Goal: Transaction & Acquisition: Book appointment/travel/reservation

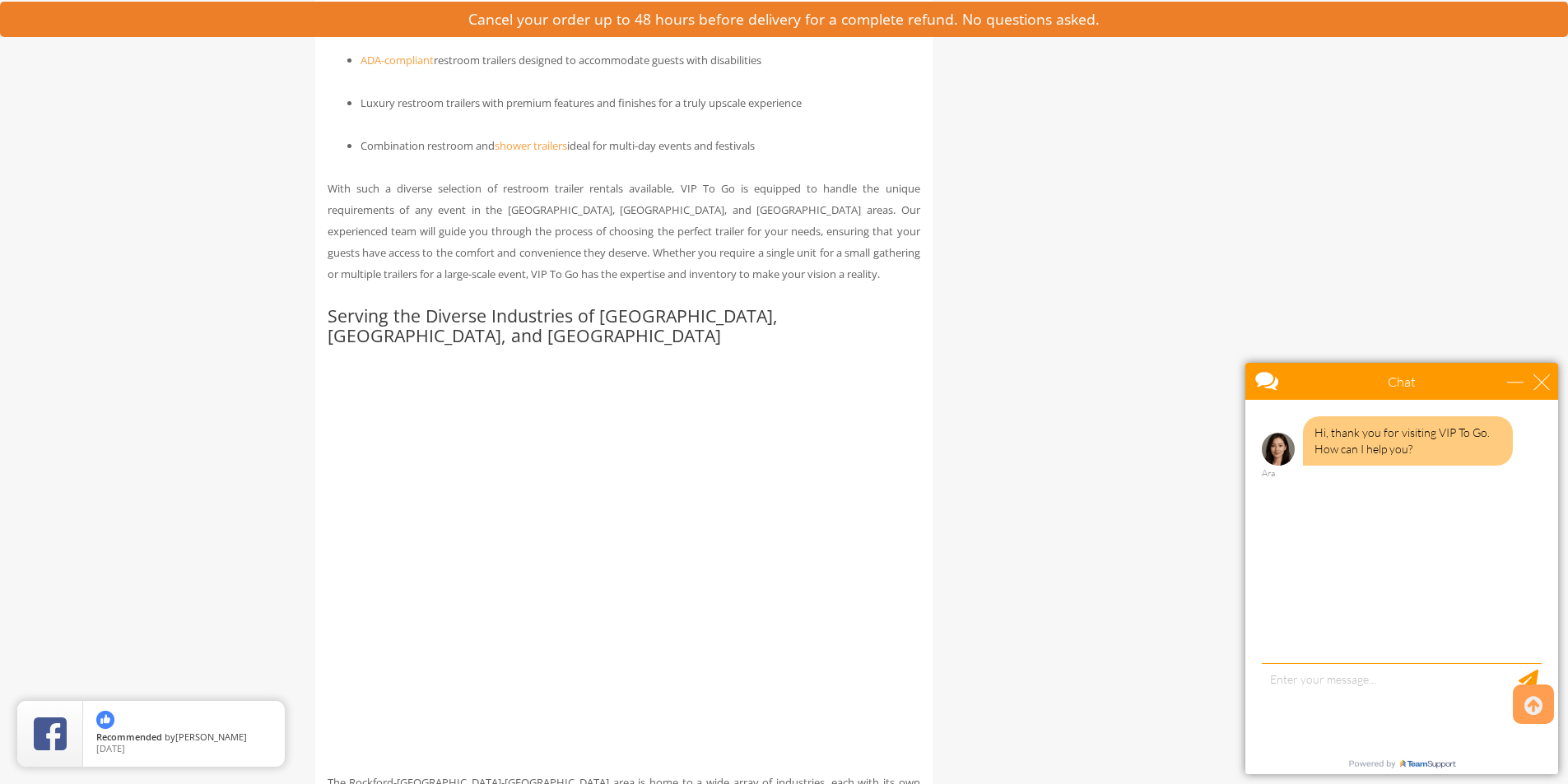
scroll to position [1893, 0]
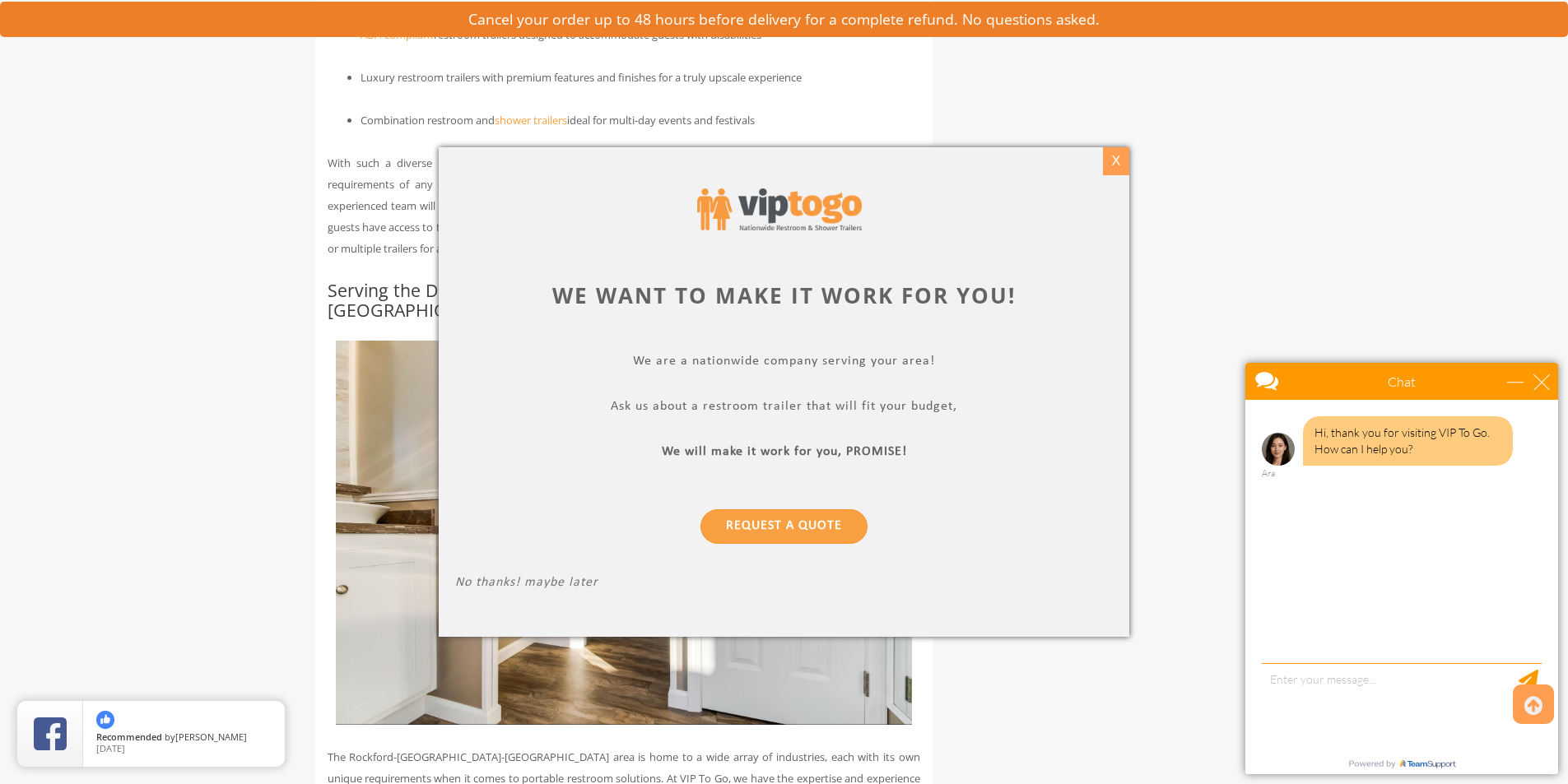
click at [1115, 155] on div "X" at bounding box center [1116, 161] width 26 height 28
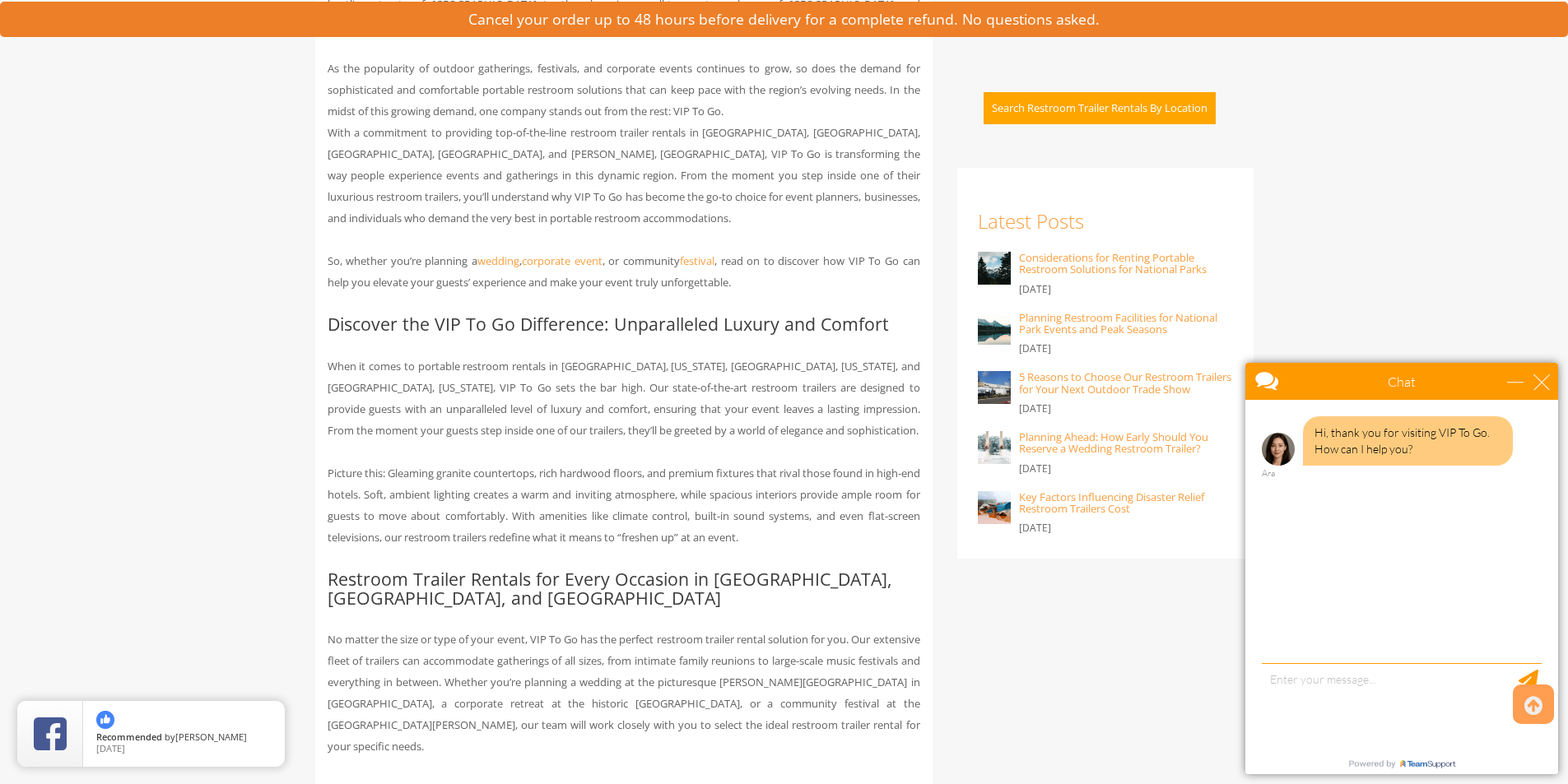
scroll to position [1070, 0]
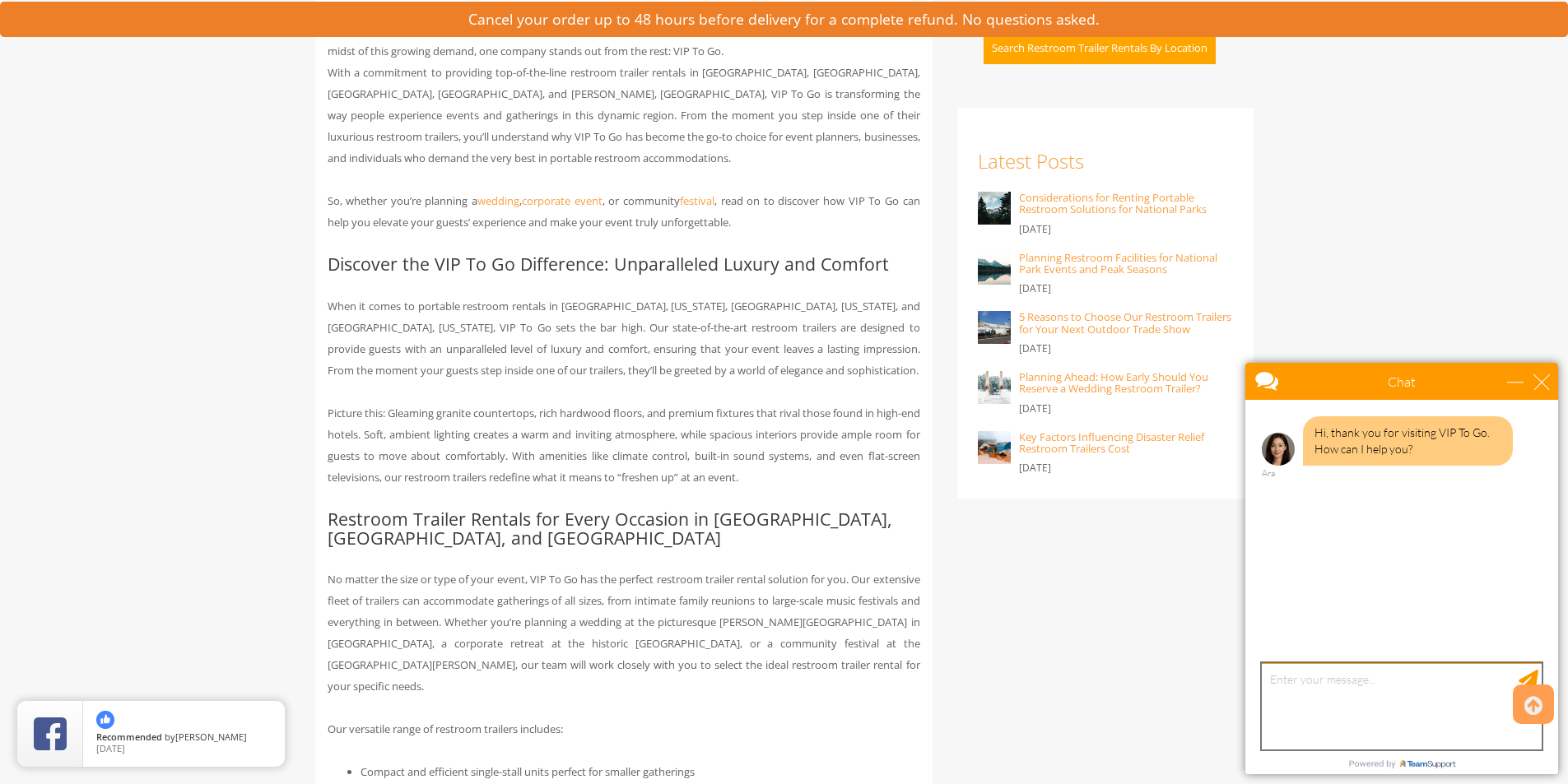
click at [1342, 674] on textarea "type your message" at bounding box center [1402, 705] width 280 height 86
click at [1496, 679] on textarea "I'm planning a family reunion for october 2026, expecting about 100-150 people …" at bounding box center [1402, 705] width 280 height 86
click at [1330, 701] on textarea "I'm planning a family reunion for october 2026 in Rockford, IL, expecting about…" at bounding box center [1402, 705] width 280 height 86
click at [1338, 695] on textarea "I'm planning a family reunion for october 2026 in Rockford, IL, expecting about…" at bounding box center [1402, 705] width 280 height 86
click at [1329, 716] on textarea "I'm planning a family reunion for october 2026 in Rockford, IL. Expecting about…" at bounding box center [1402, 705] width 280 height 86
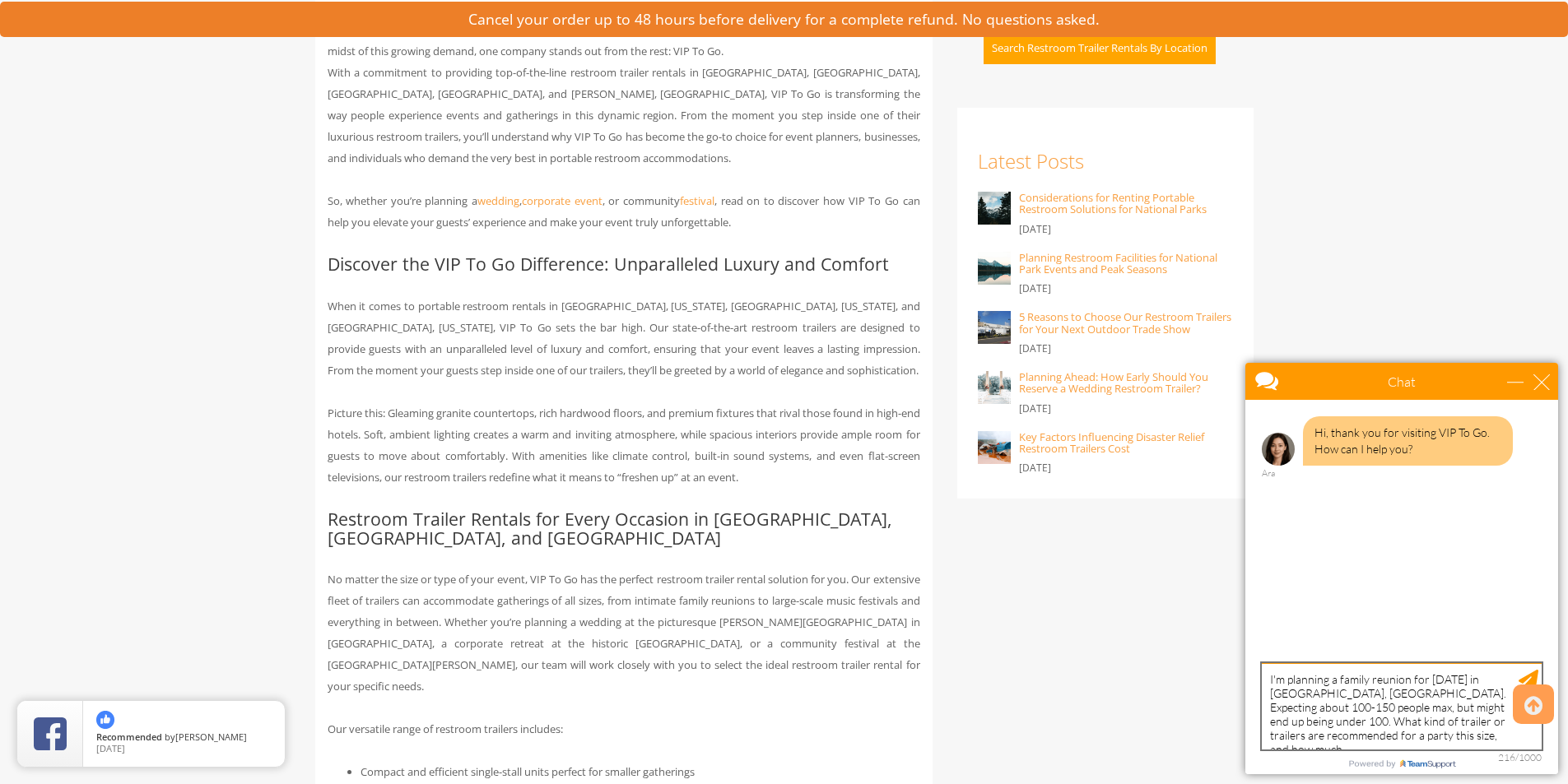
scroll to position [6, 0]
click at [1332, 741] on div at bounding box center [1400, 741] width 283 height 4
click at [1333, 744] on textarea "I'm planning a family reunion for october 2026 in Rockford, IL. Expecting about…" at bounding box center [1402, 705] width 280 height 86
type textarea "I'm planning a family reunion for october 2026 in Rockford, IL. Expecting about…"
click at [1397, 736] on textarea "I'm planning a family reunion for october 2026 in Rockford, IL. Expecting about…" at bounding box center [1402, 705] width 280 height 86
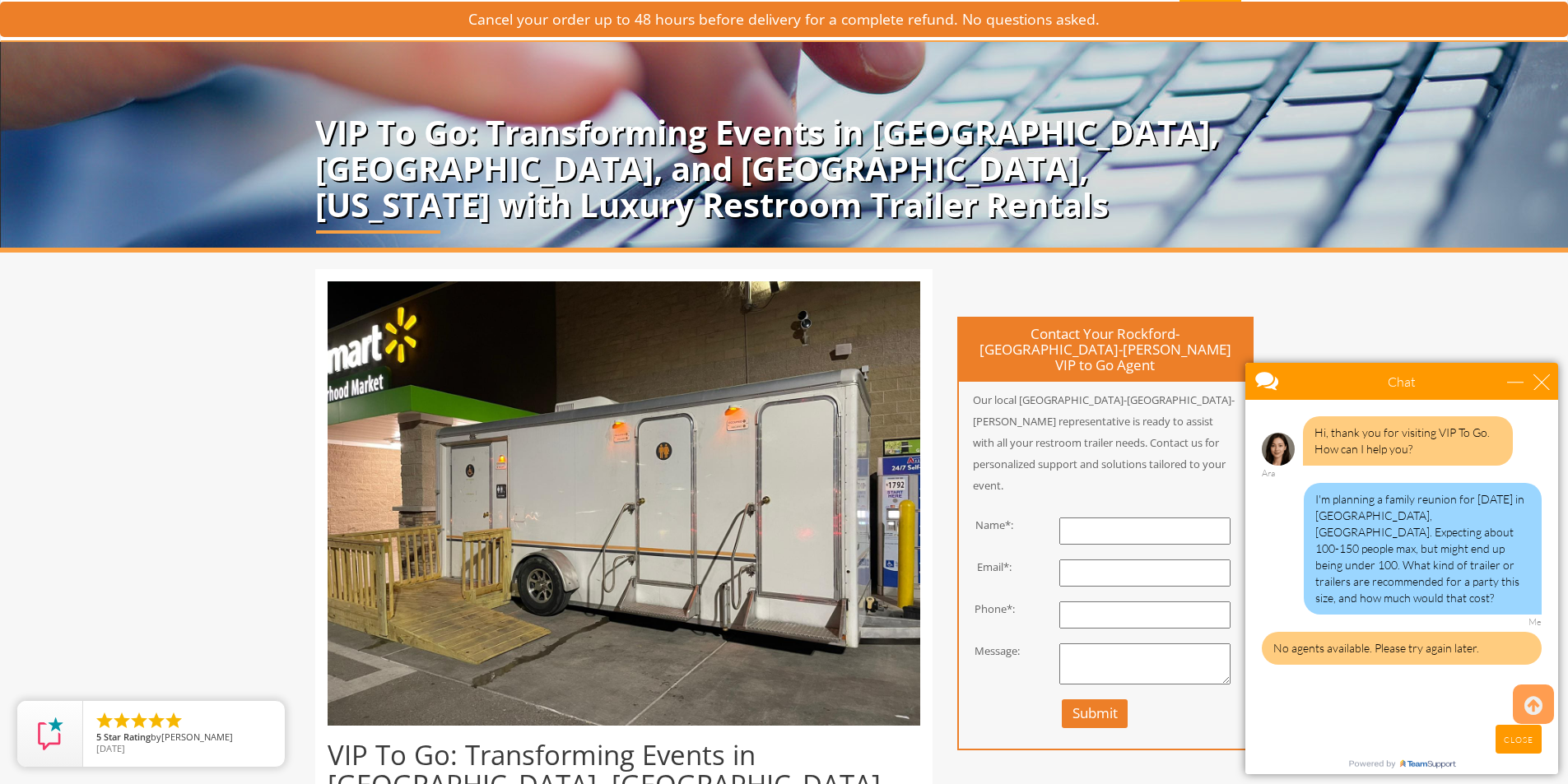
scroll to position [0, 0]
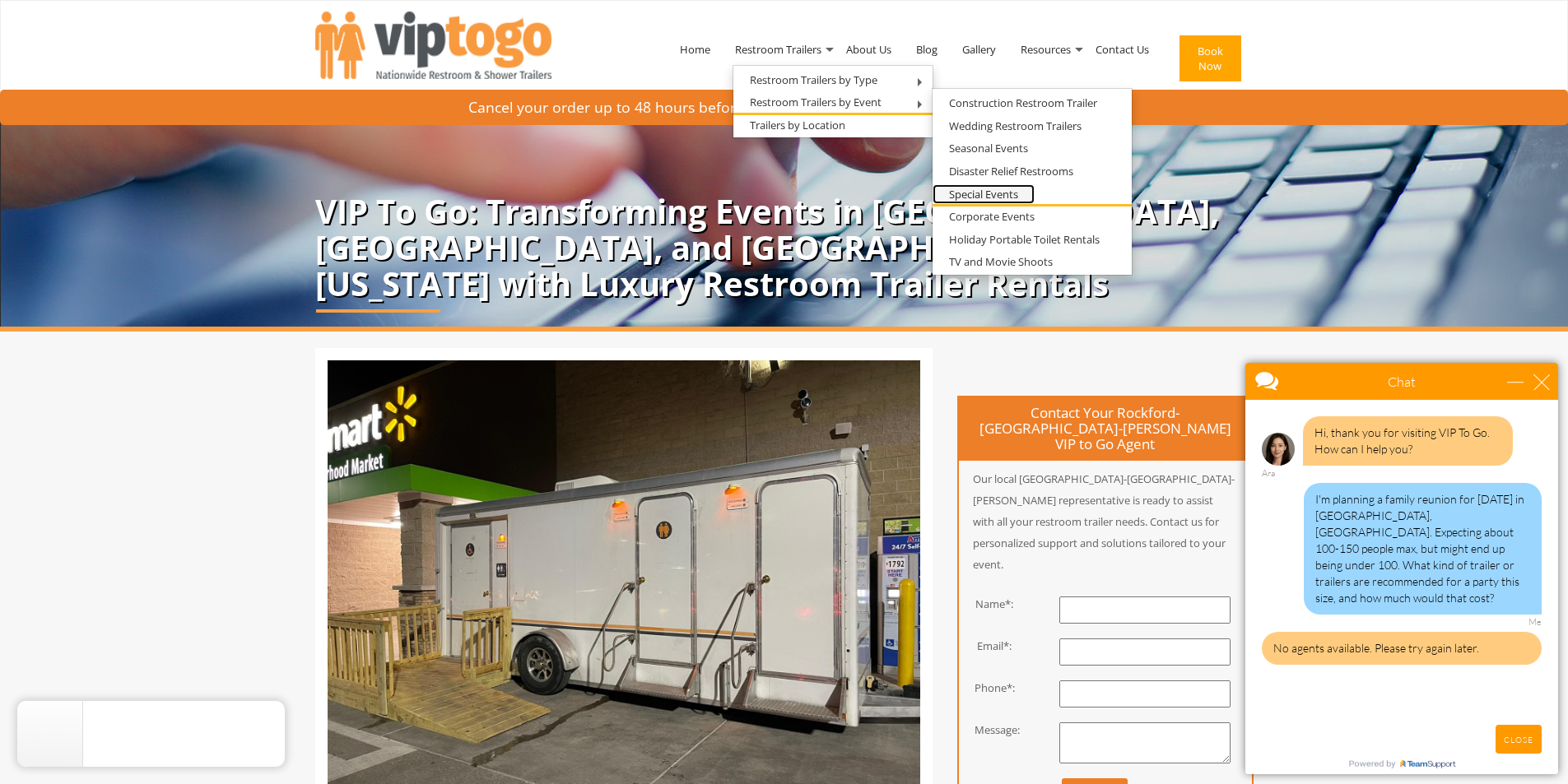
click at [1025, 194] on link "Special Events" at bounding box center [984, 194] width 102 height 20
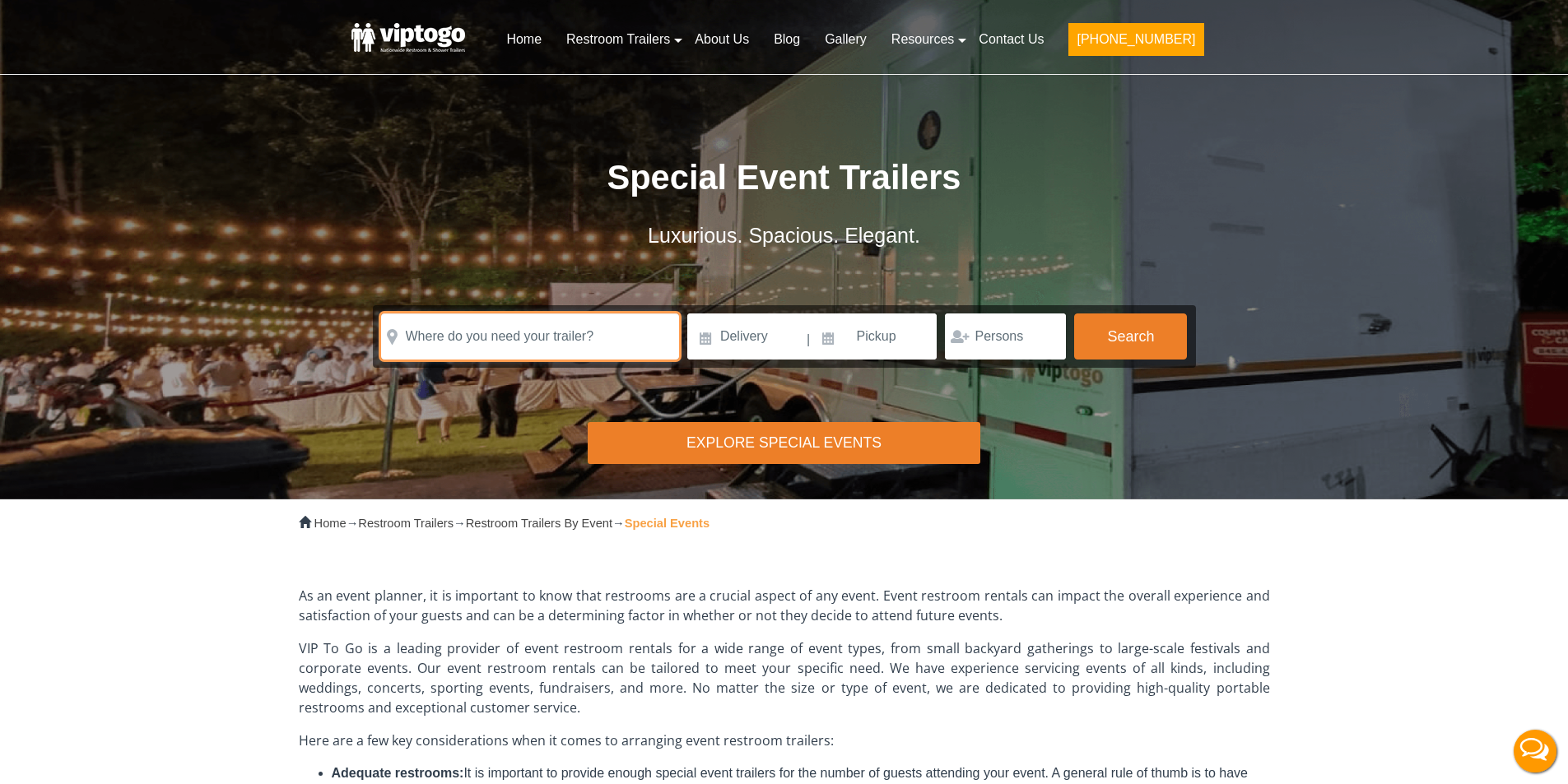
click at [524, 332] on input "text" at bounding box center [530, 337] width 298 height 46
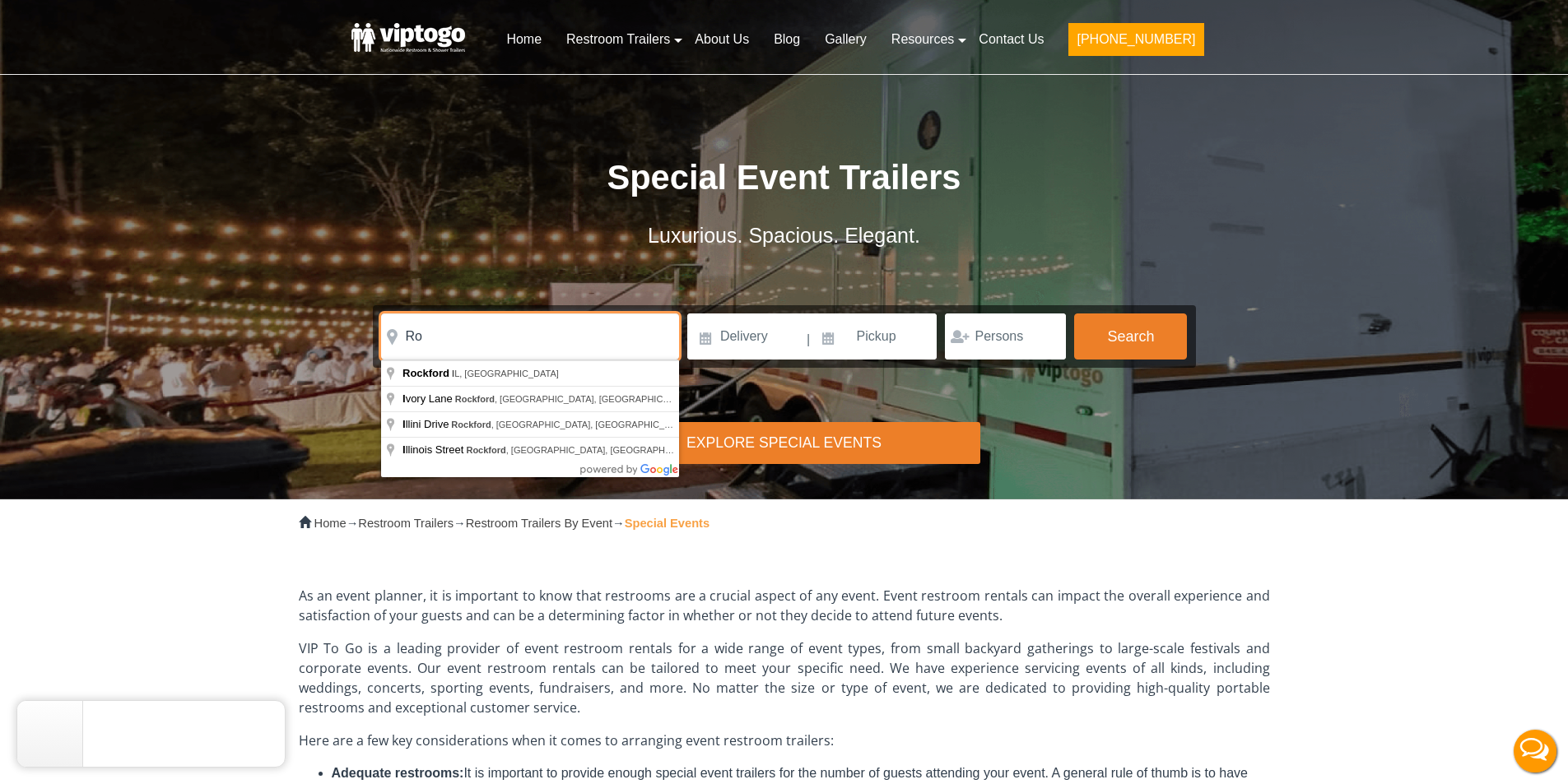
type input "R"
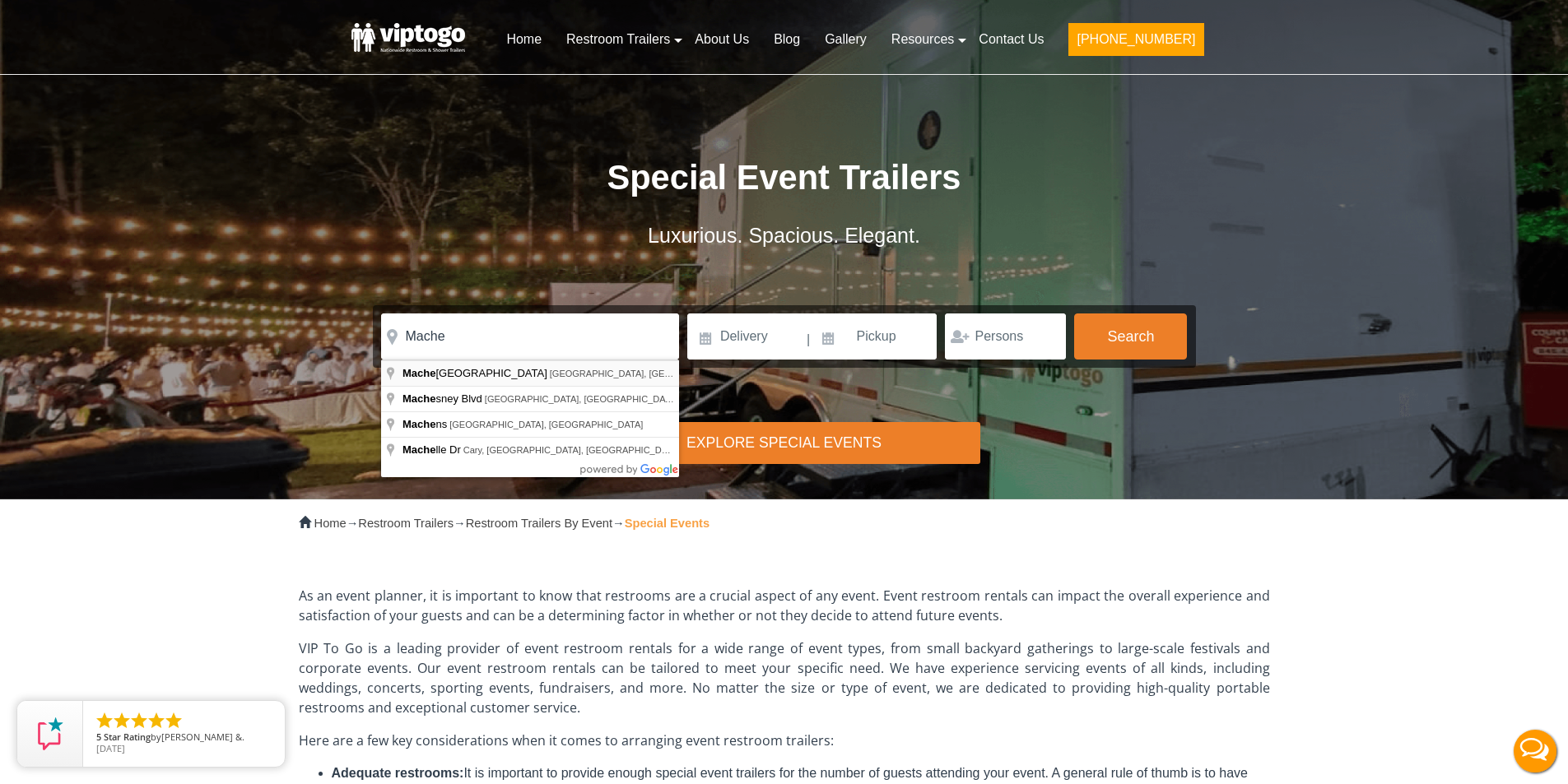
type input "Machesney Park, IL, USA"
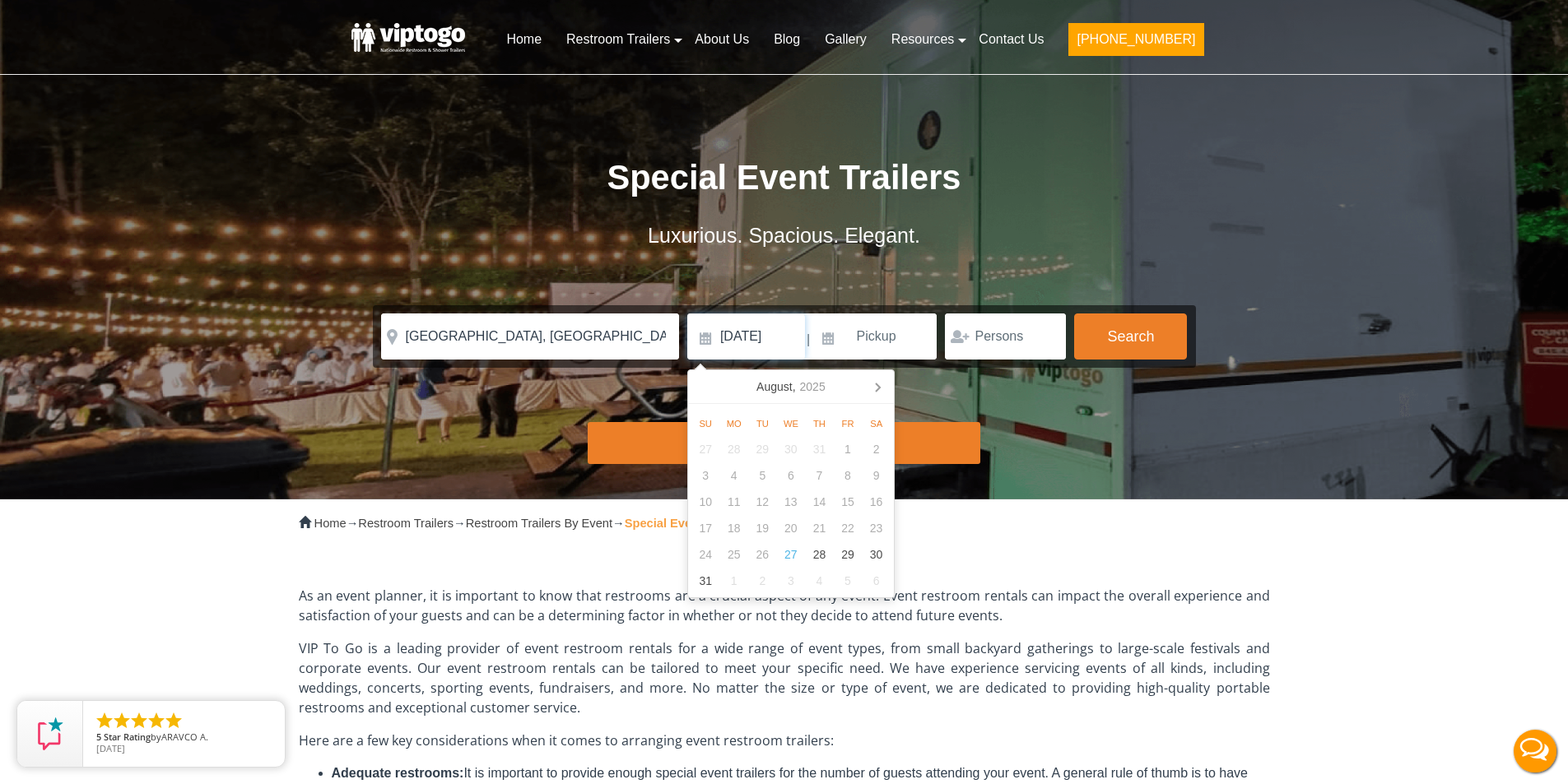
type input "10/17/2026"
click button "autobtn" at bounding box center [0, 0] width 0 height 0
click at [764, 336] on input "10/17/2026" at bounding box center [745, 337] width 117 height 46
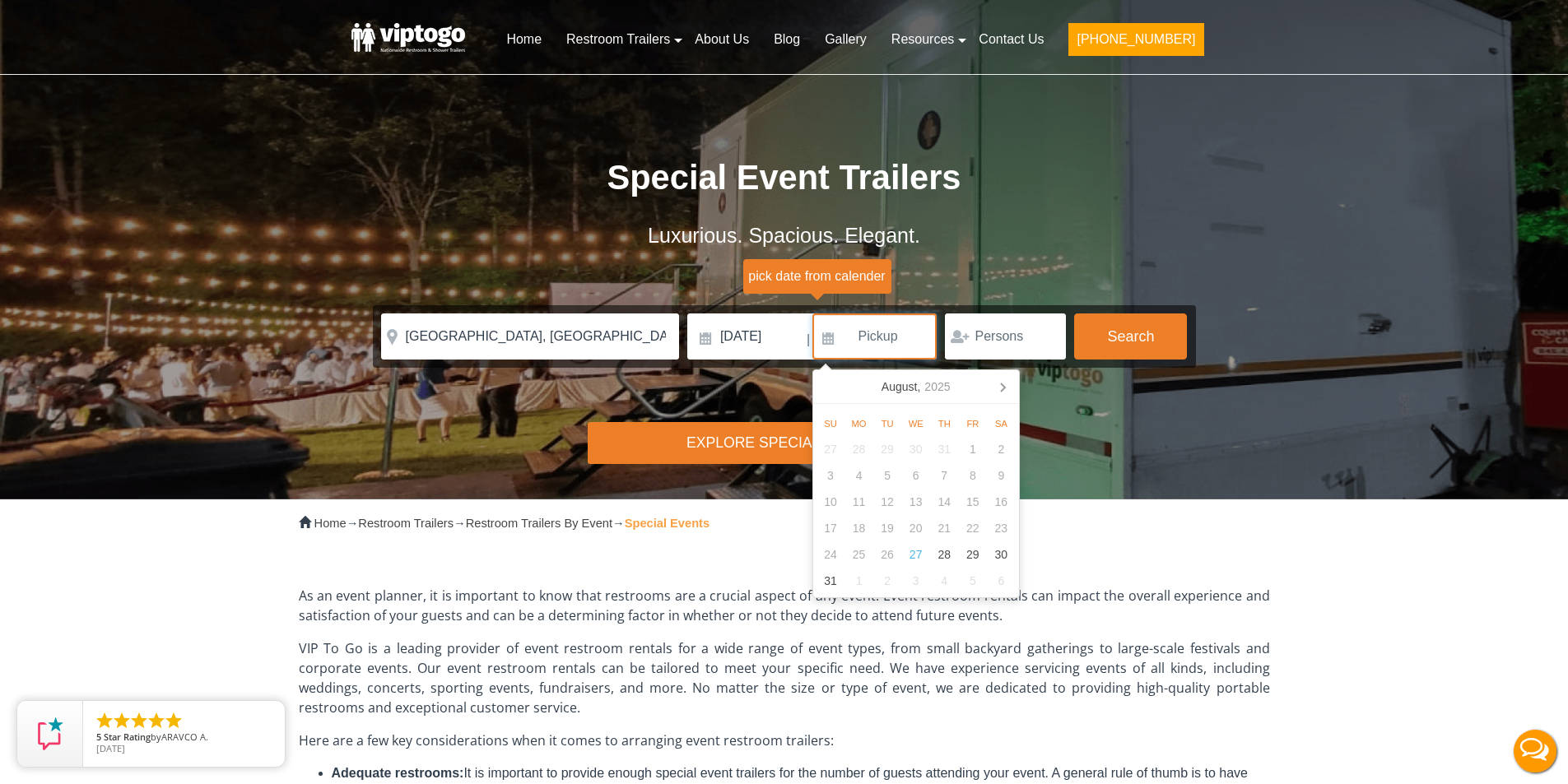
click at [855, 336] on input at bounding box center [875, 337] width 125 height 46
click at [922, 388] on div "August, 2025" at bounding box center [915, 386] width 82 height 26
click at [989, 386] on icon at bounding box center [1002, 386] width 26 height 26
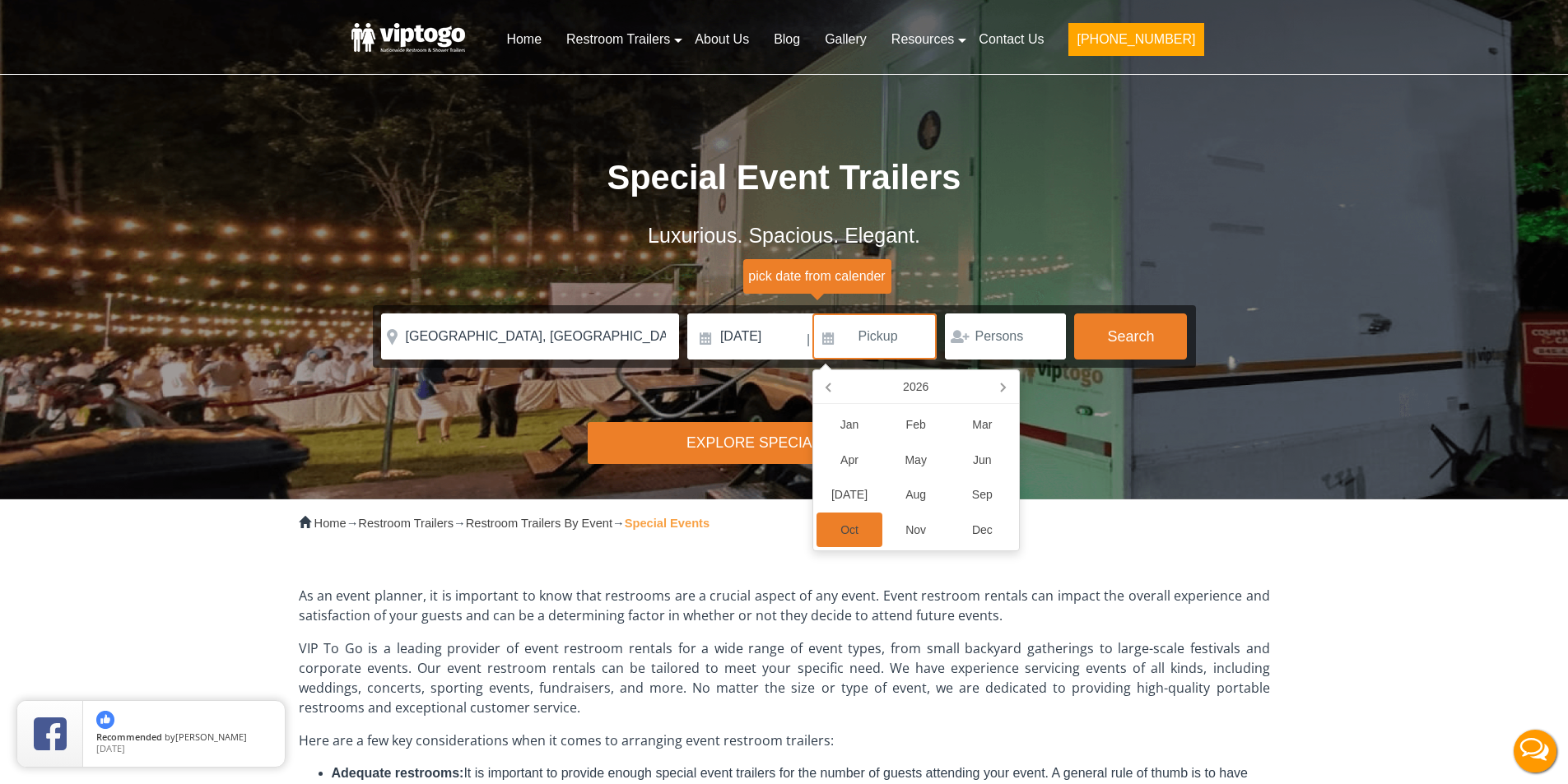
click at [853, 521] on div "Oct" at bounding box center [850, 531] width 67 height 35
click at [836, 528] on div "18" at bounding box center [830, 528] width 29 height 26
type input "[DATE]"
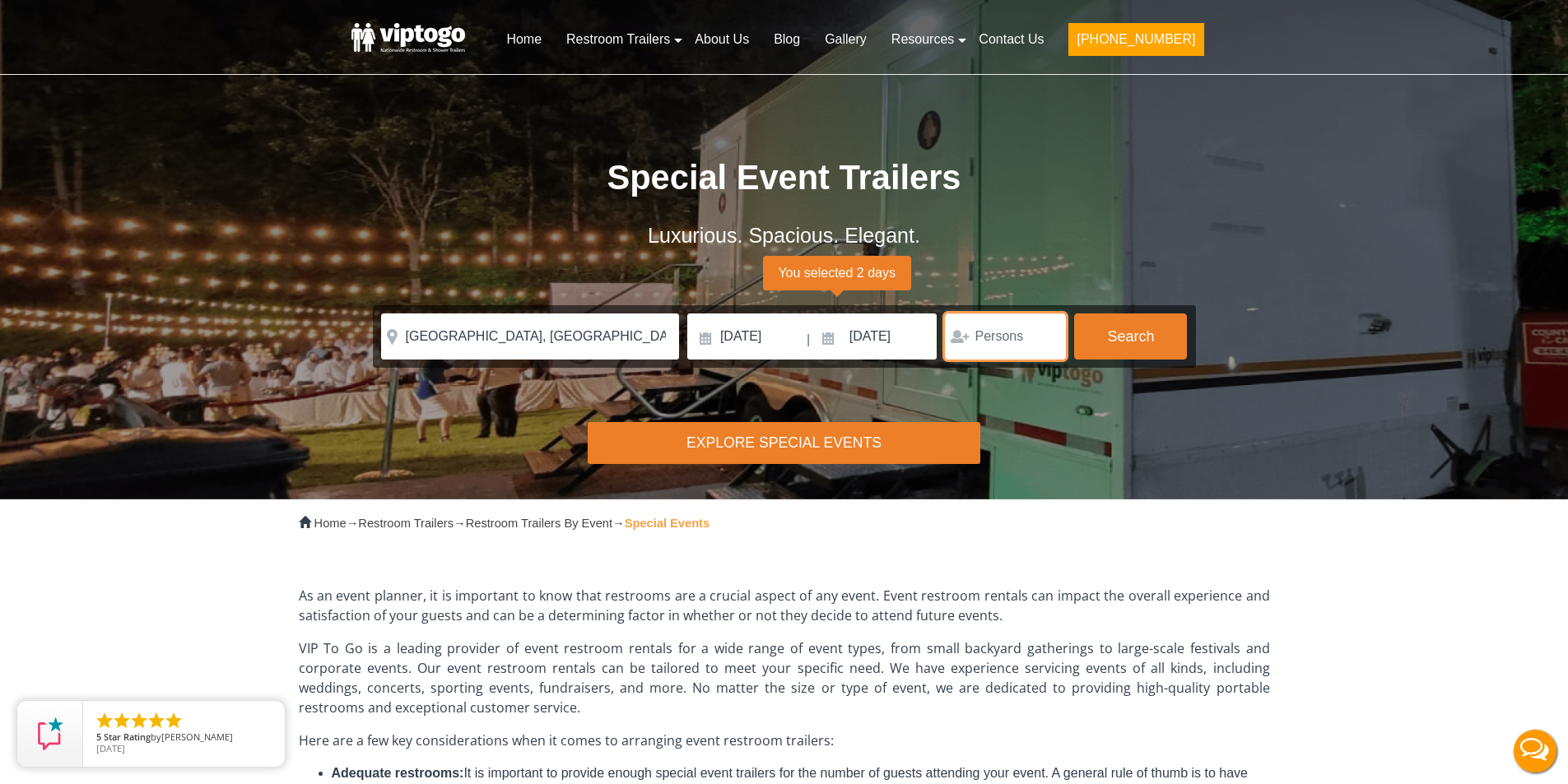
click at [1008, 341] on input "number" at bounding box center [1005, 337] width 121 height 46
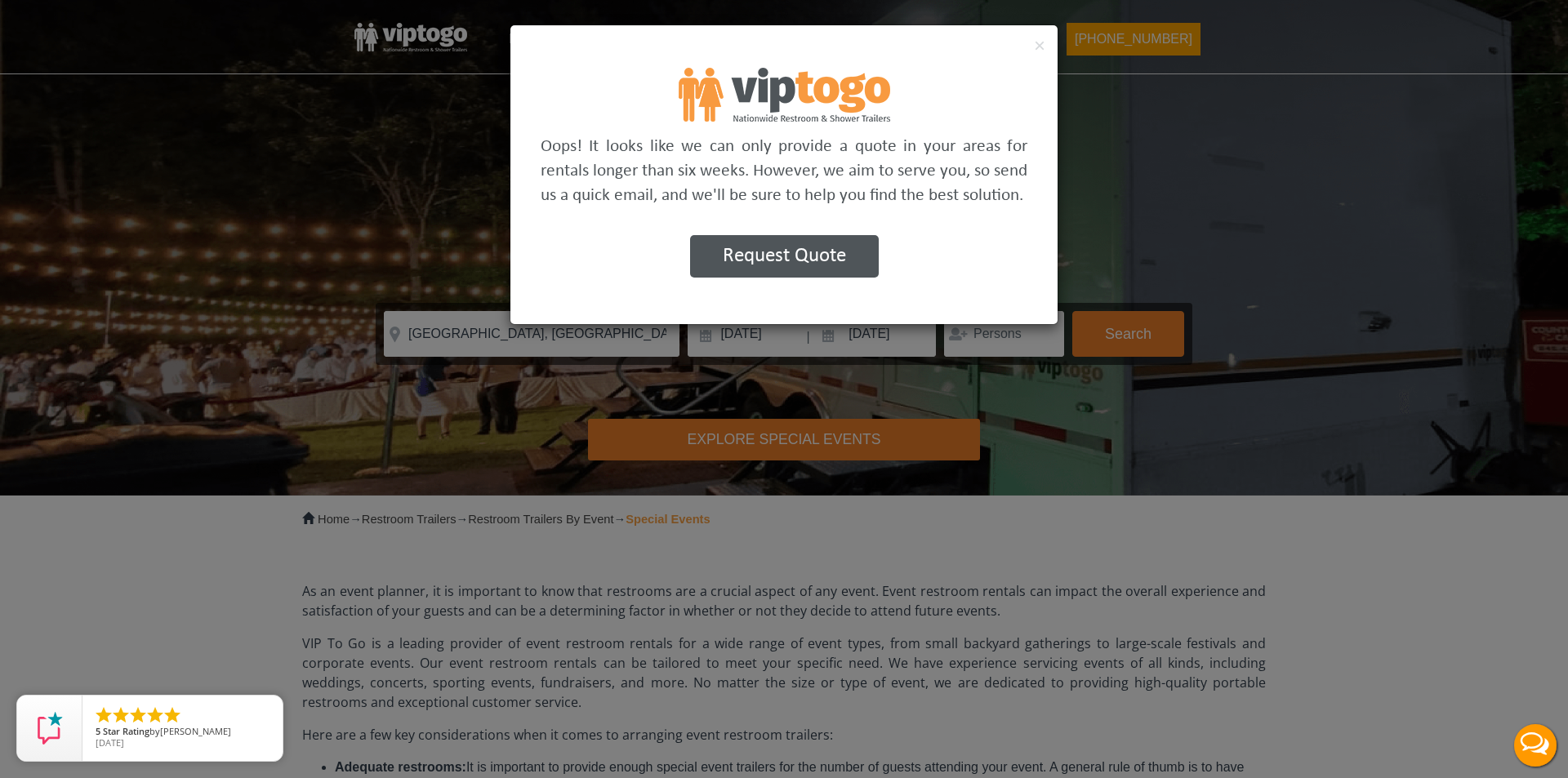
click at [1002, 339] on div "× Oops! It looks like we can only provide a quote in your areas for rentals lon…" at bounding box center [784, 389] width 1568 height 778
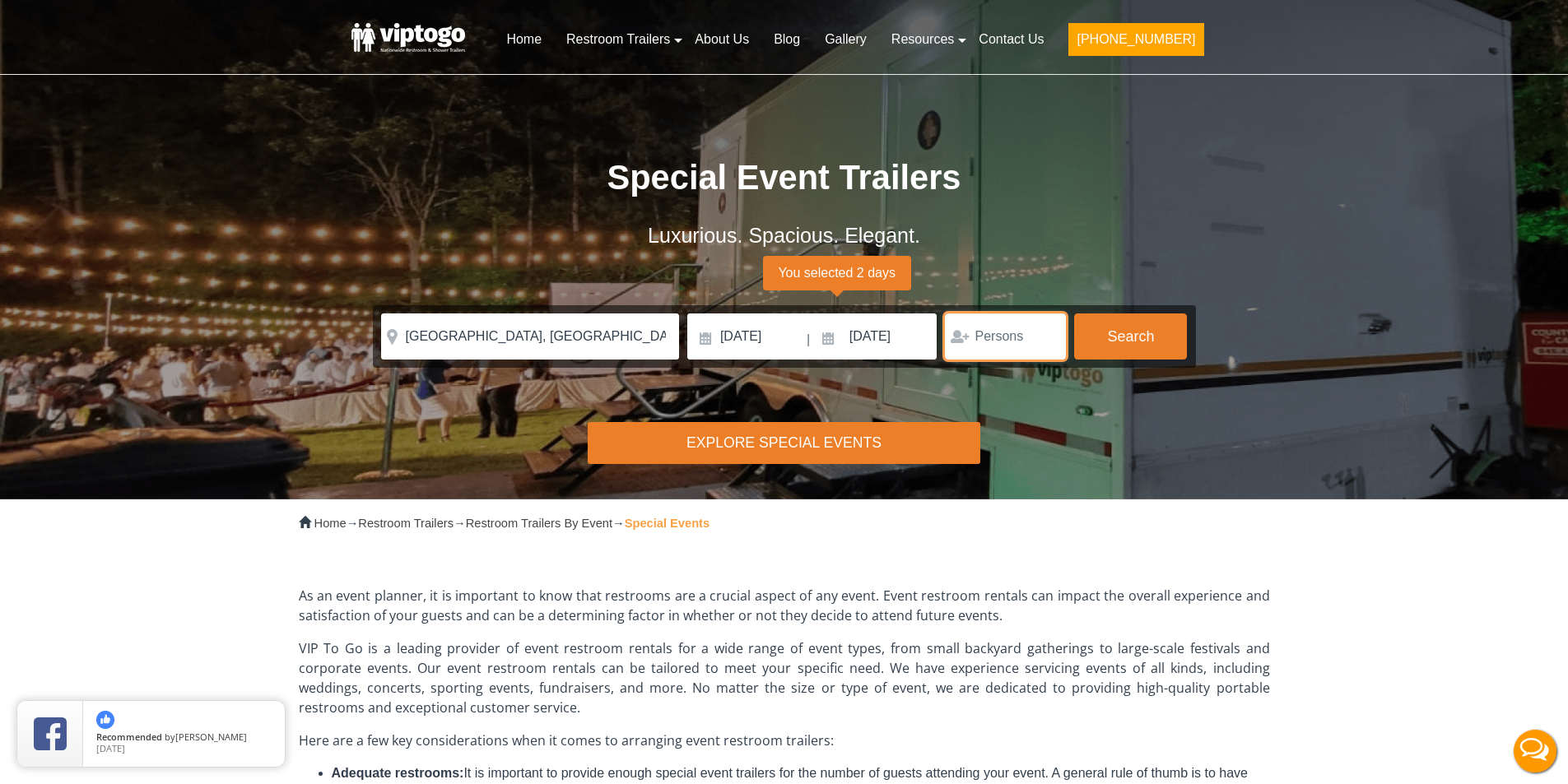
click at [998, 333] on input "number" at bounding box center [1005, 337] width 121 height 46
type input "100"
click at [1112, 336] on button "Search" at bounding box center [1131, 336] width 113 height 44
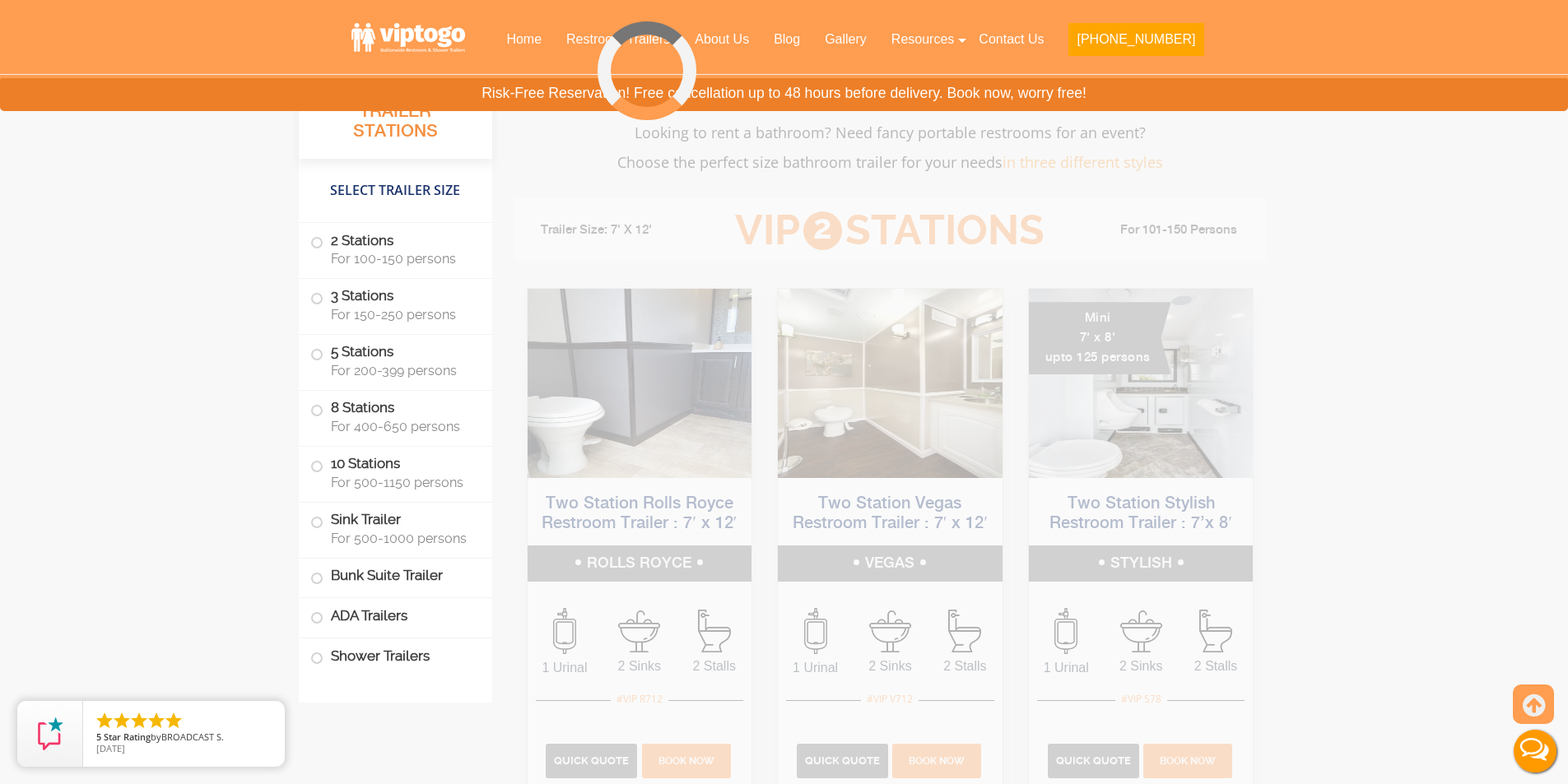
scroll to position [1142, 0]
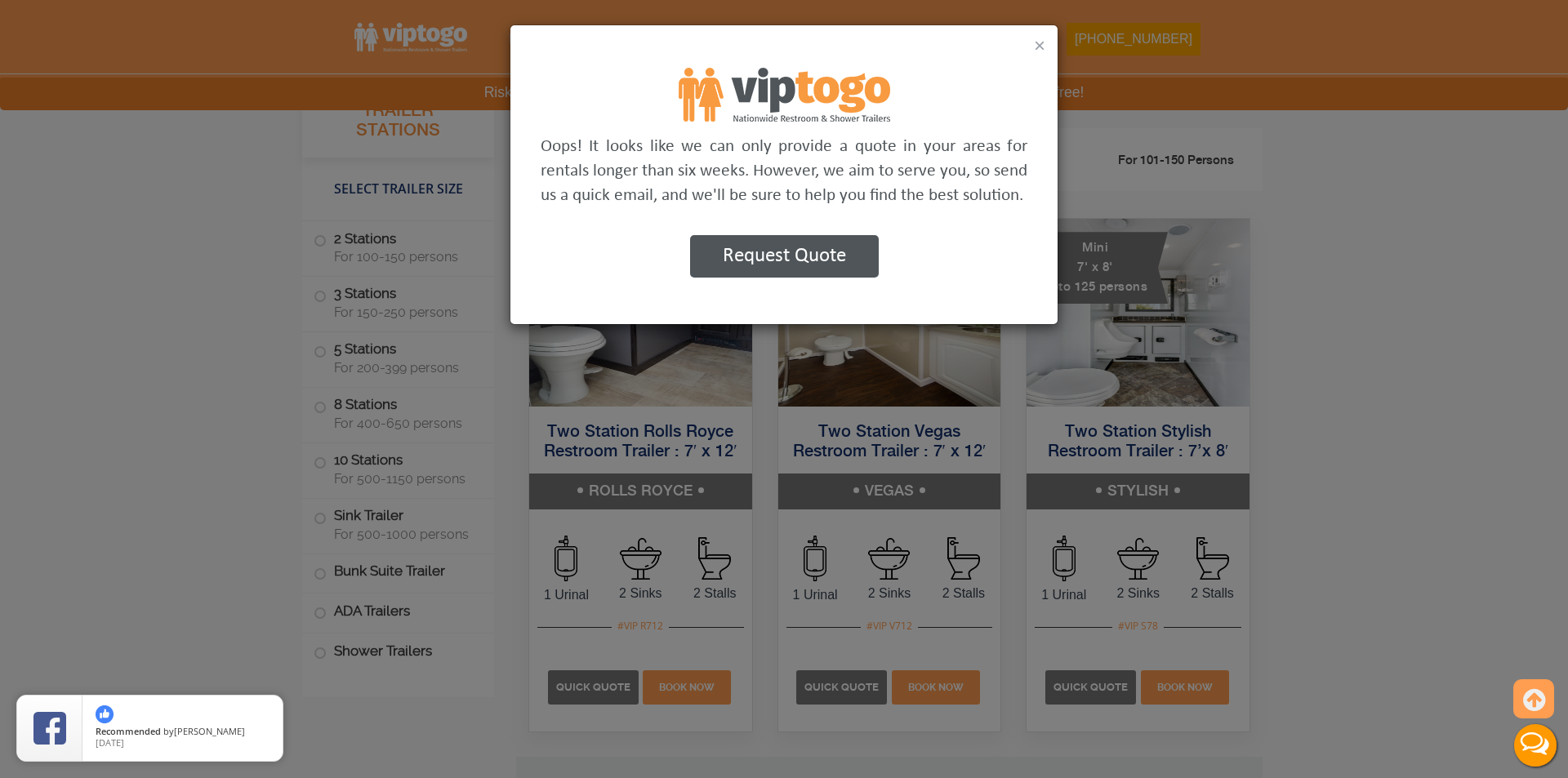
click at [1038, 49] on button "×" at bounding box center [1040, 45] width 11 height 19
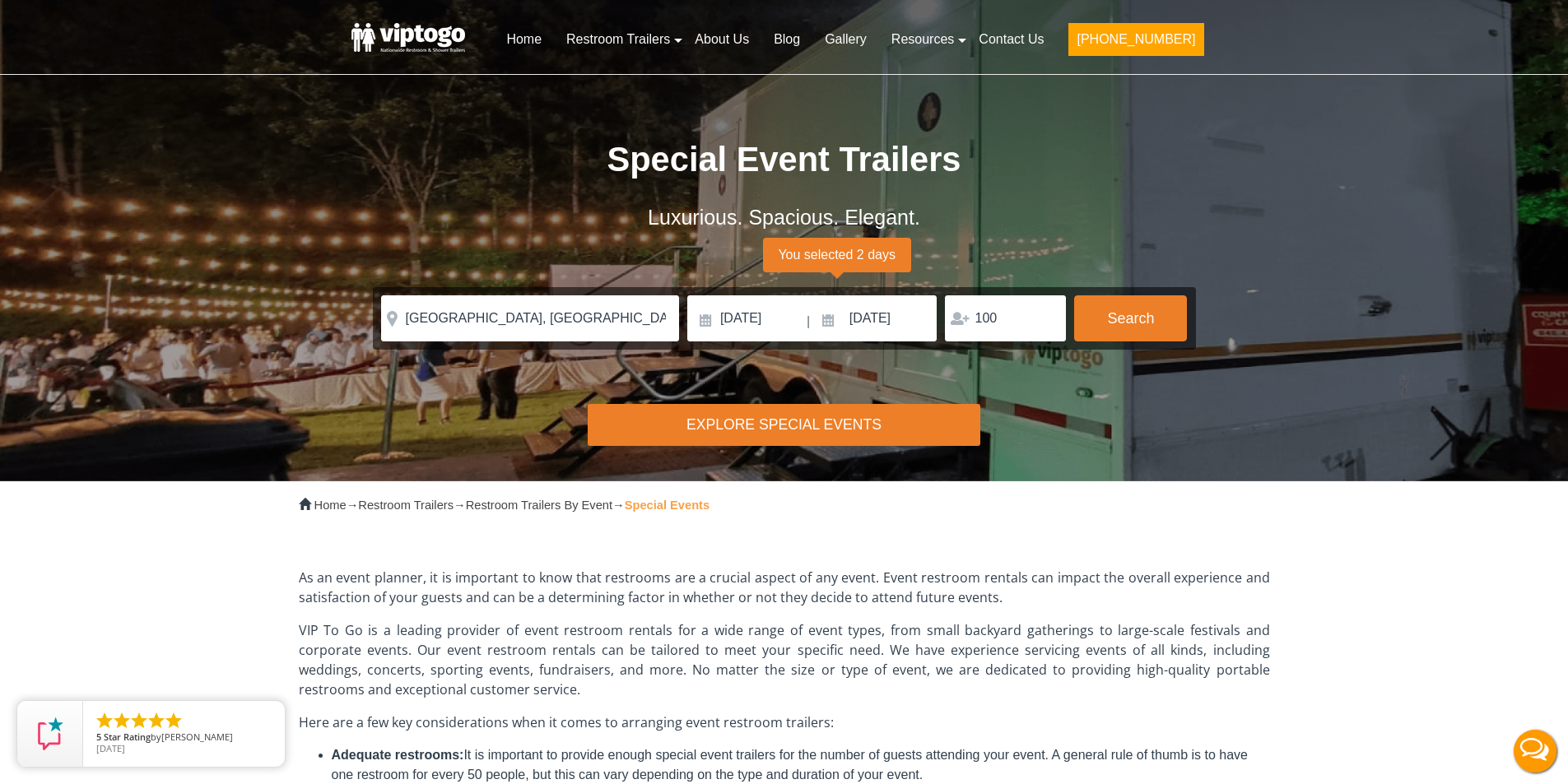
scroll to position [0, 0]
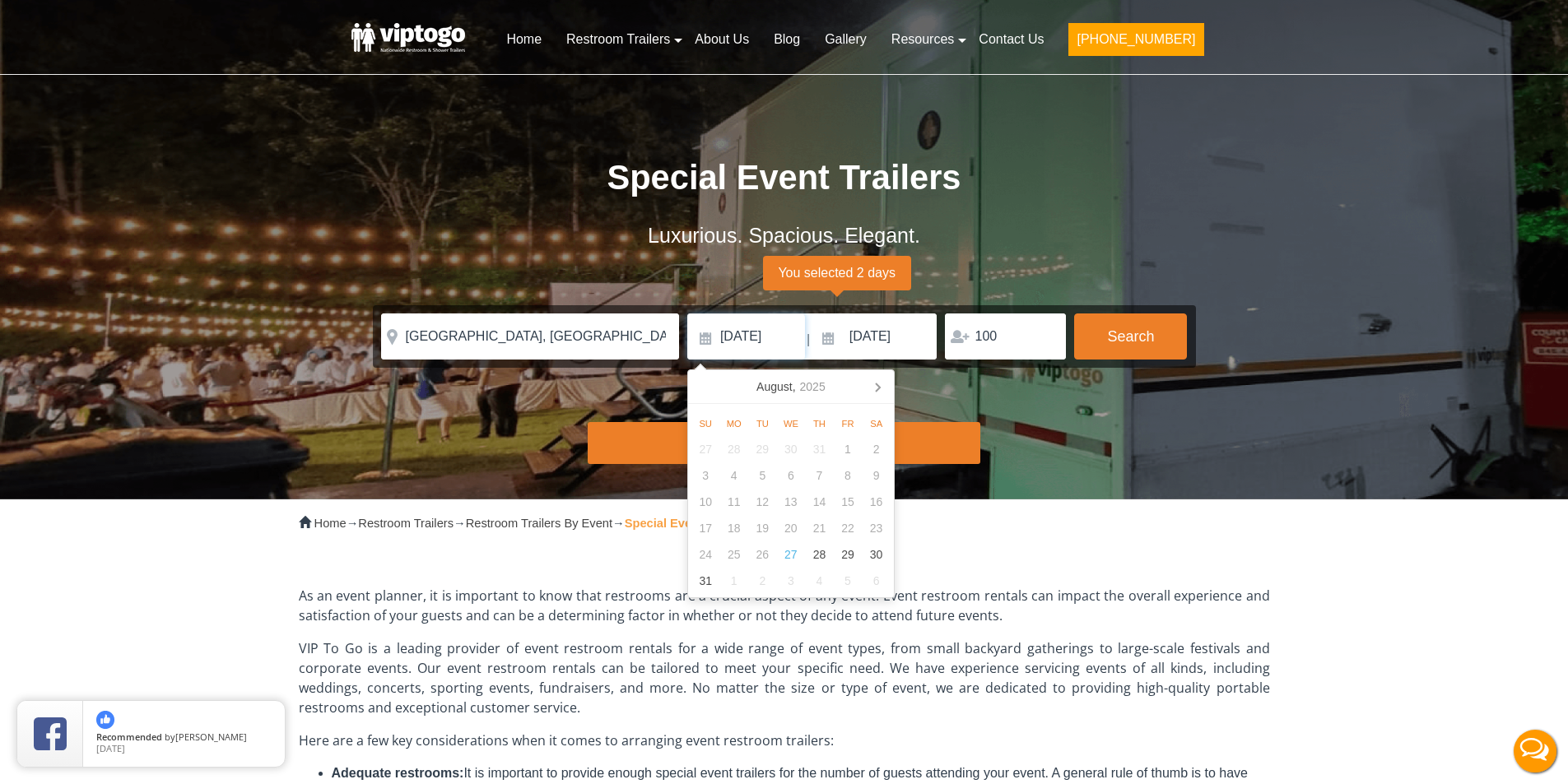
click at [790, 334] on input "[DATE]" at bounding box center [745, 337] width 117 height 46
click at [888, 329] on input "[DATE]" at bounding box center [875, 337] width 125 height 46
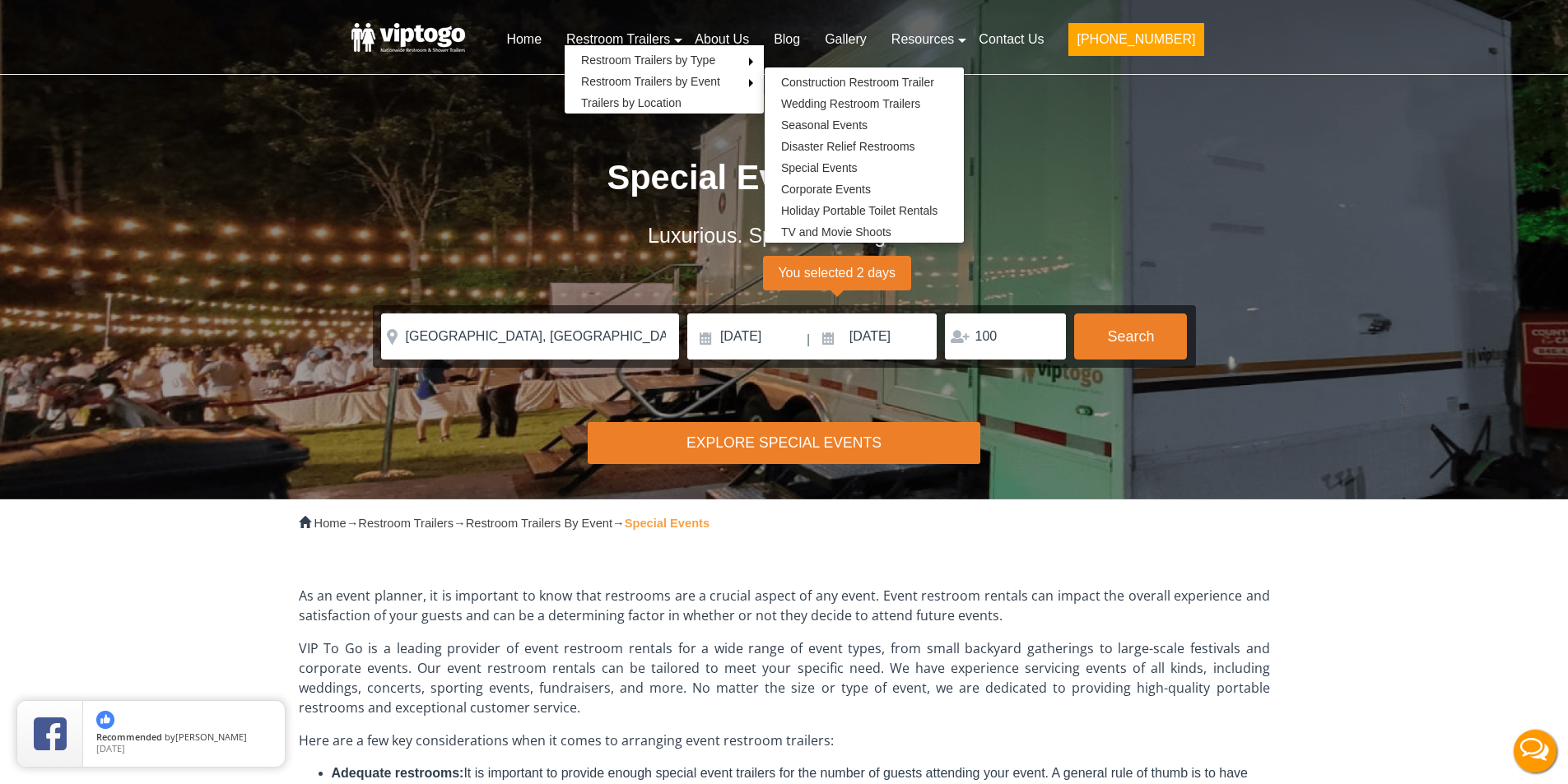
click at [795, 530] on p "Home → Restroom Trailers → Restroom Trailers By Event → Special Events" at bounding box center [784, 524] width 971 height 24
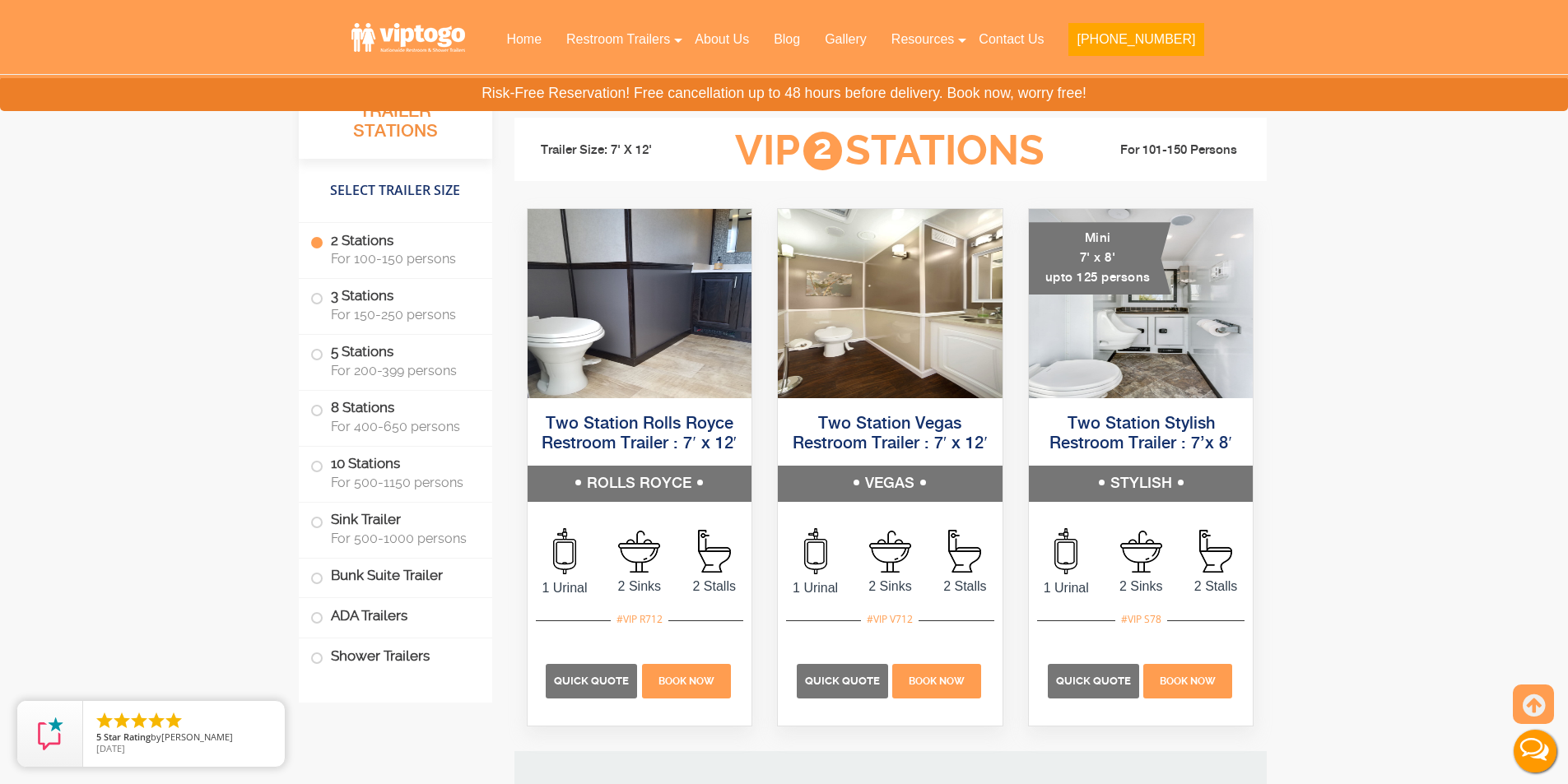
scroll to position [1152, 0]
click at [640, 381] on img at bounding box center [640, 304] width 225 height 190
click at [899, 361] on img at bounding box center [889, 304] width 225 height 190
click at [1084, 356] on img at bounding box center [1141, 304] width 225 height 190
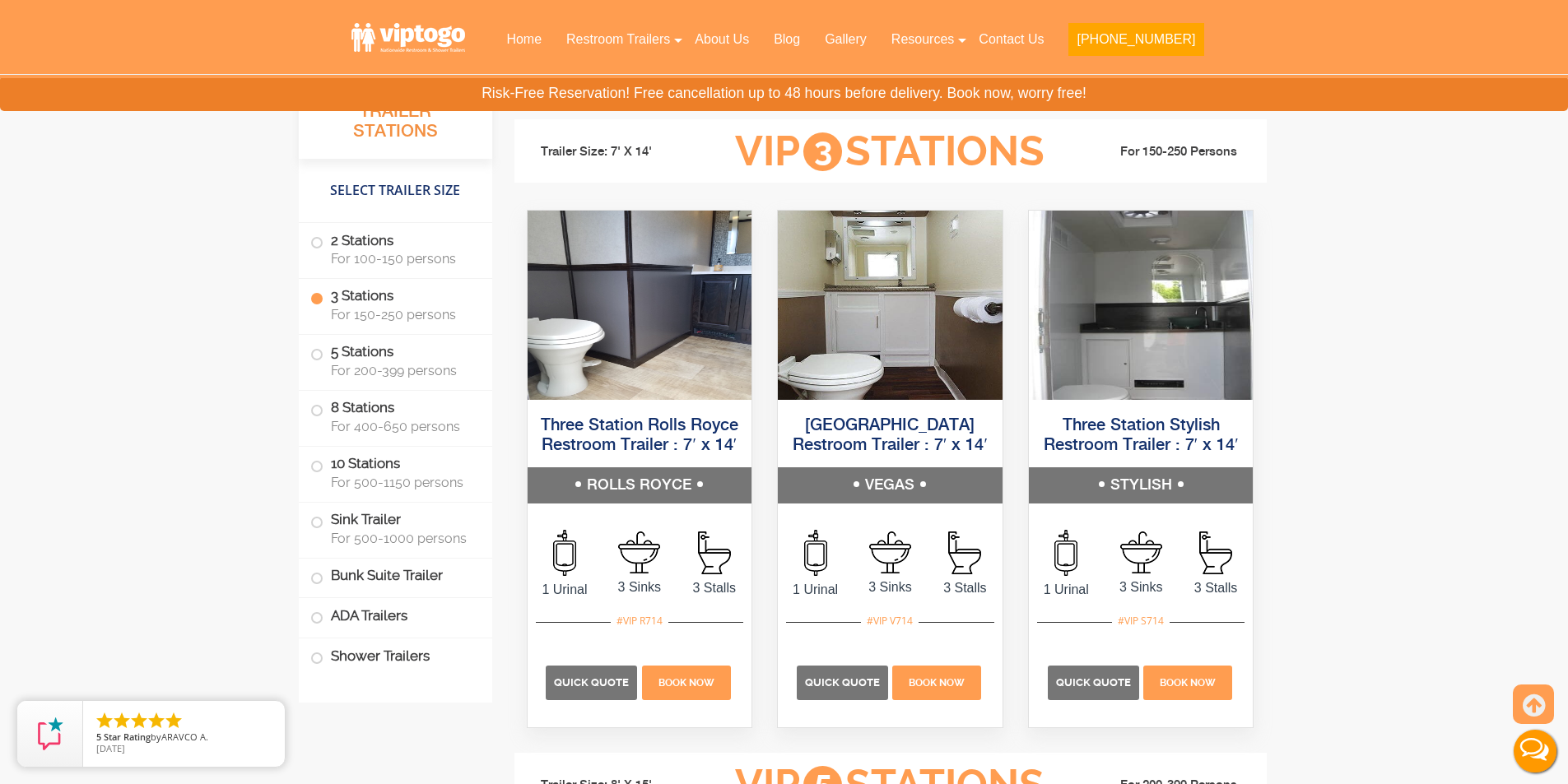
scroll to position [2222, 0]
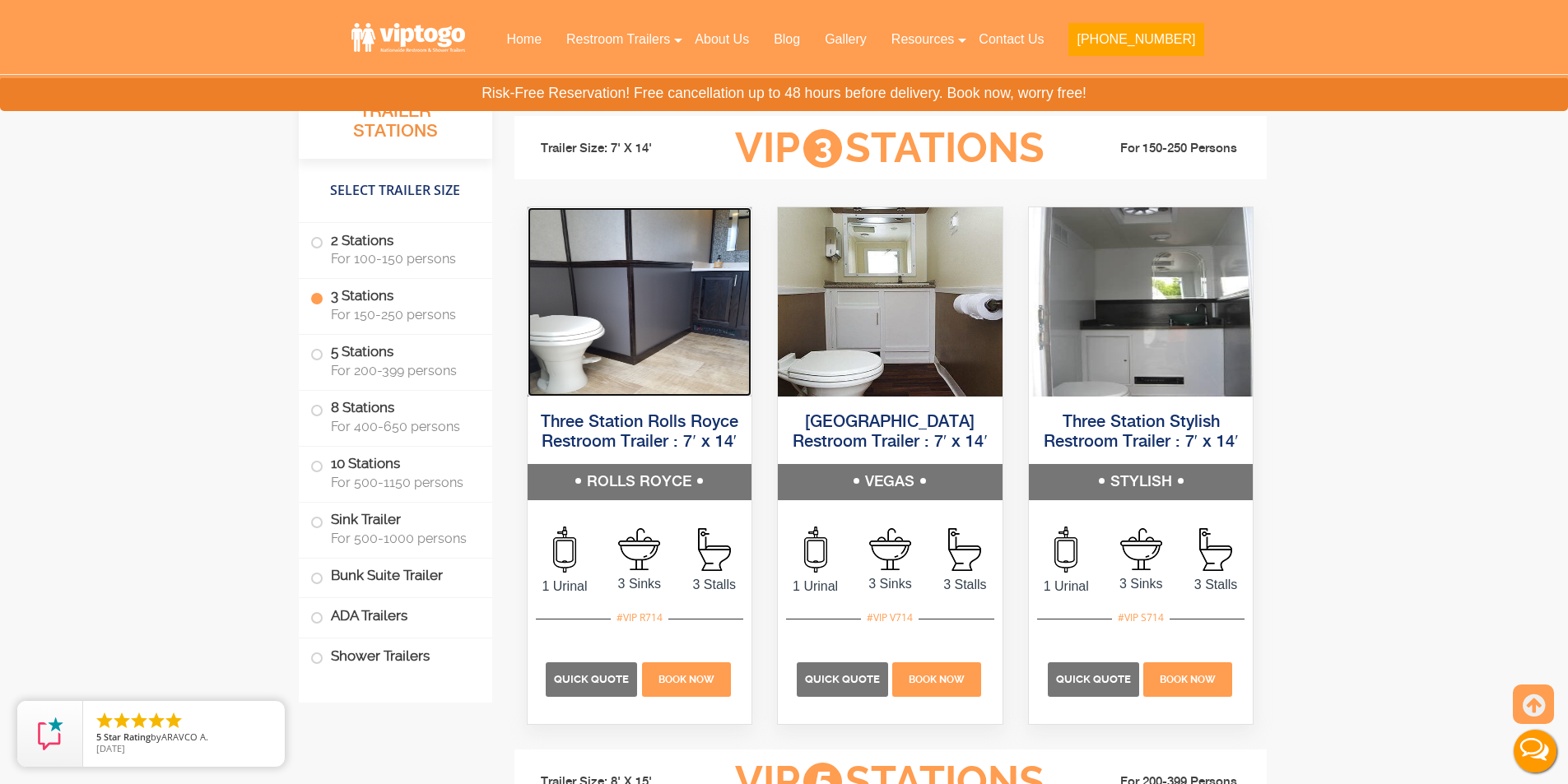
click at [589, 356] on img at bounding box center [640, 301] width 225 height 190
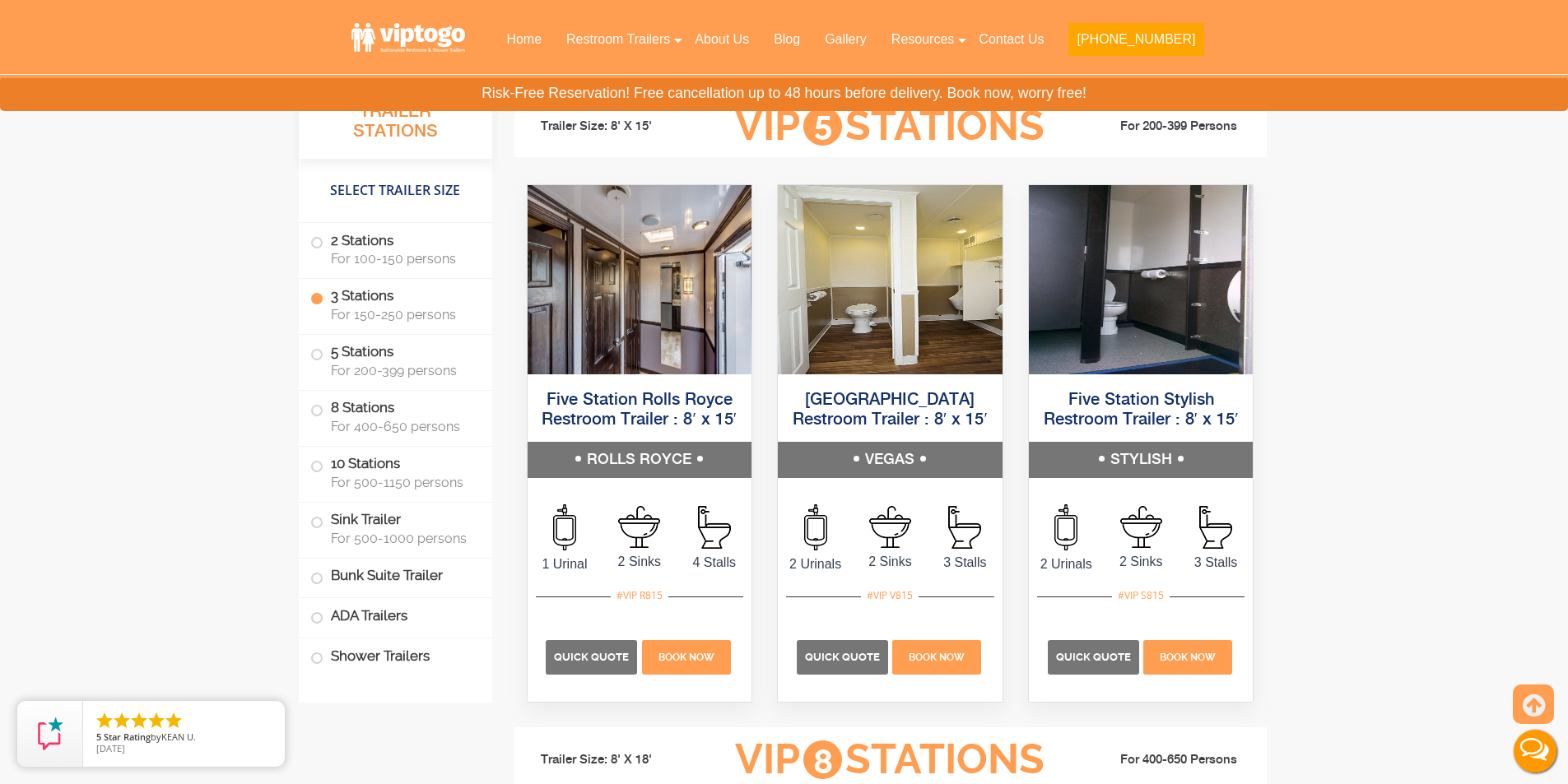
scroll to position [2799, 0]
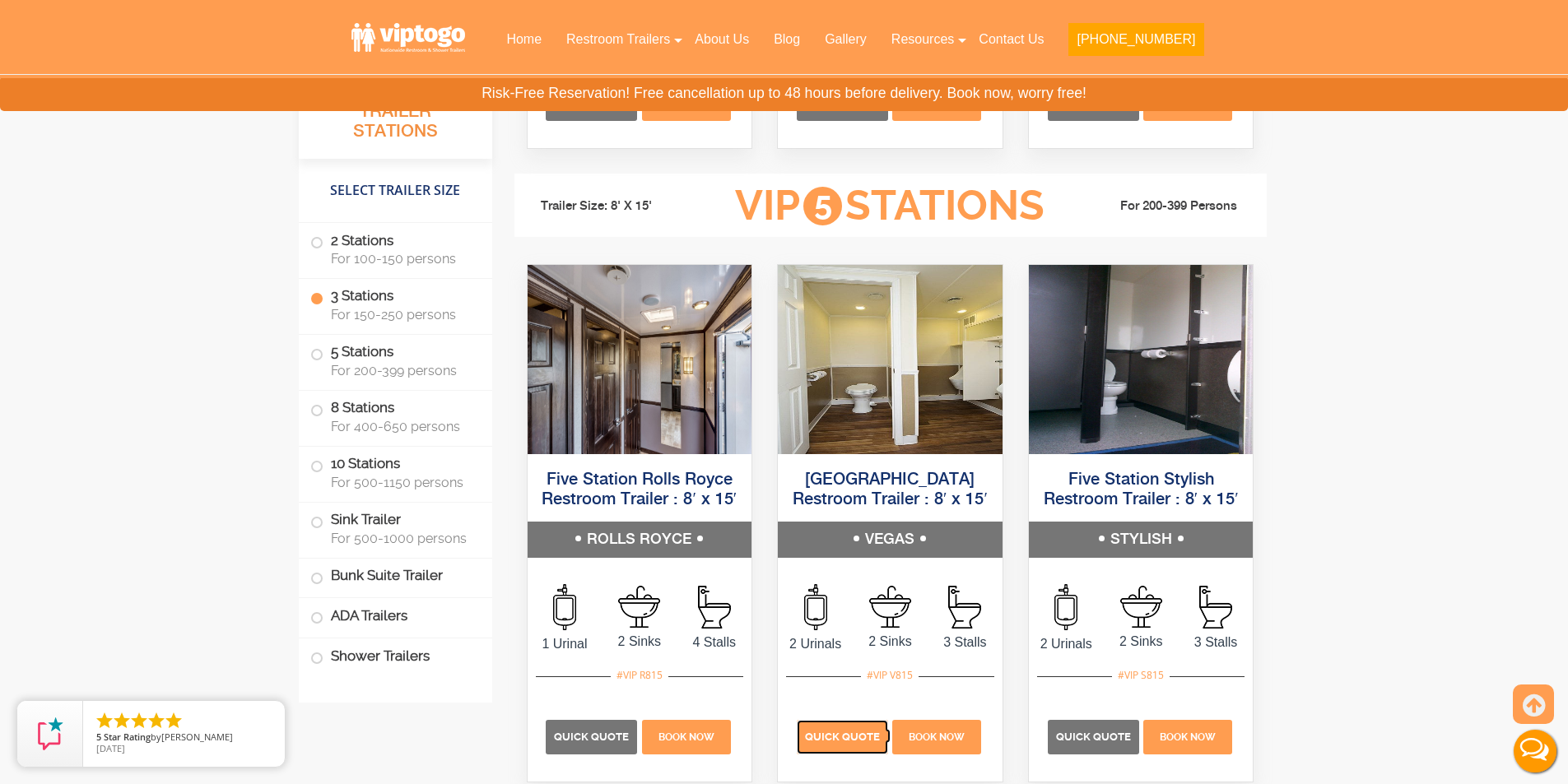
click at [854, 743] on span "Quick Quote" at bounding box center [842, 736] width 75 height 12
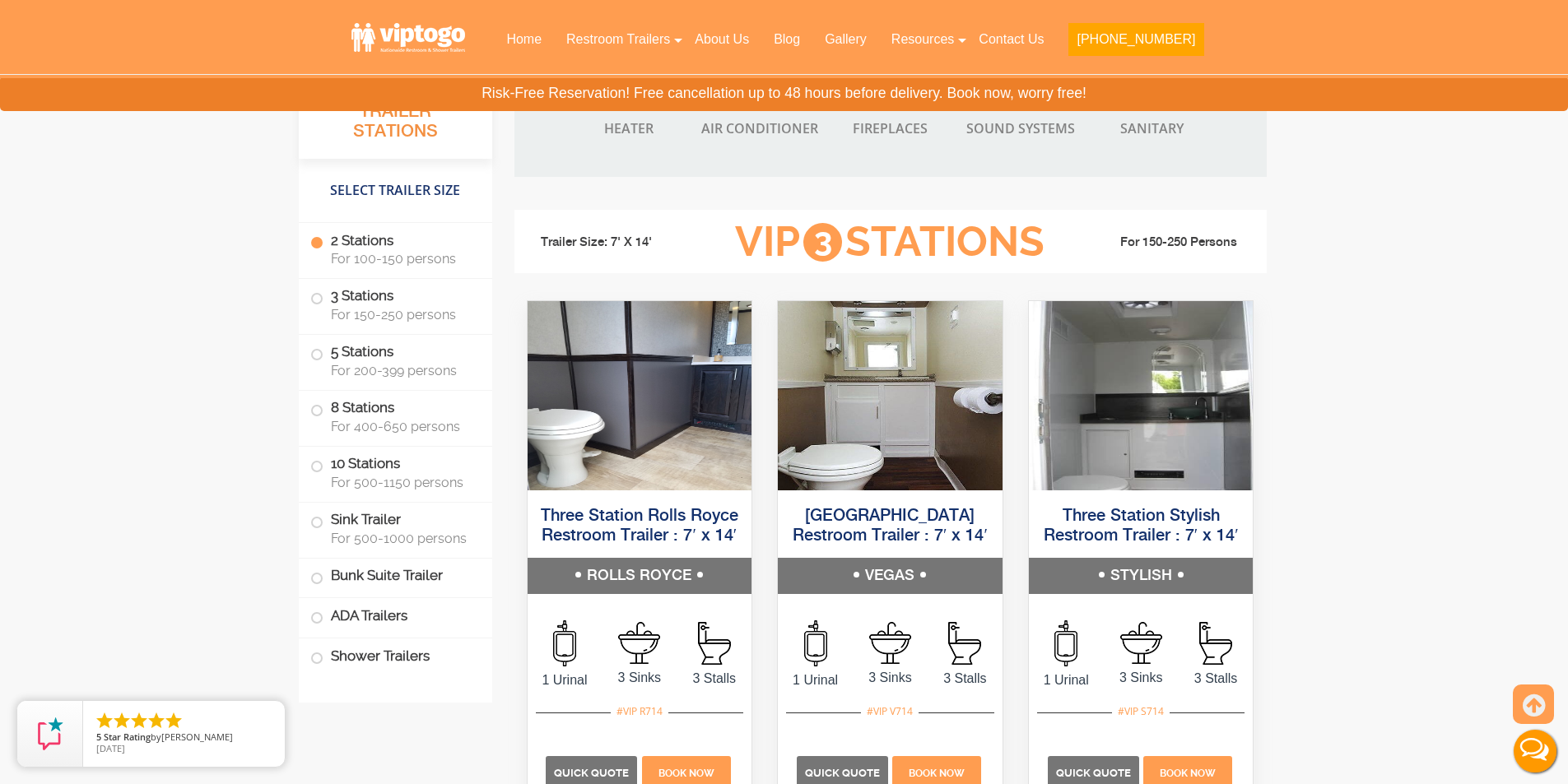
scroll to position [2139, 0]
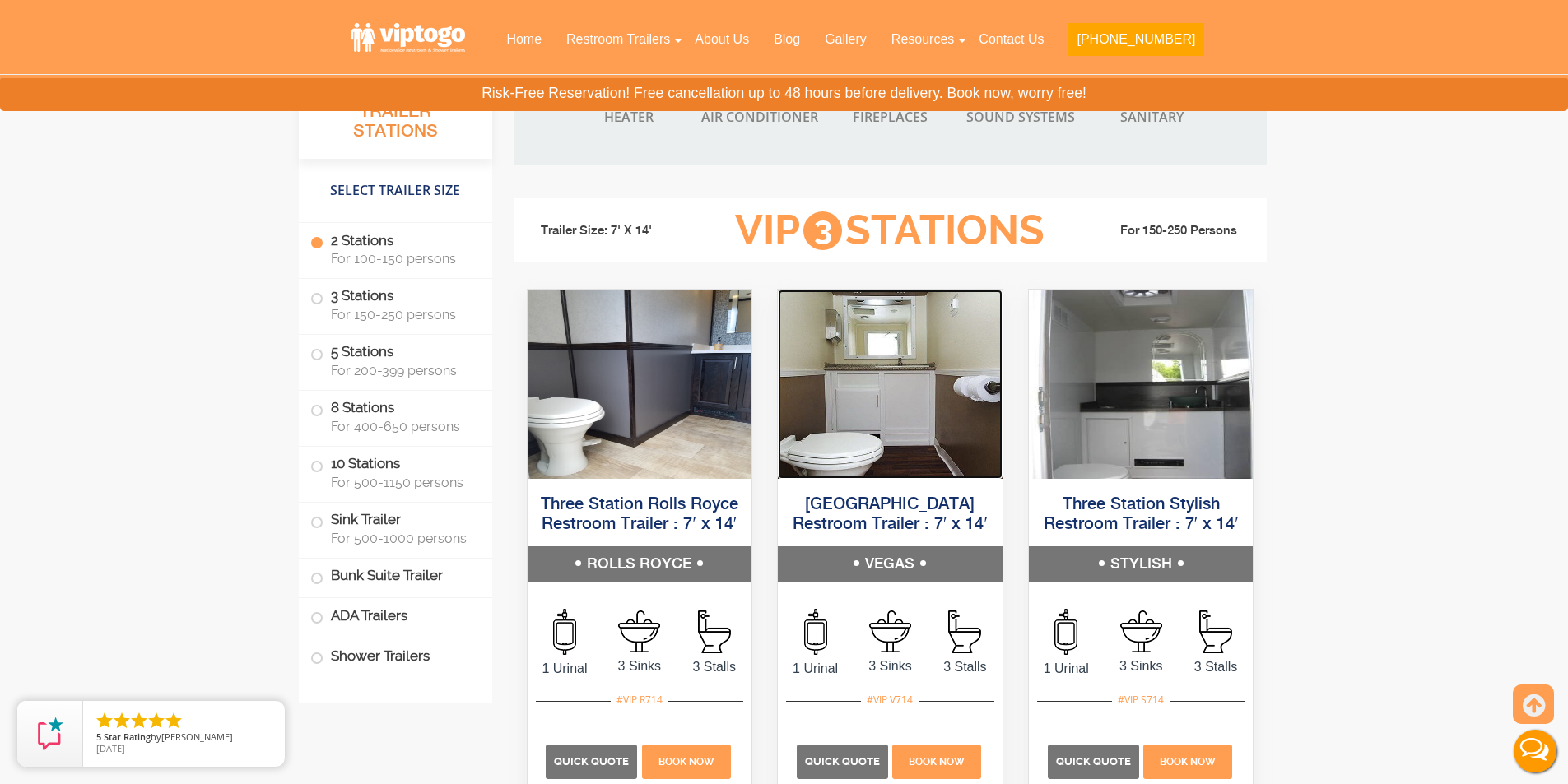
click at [890, 435] on img at bounding box center [889, 384] width 225 height 190
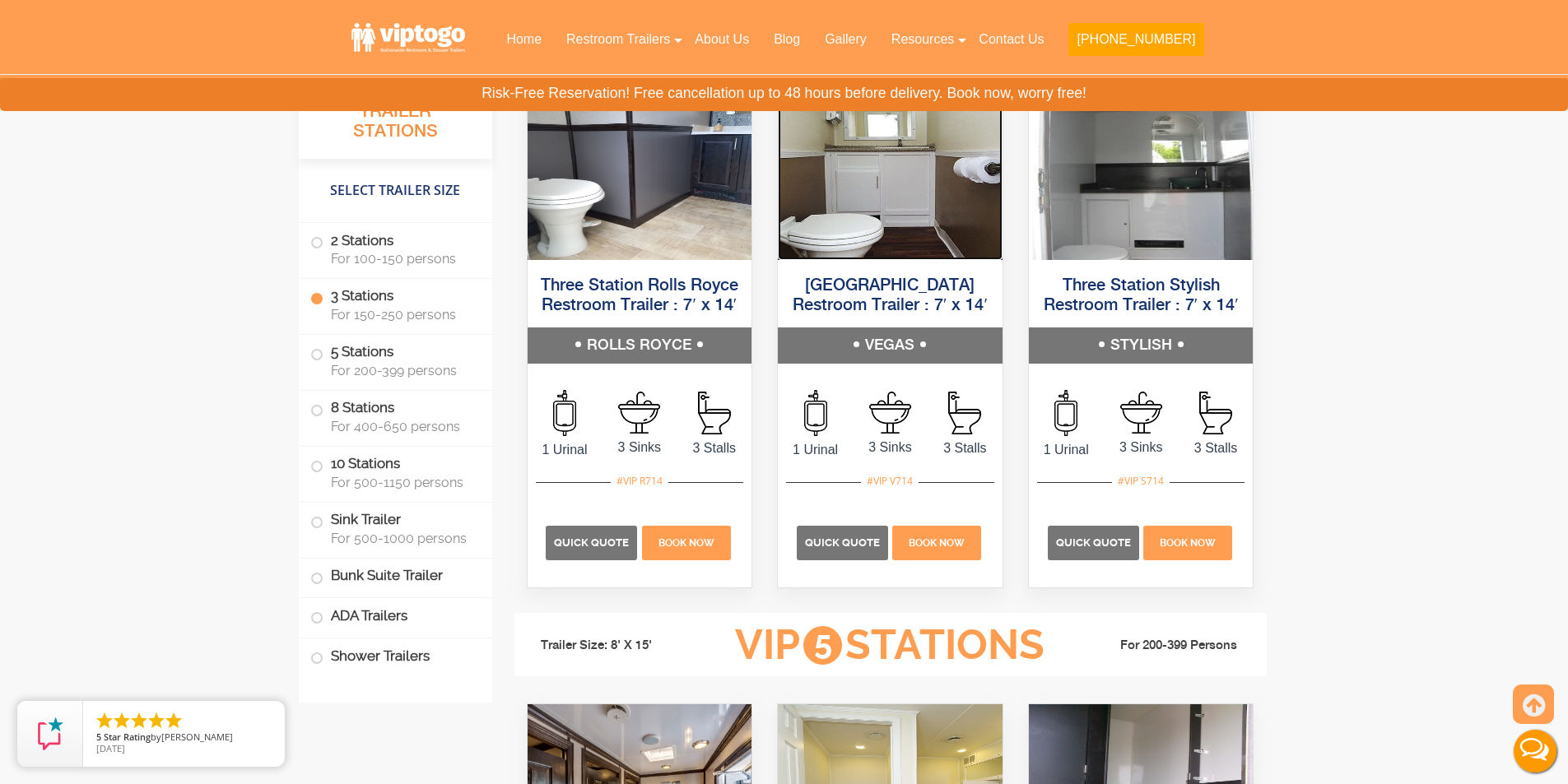
scroll to position [2386, 0]
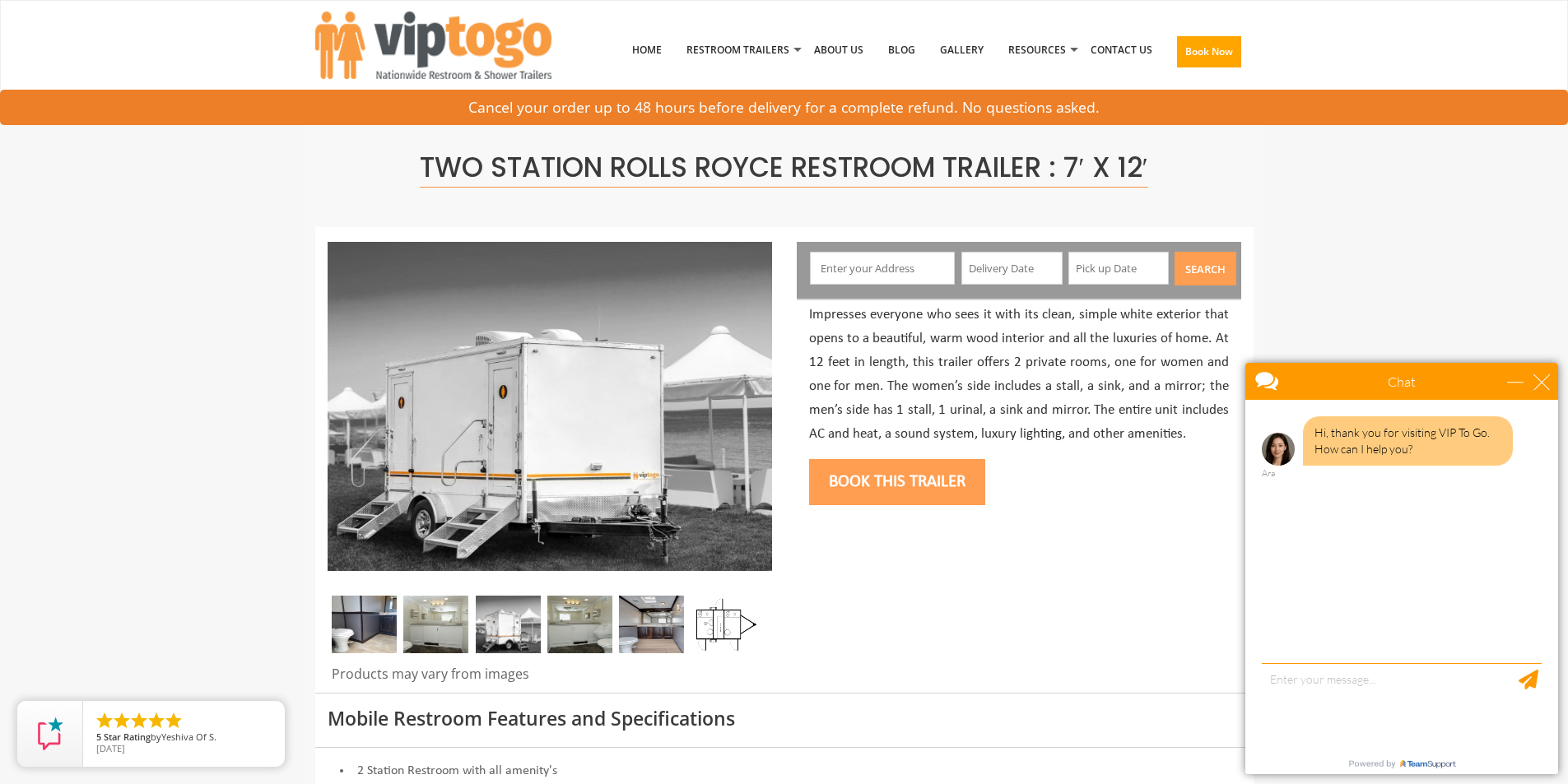
click at [359, 627] on img at bounding box center [364, 624] width 65 height 57
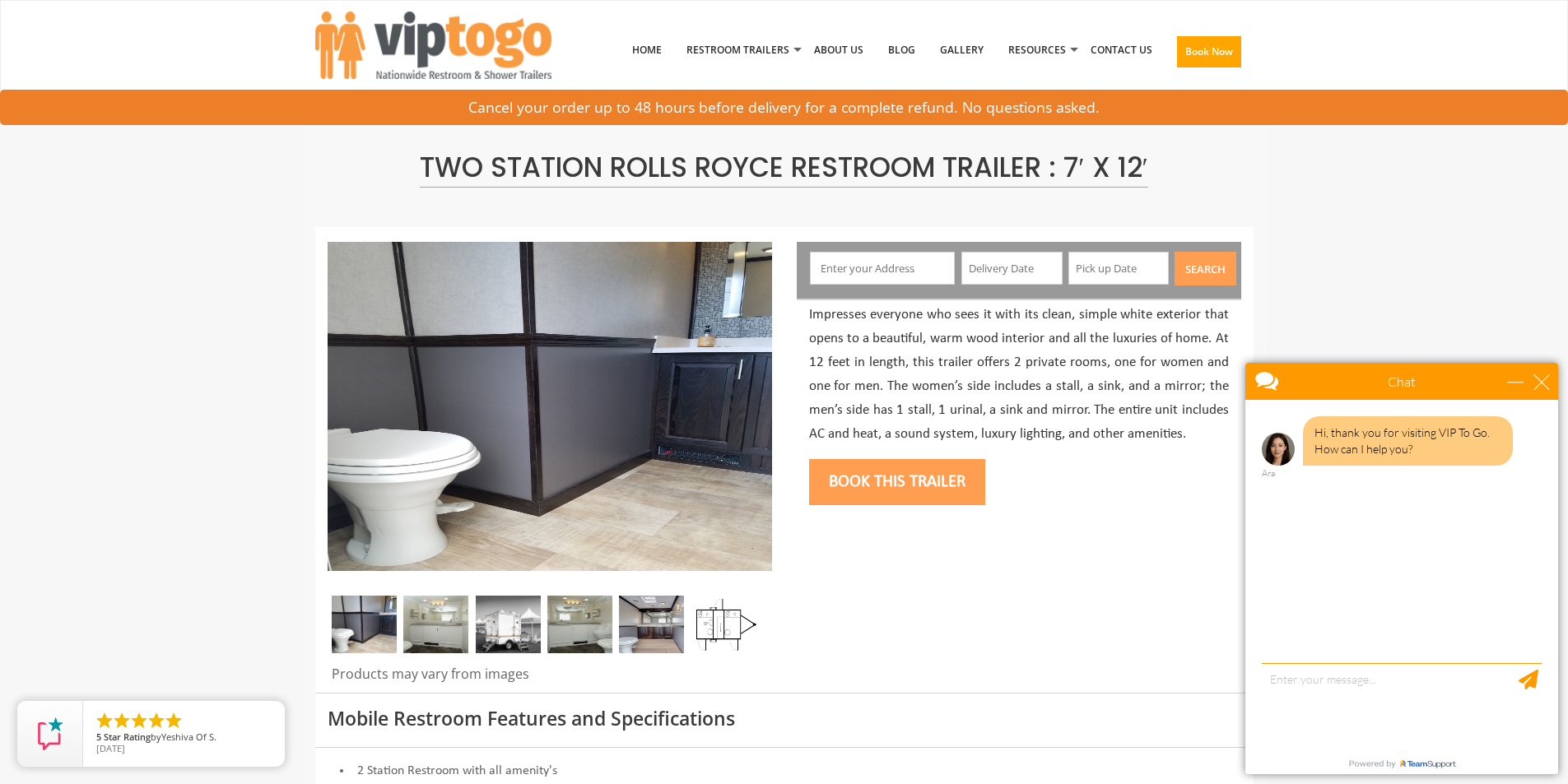
click at [408, 620] on img at bounding box center [435, 624] width 65 height 57
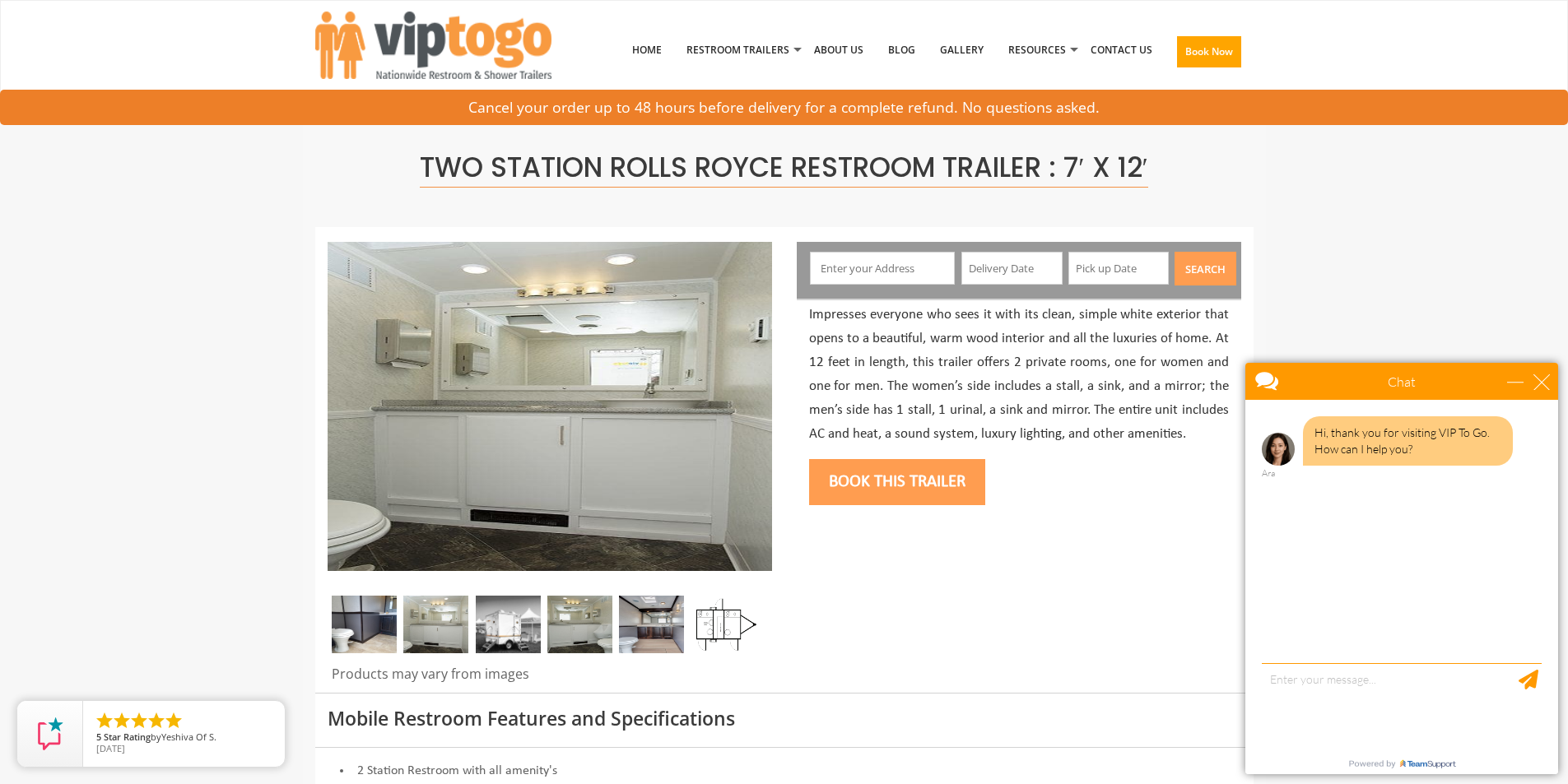
click at [504, 624] on img at bounding box center [508, 624] width 65 height 57
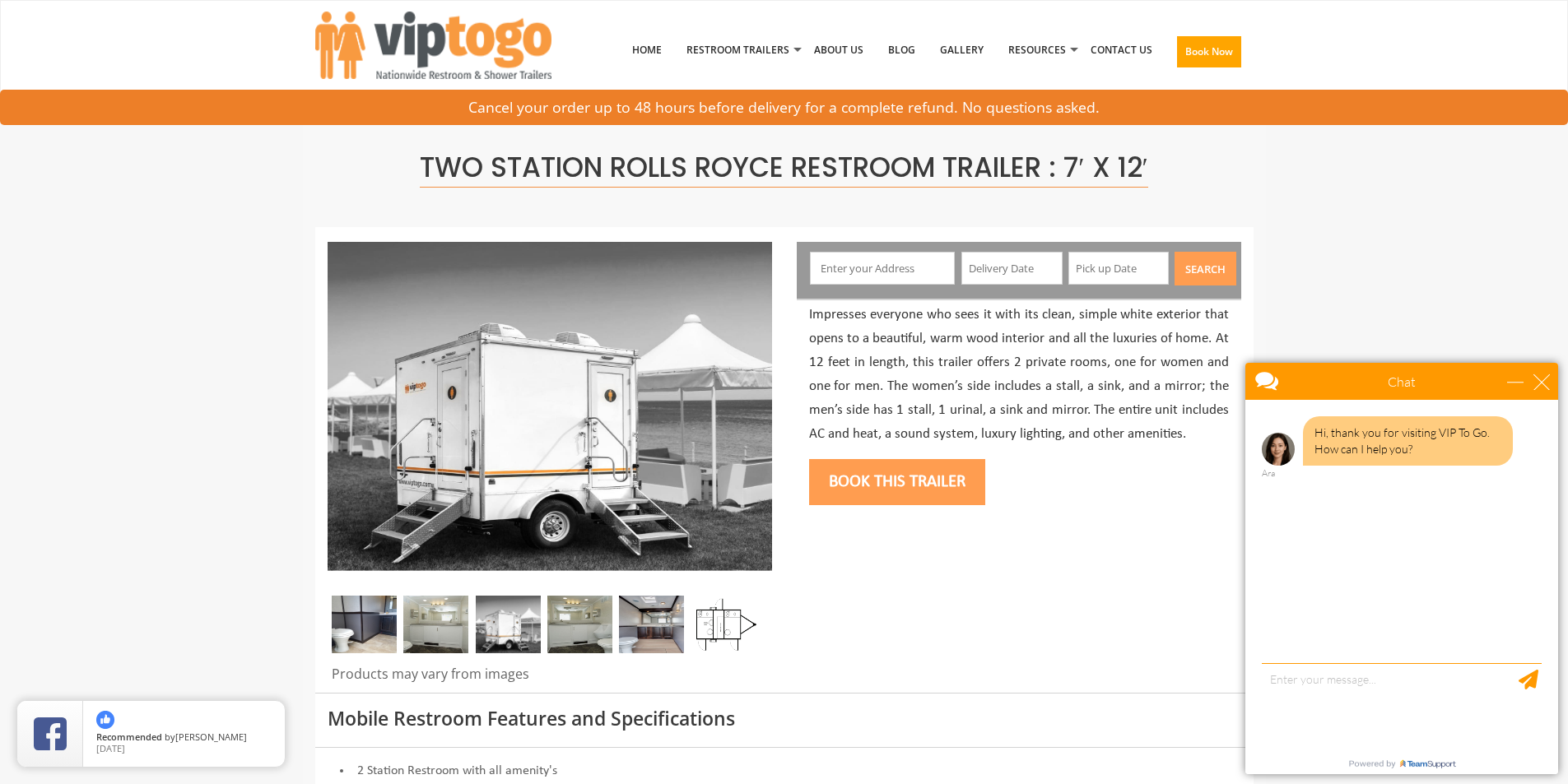
click at [573, 631] on img at bounding box center [580, 624] width 65 height 57
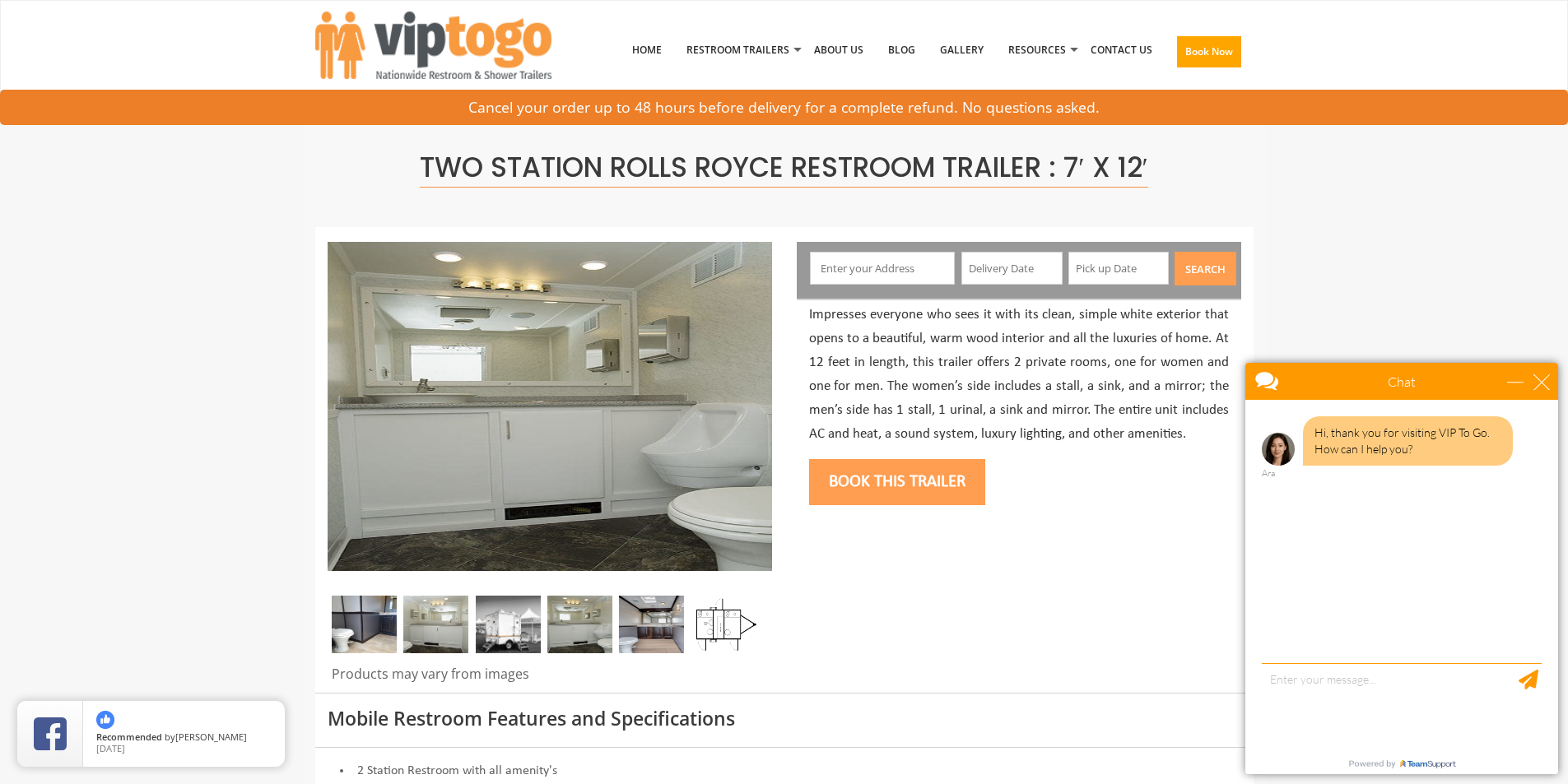
click at [644, 637] on img at bounding box center [651, 624] width 65 height 57
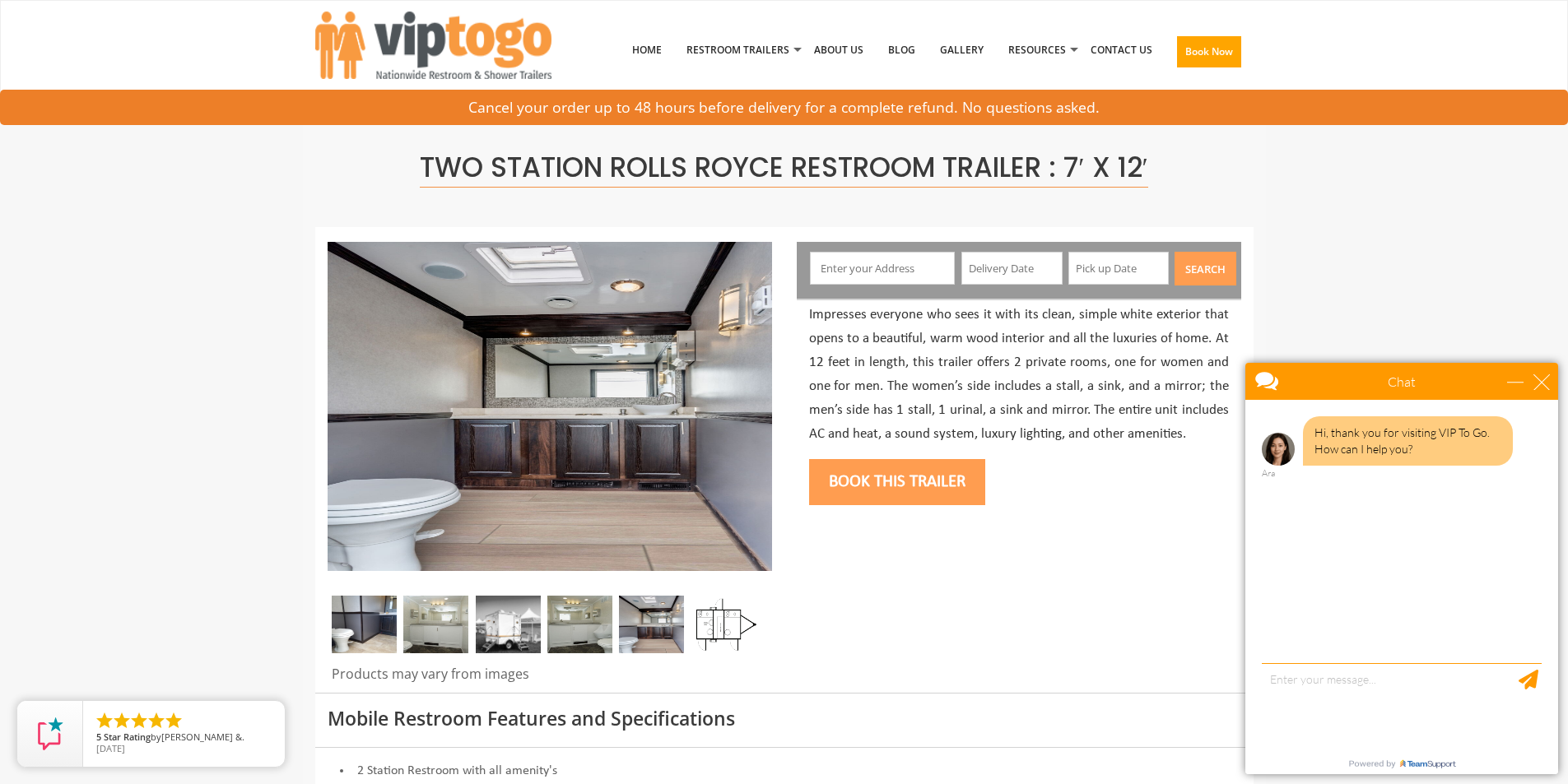
click at [703, 631] on img at bounding box center [724, 624] width 65 height 57
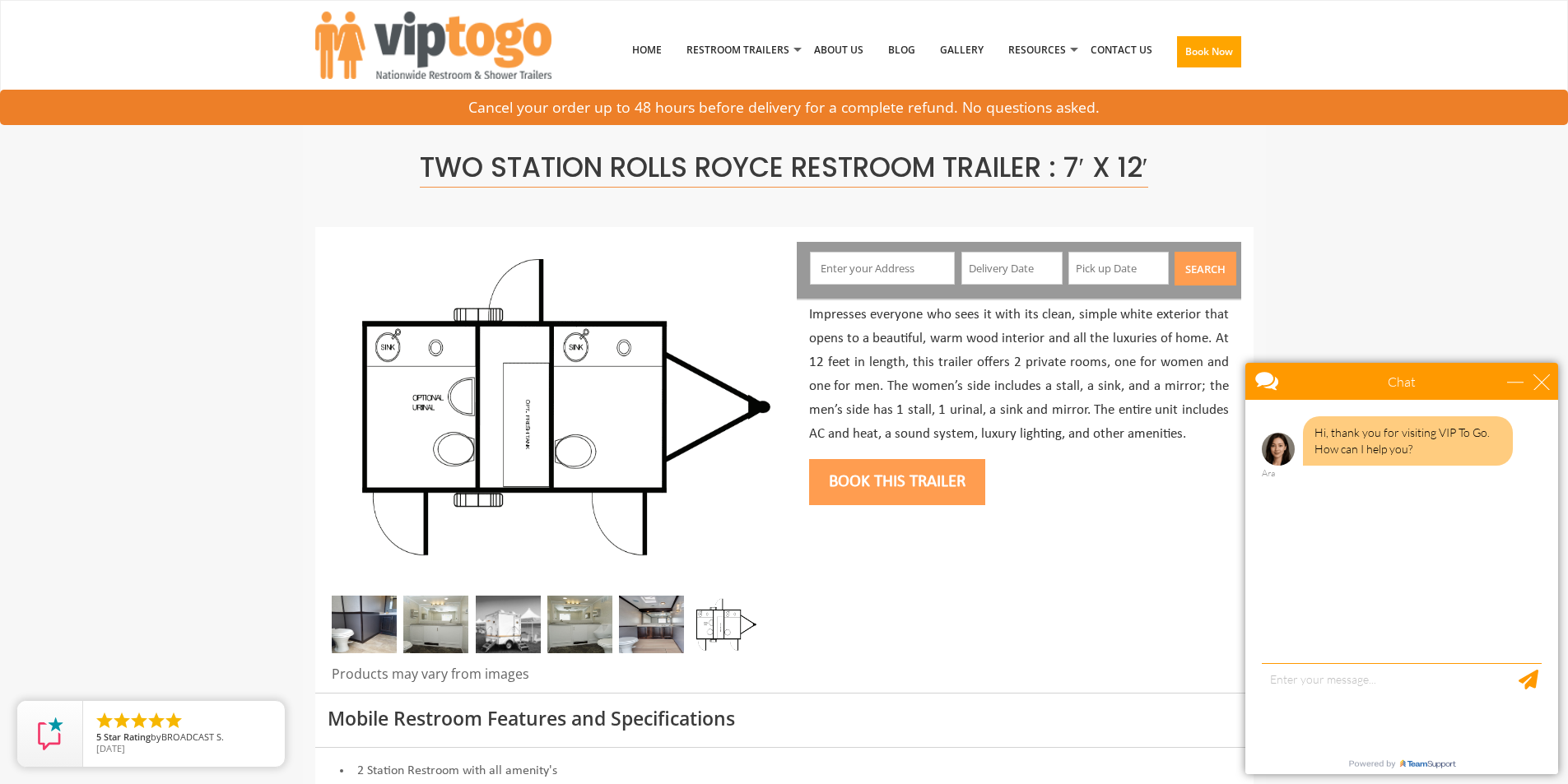
click at [357, 631] on img at bounding box center [364, 624] width 65 height 57
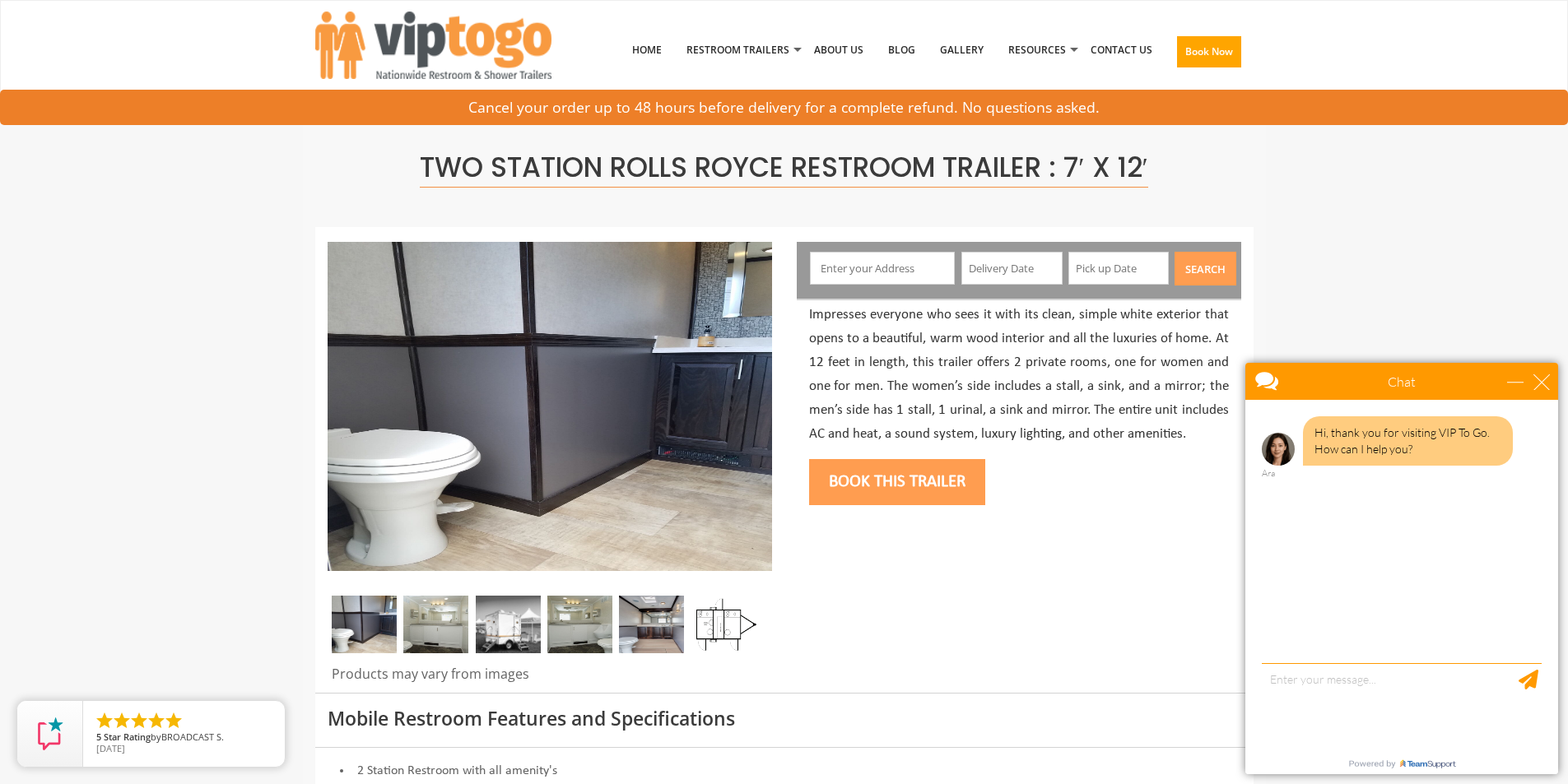
click at [440, 636] on img at bounding box center [435, 624] width 65 height 57
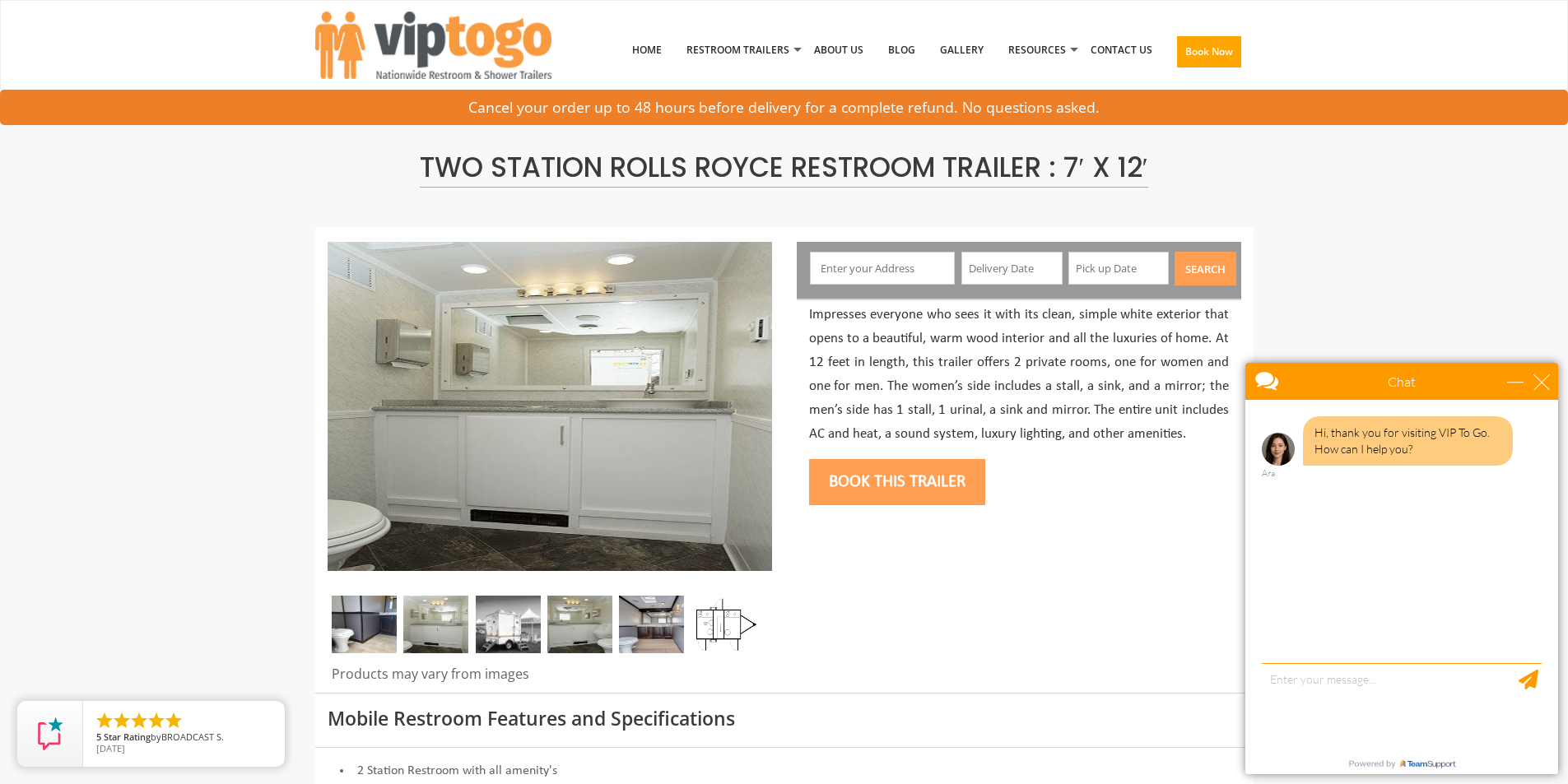
click at [506, 641] on img at bounding box center [508, 624] width 65 height 57
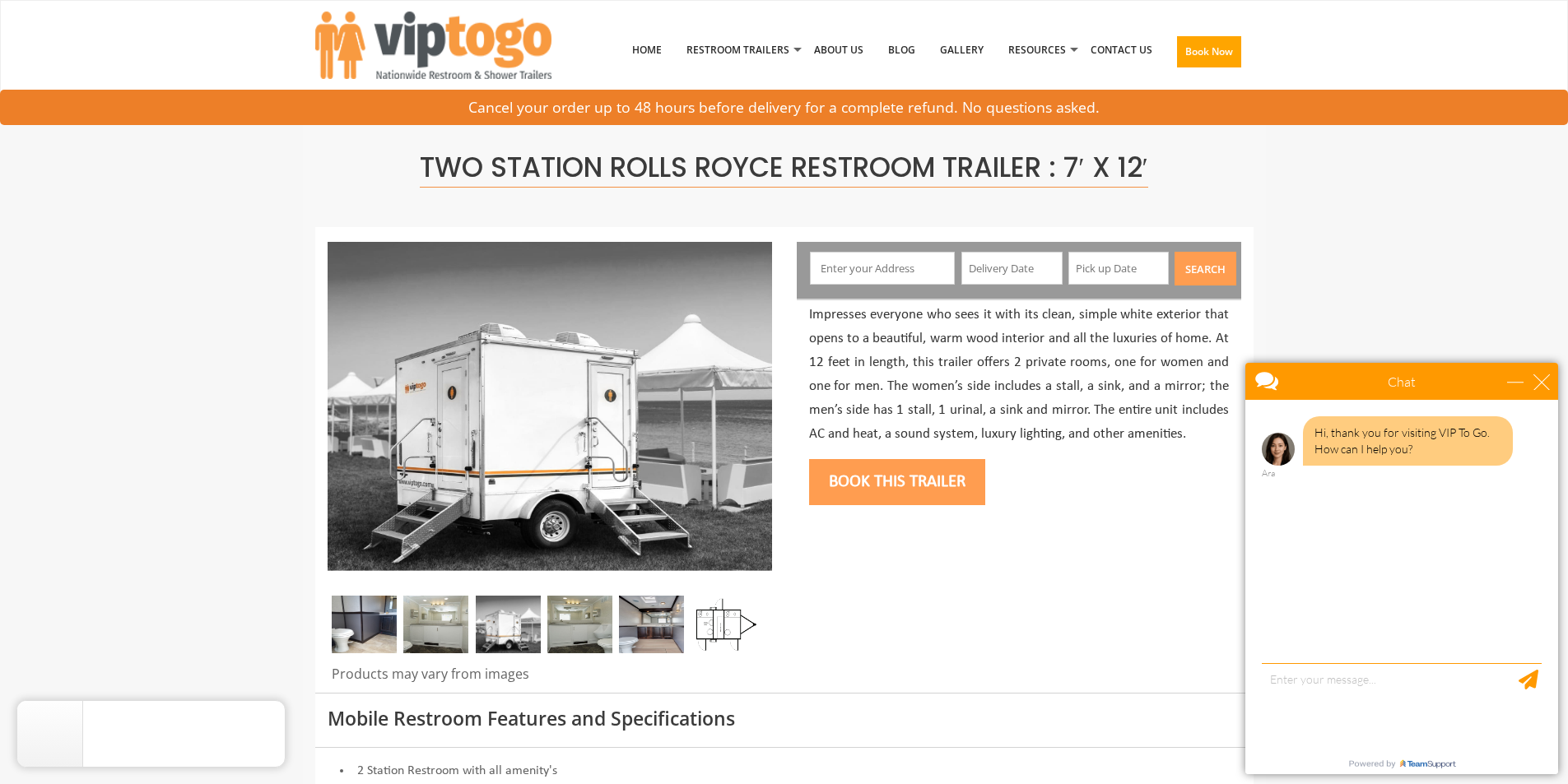
click at [577, 634] on img at bounding box center [580, 624] width 65 height 57
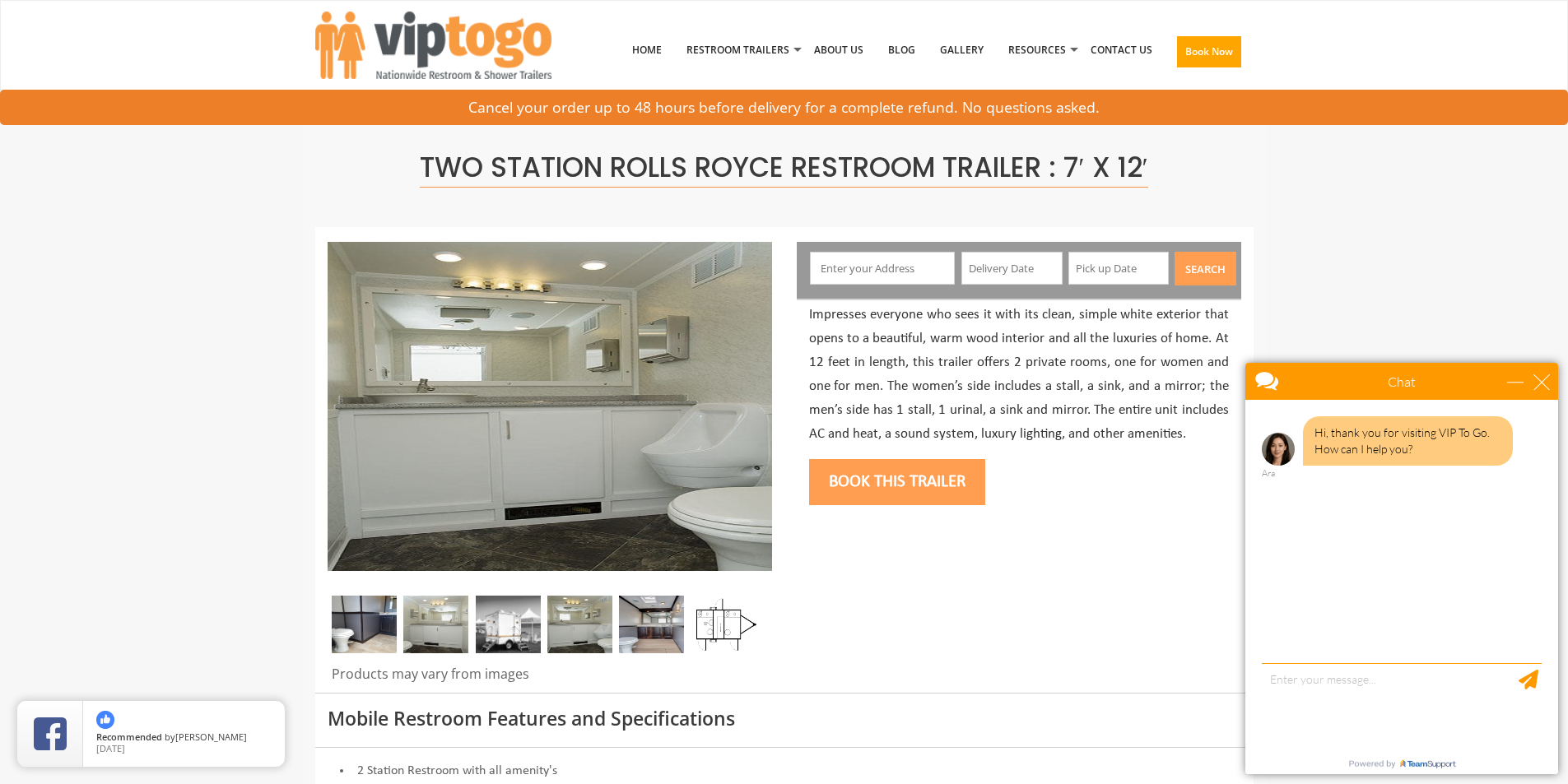
click at [657, 634] on img at bounding box center [651, 624] width 65 height 57
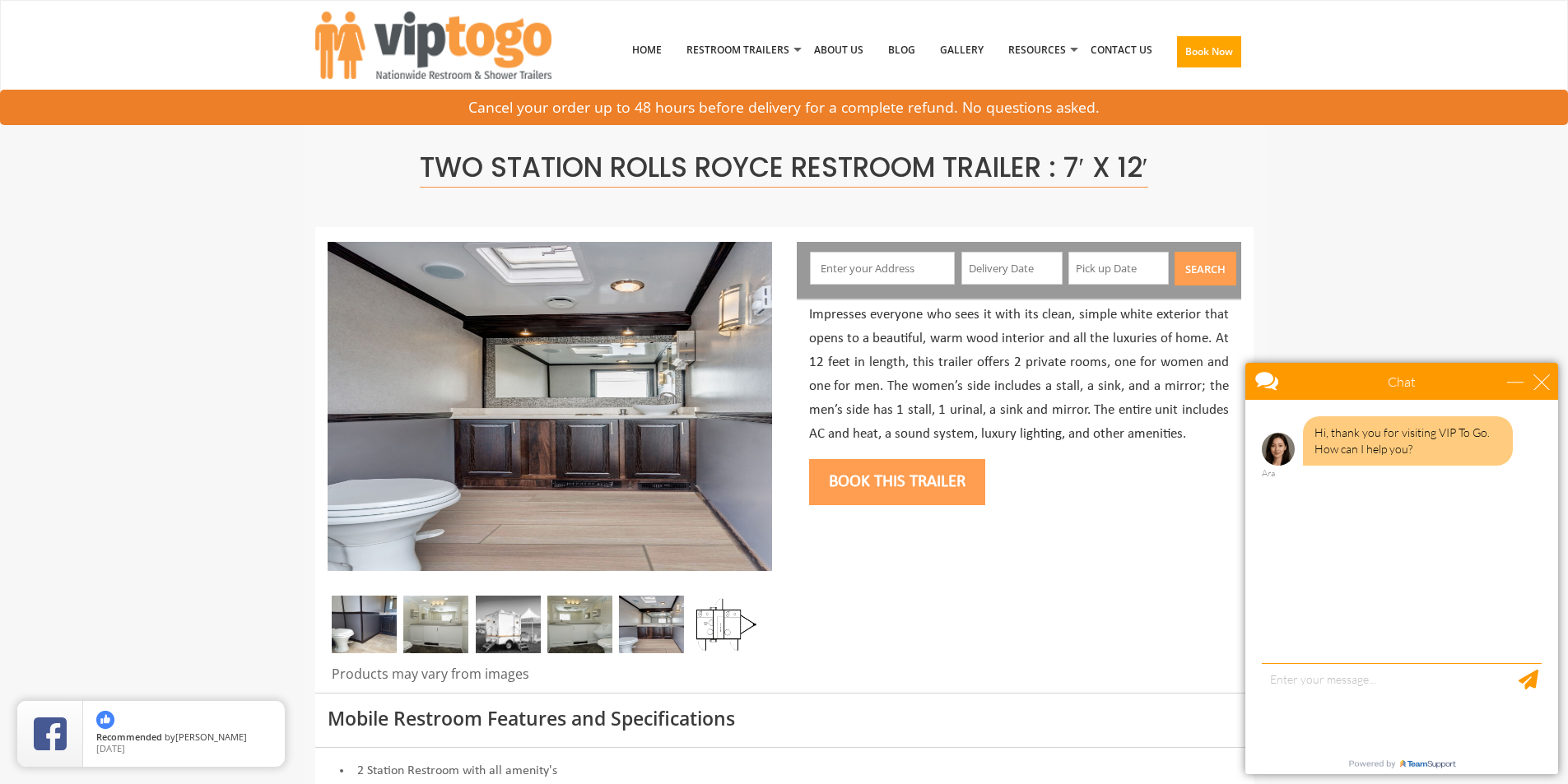
click at [734, 634] on img at bounding box center [724, 624] width 65 height 57
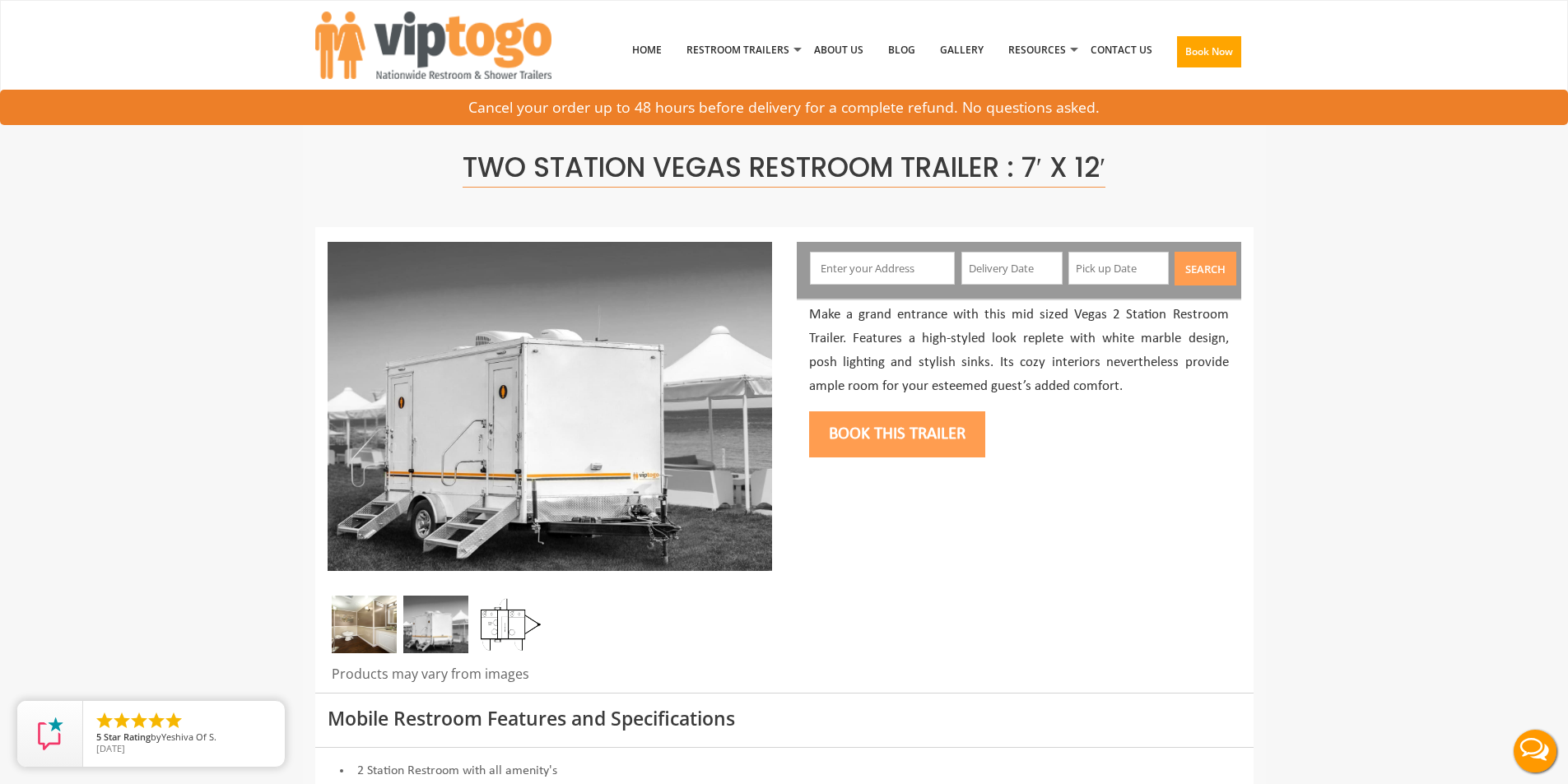
click at [362, 626] on img at bounding box center [364, 624] width 65 height 57
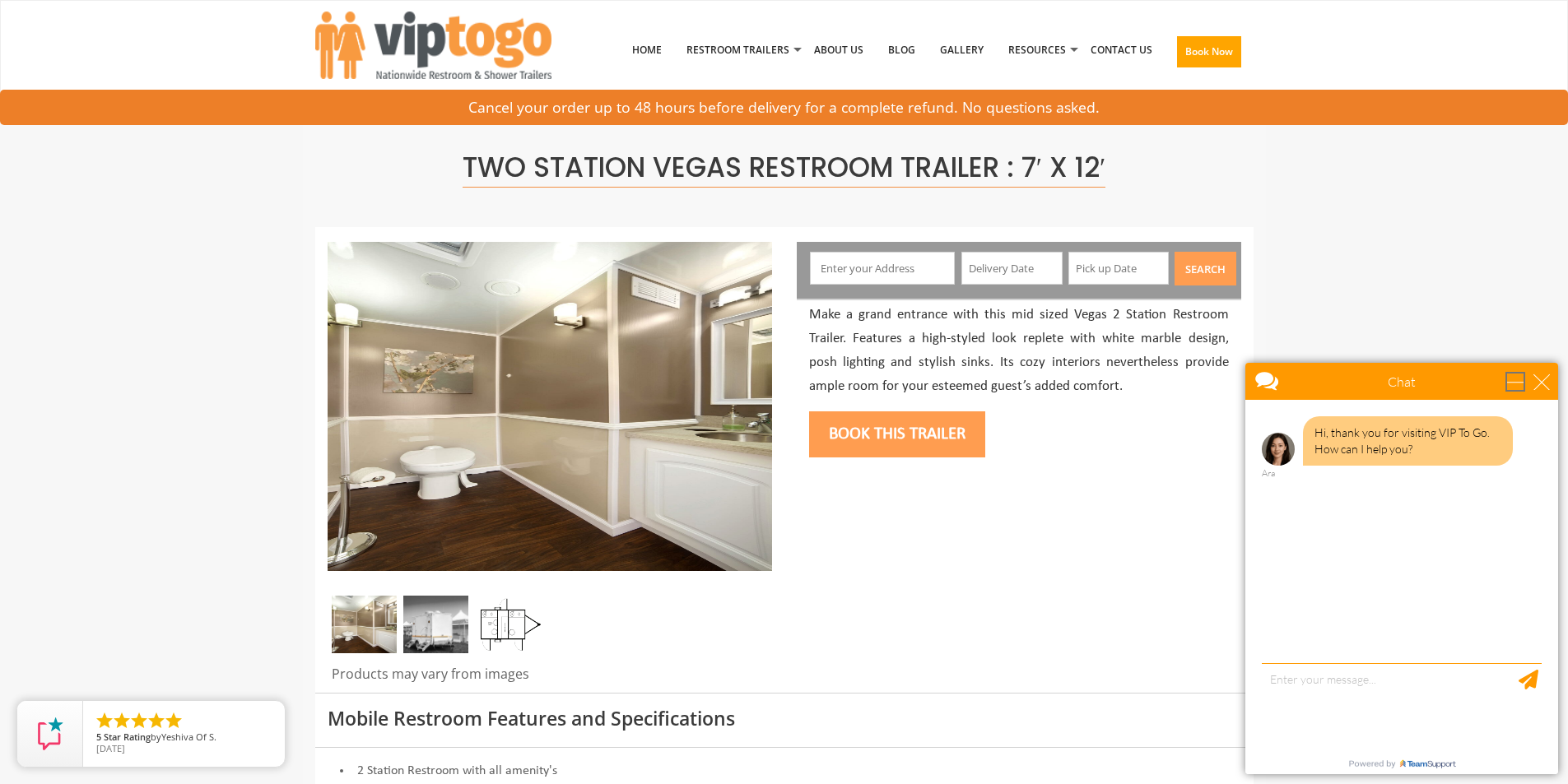
click at [1512, 378] on div "minimize" at bounding box center [1515, 382] width 17 height 17
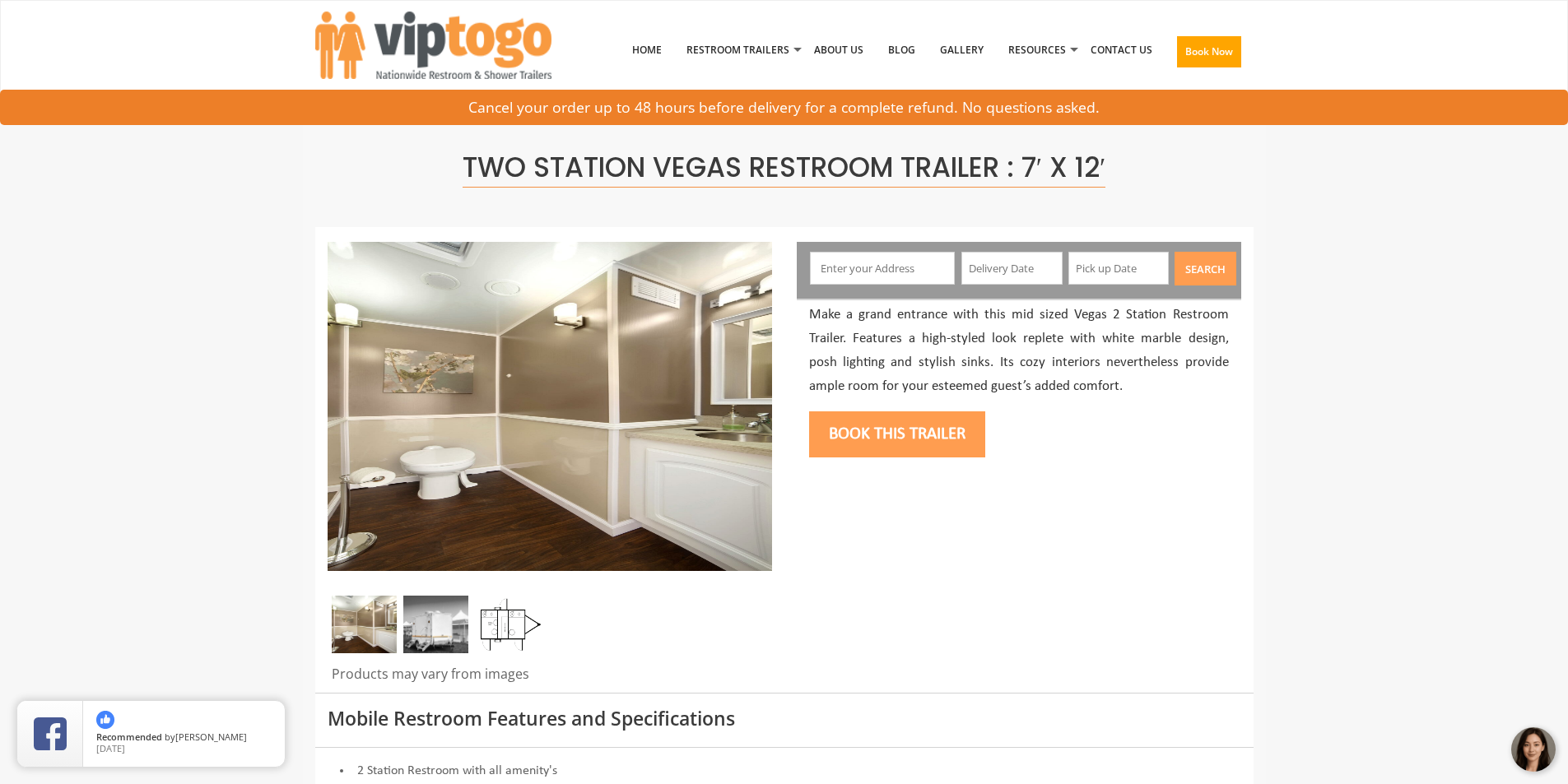
click at [487, 632] on img at bounding box center [508, 624] width 65 height 57
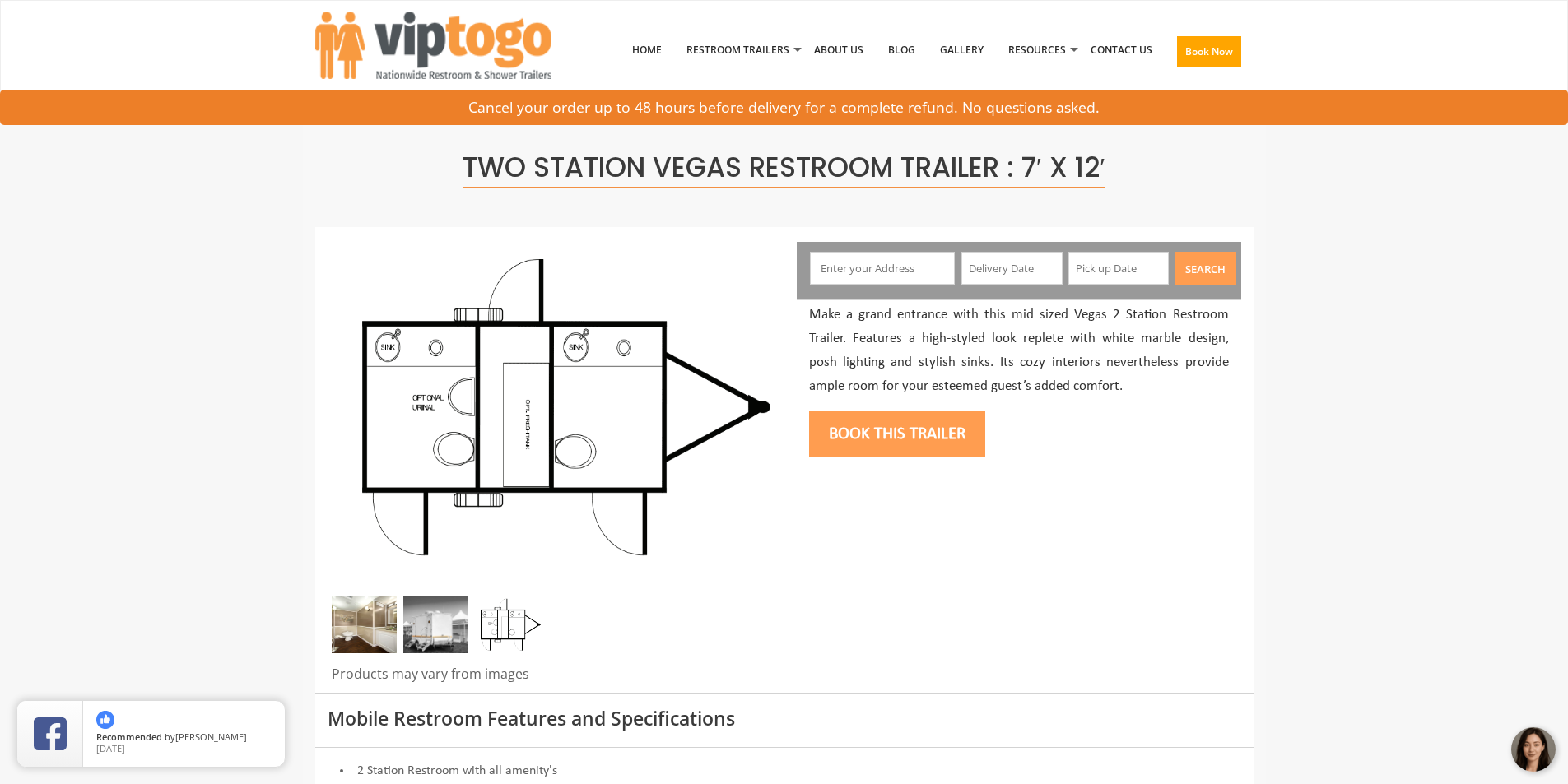
click at [428, 634] on img at bounding box center [435, 624] width 65 height 57
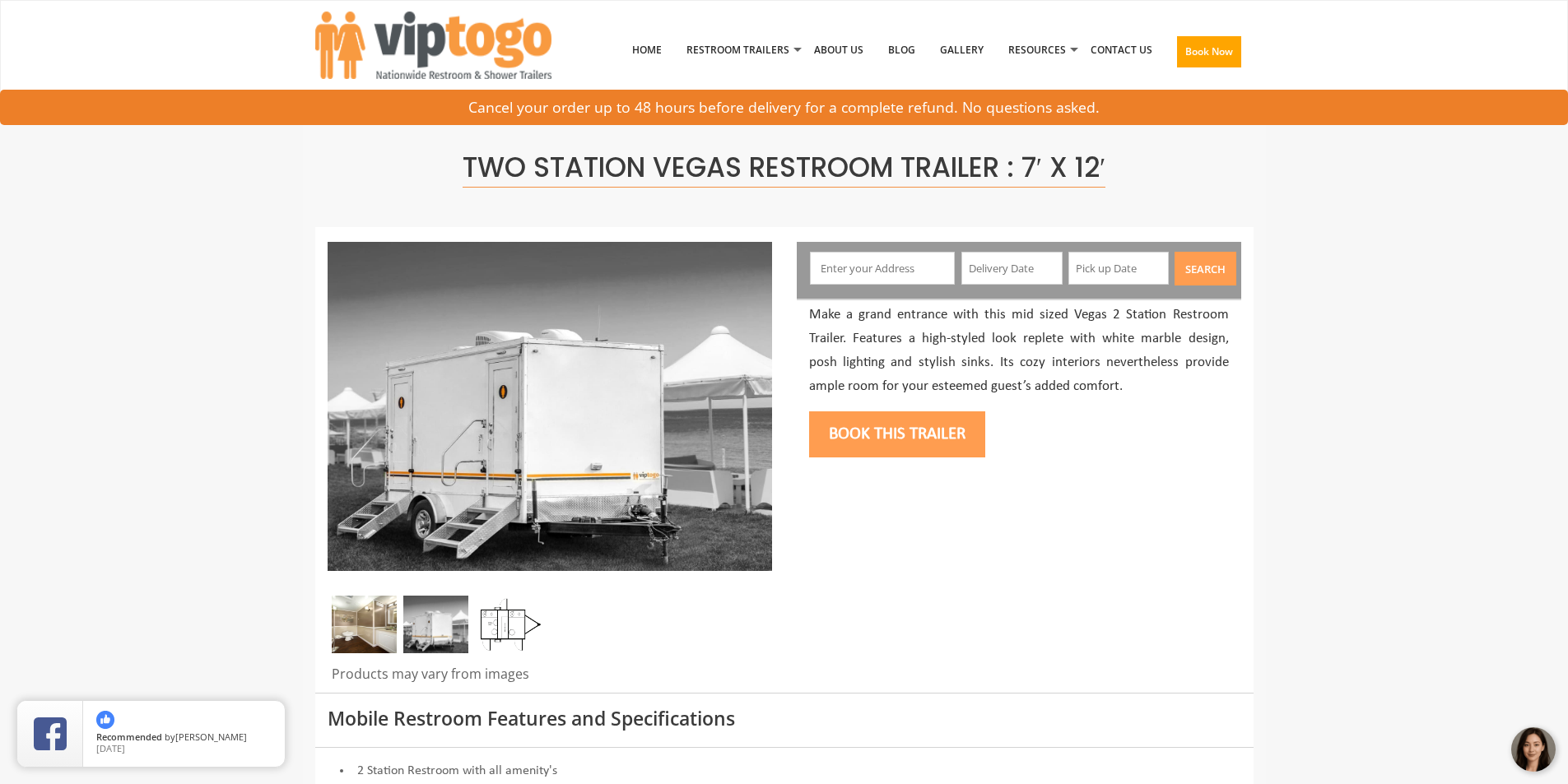
click at [378, 632] on img at bounding box center [364, 624] width 65 height 57
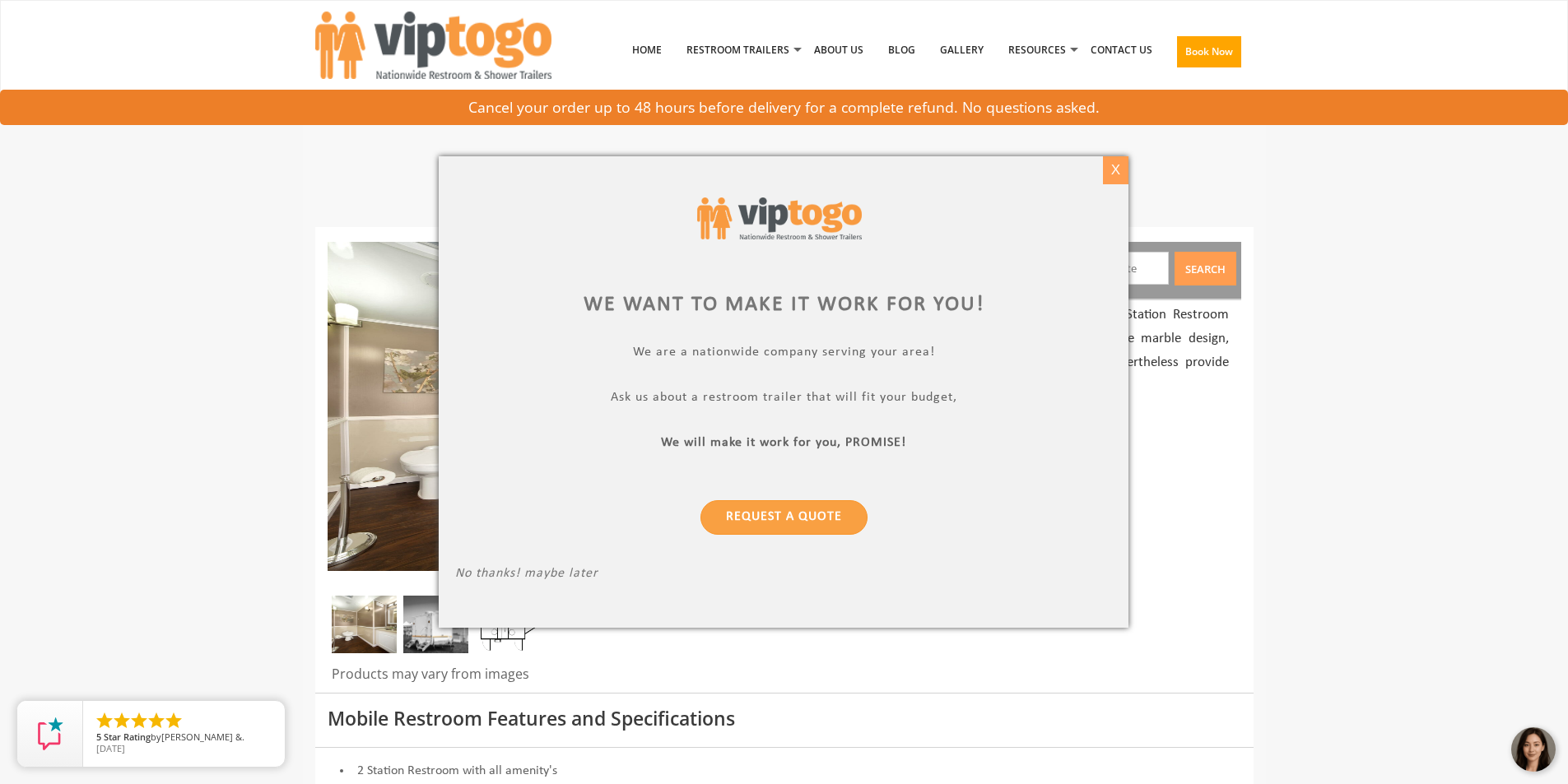
click at [1121, 166] on div "X" at bounding box center [1116, 170] width 26 height 28
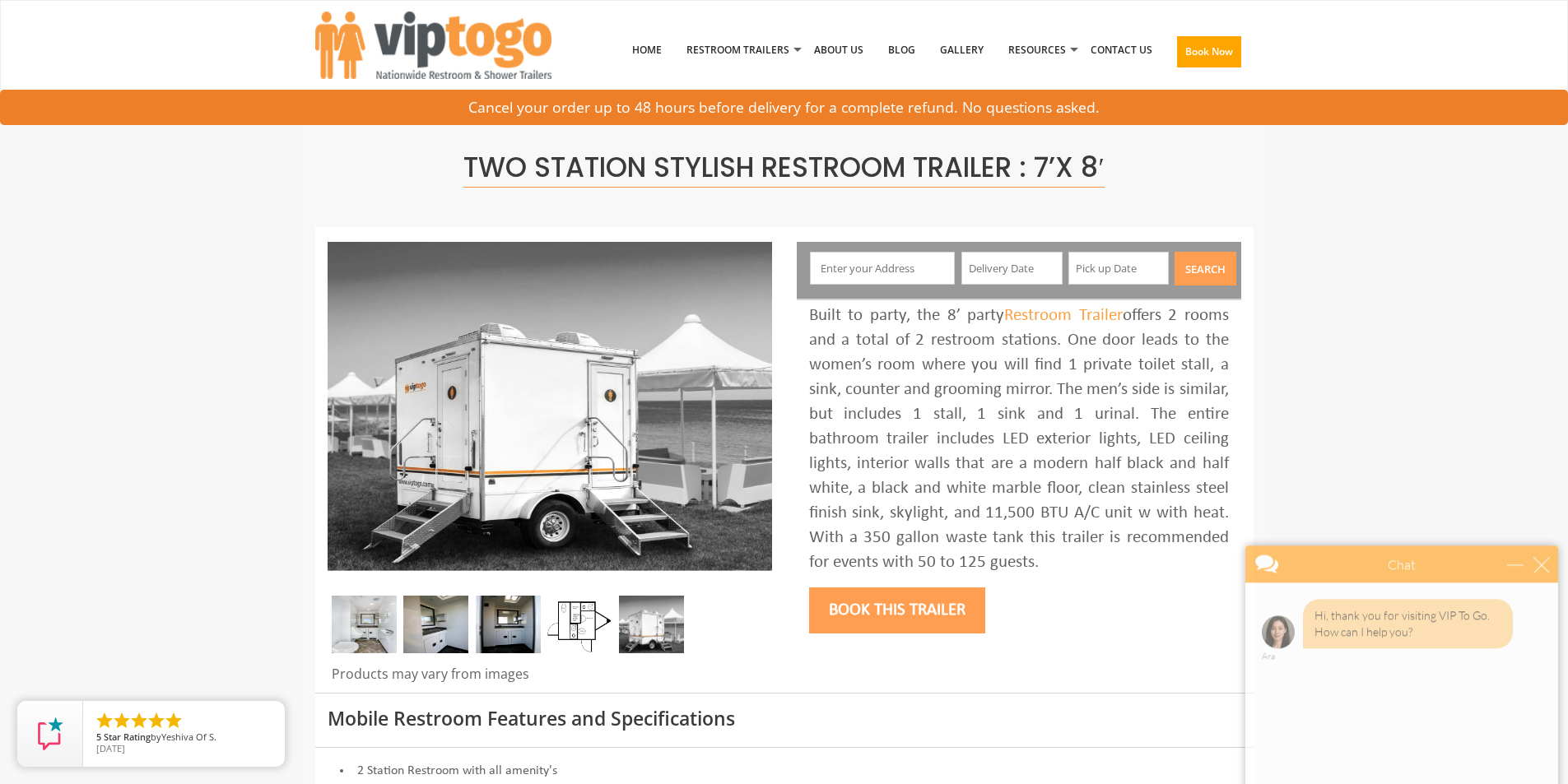
click at [353, 627] on img at bounding box center [364, 624] width 65 height 57
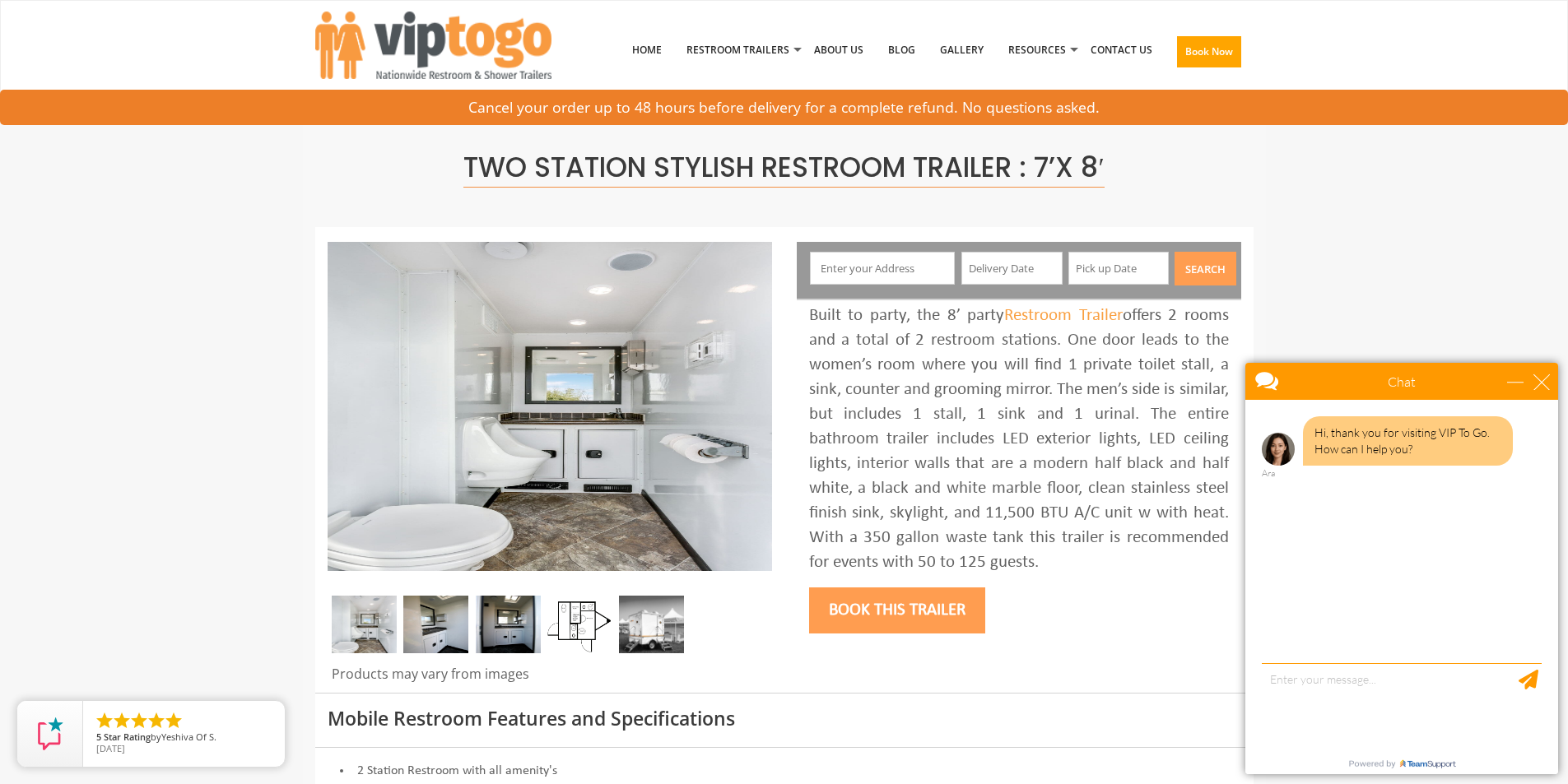
click at [438, 624] on img at bounding box center [435, 624] width 65 height 57
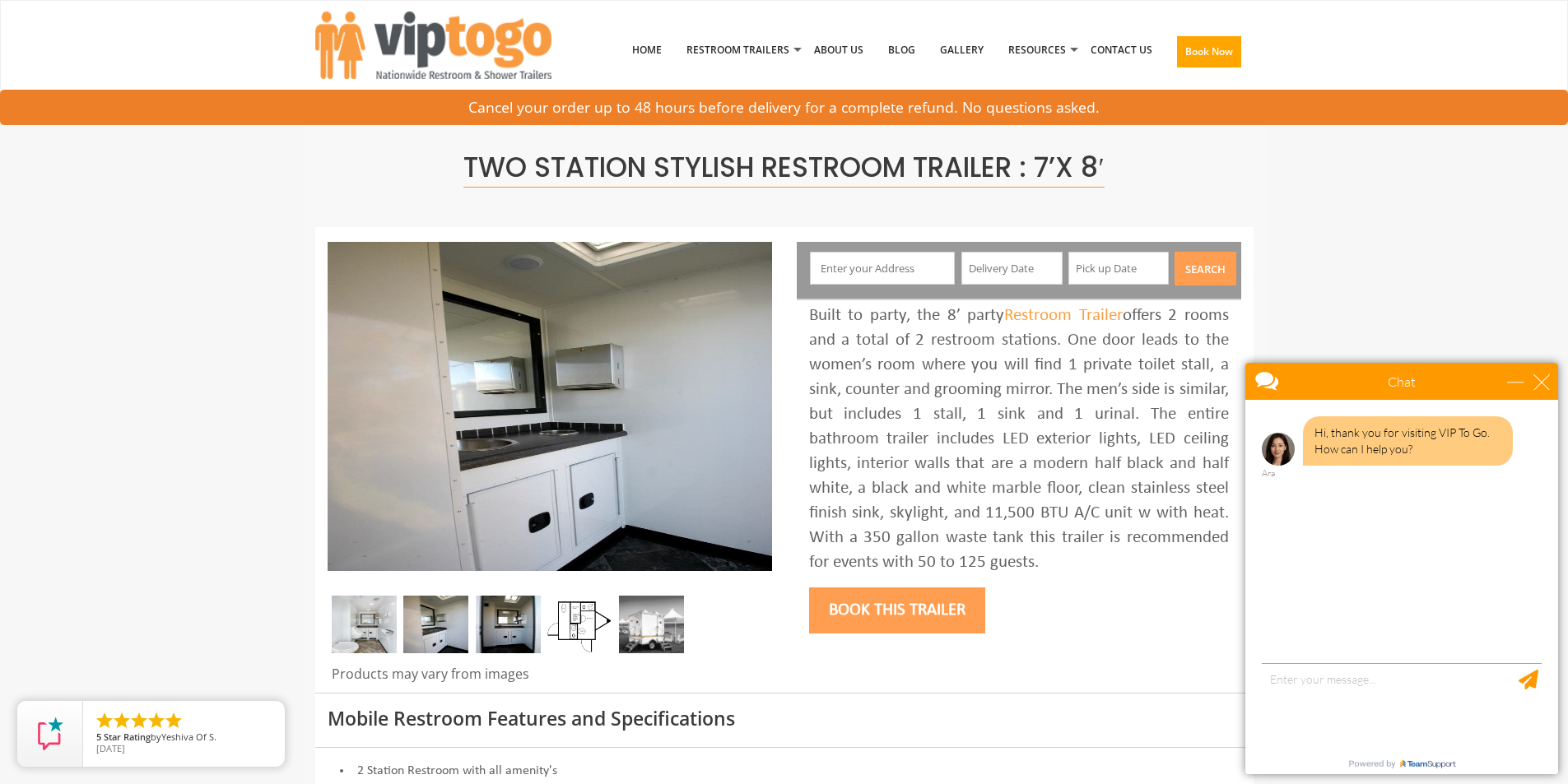
click at [521, 625] on img at bounding box center [508, 624] width 65 height 57
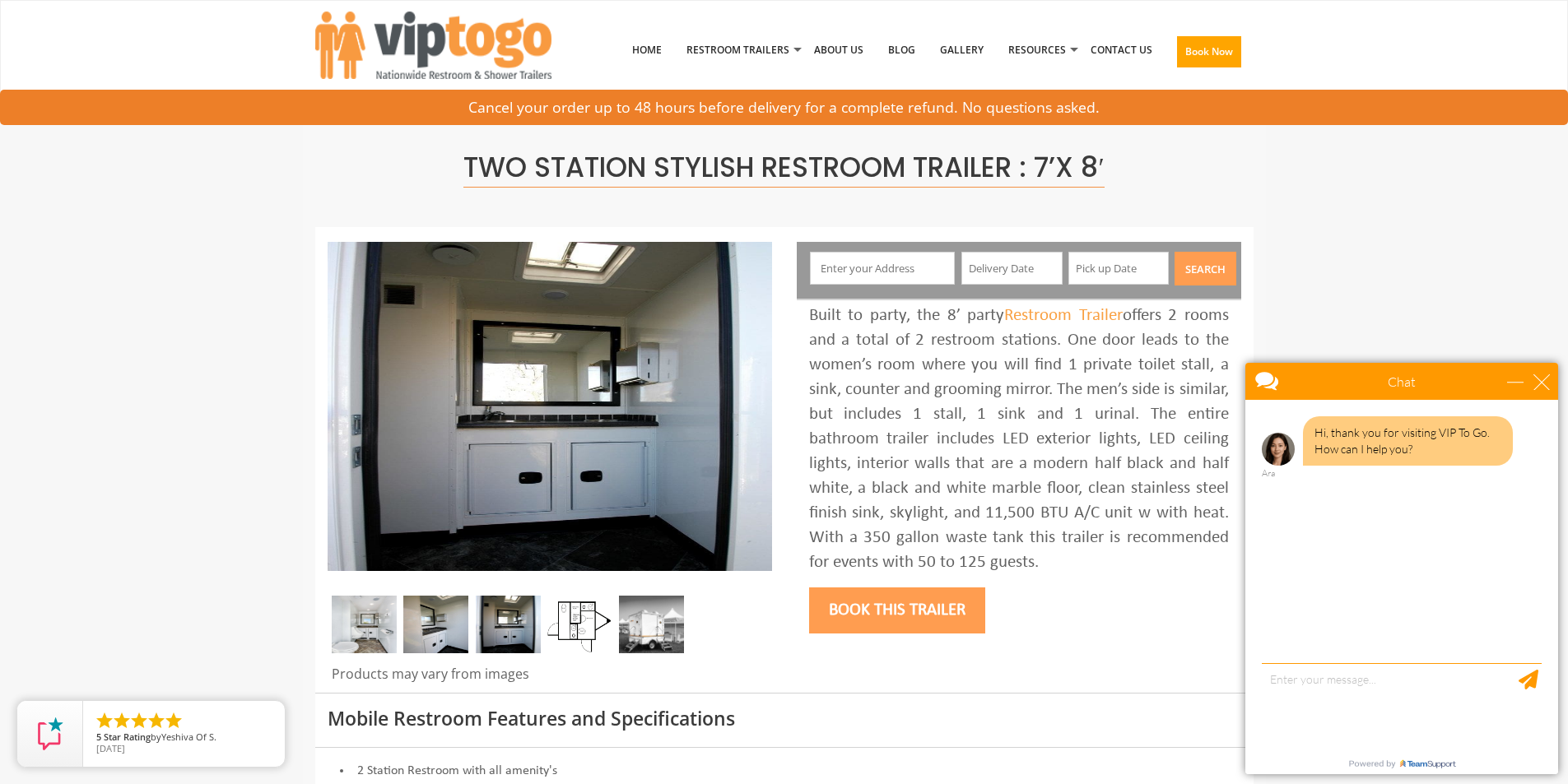
click at [570, 625] on img at bounding box center [580, 624] width 65 height 57
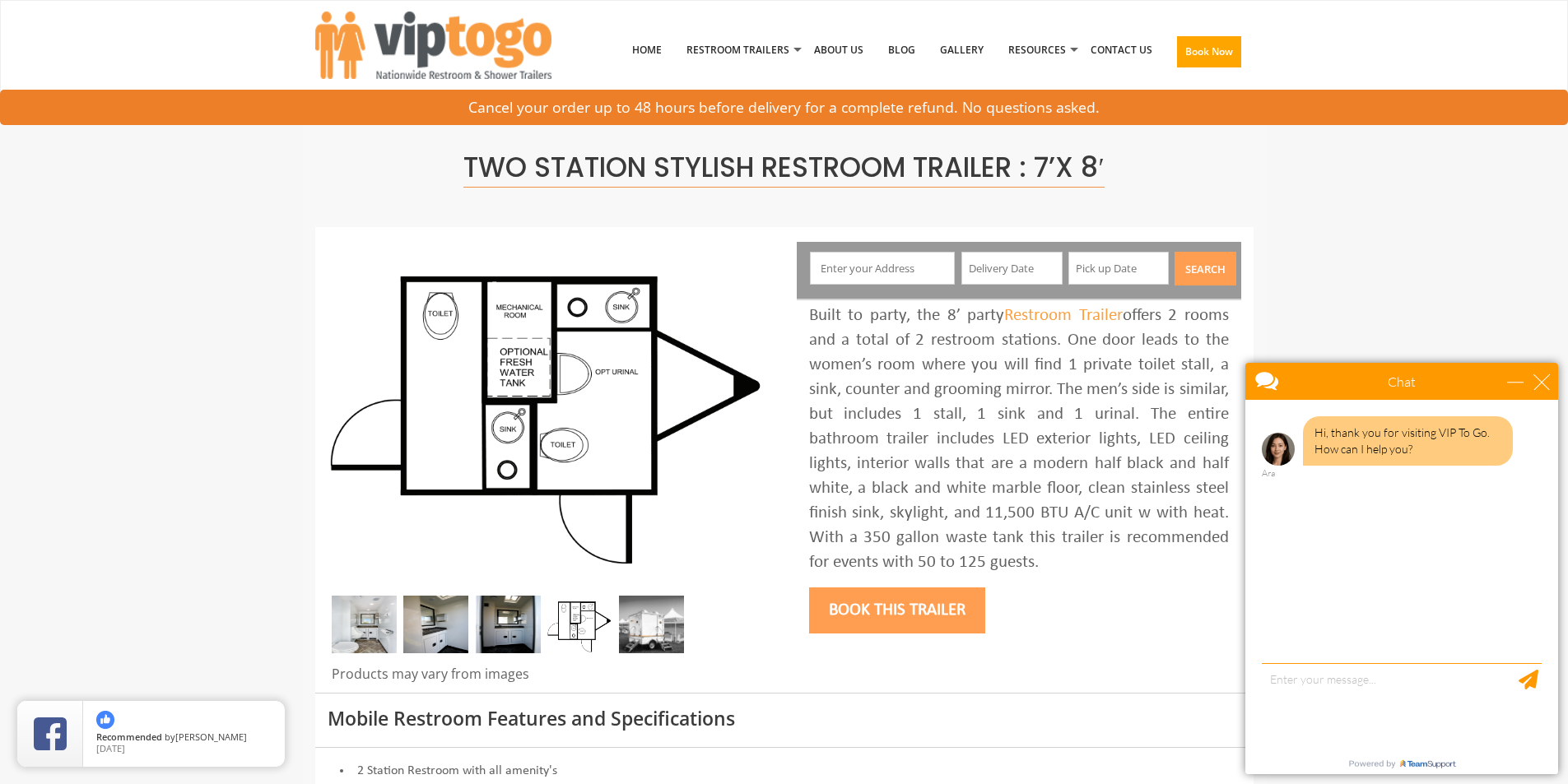
click at [641, 628] on img at bounding box center [651, 624] width 65 height 57
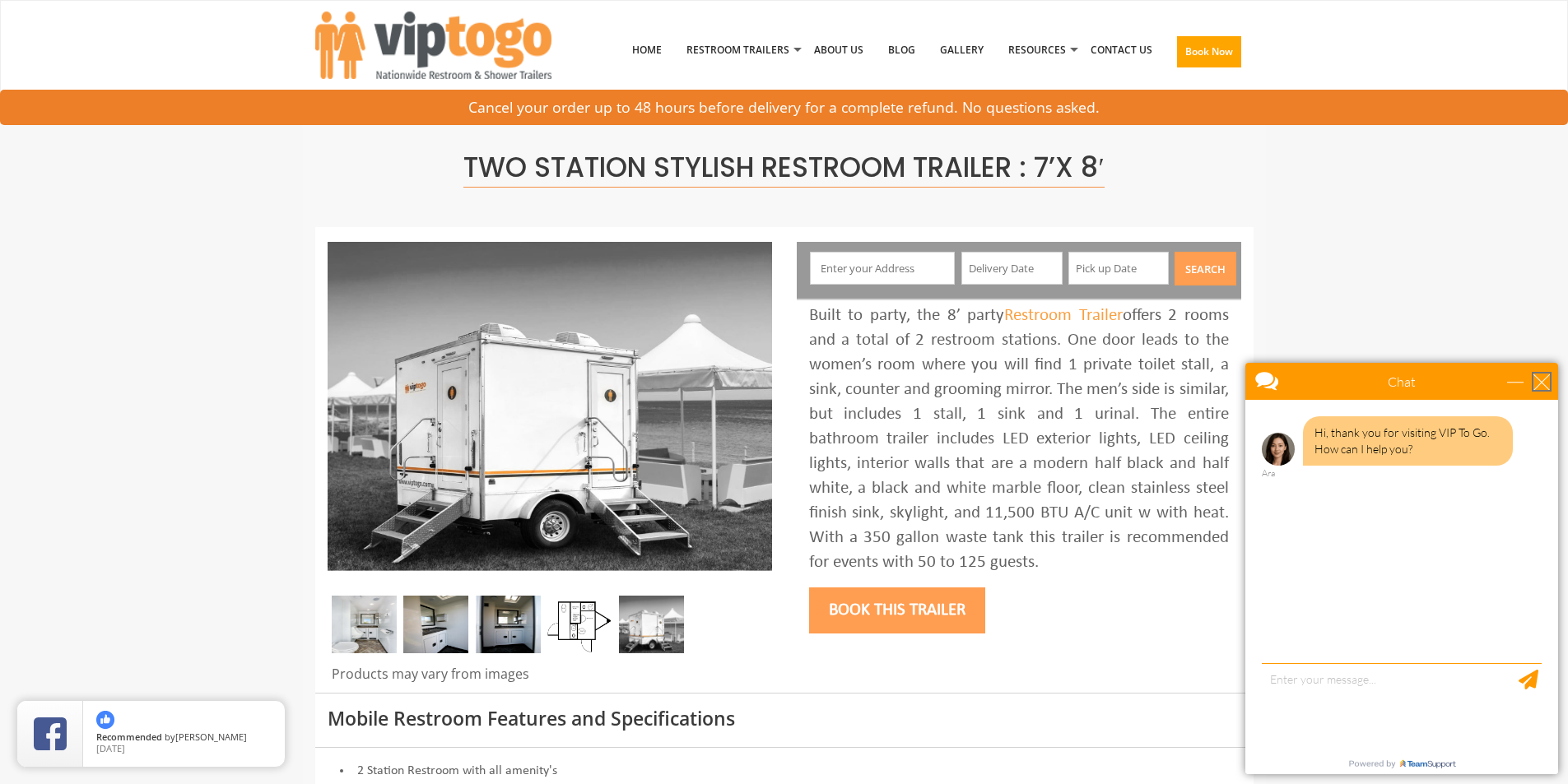
click at [1538, 385] on div "close" at bounding box center [1541, 382] width 17 height 17
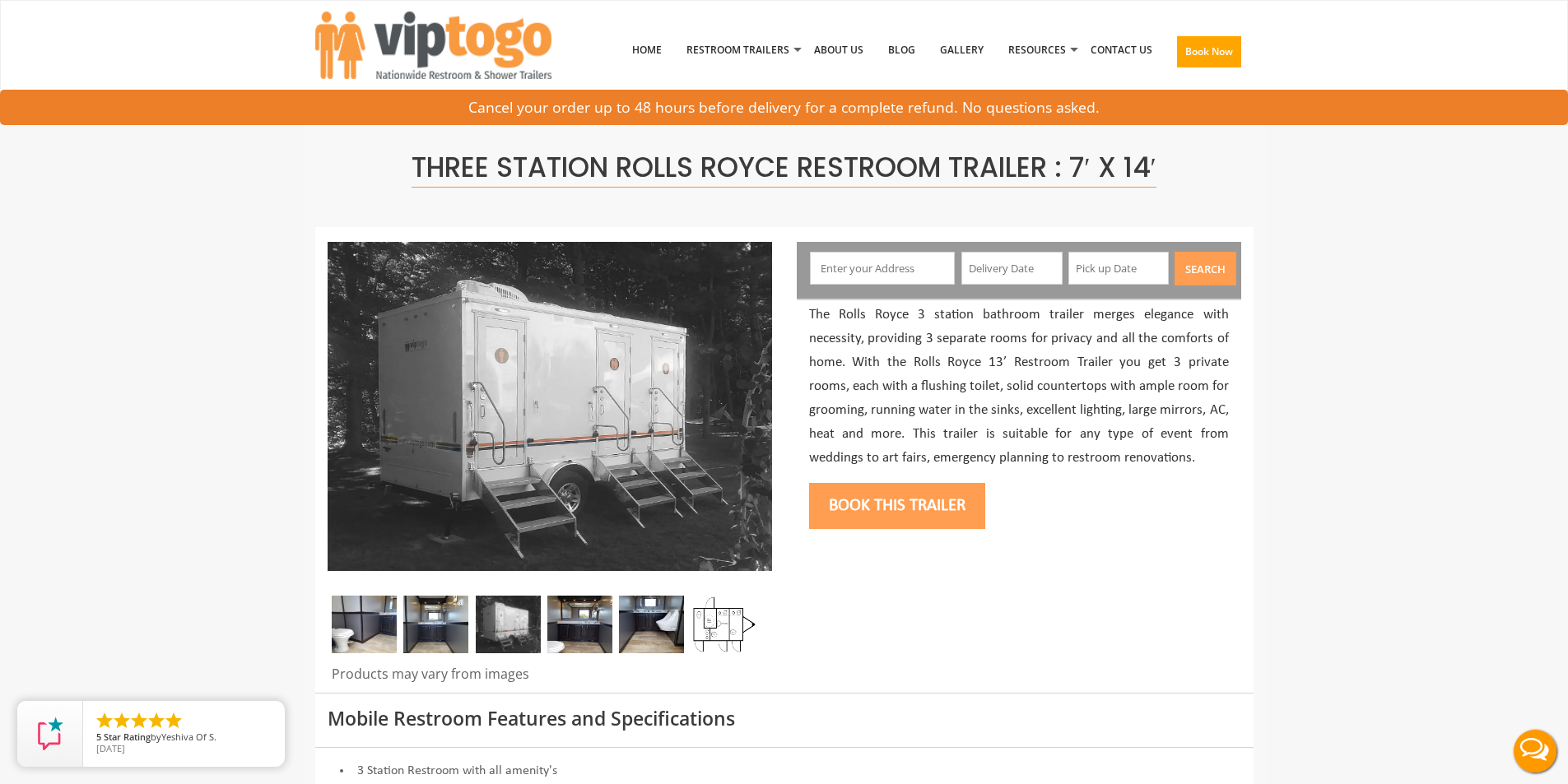
click at [349, 619] on img at bounding box center [364, 624] width 65 height 57
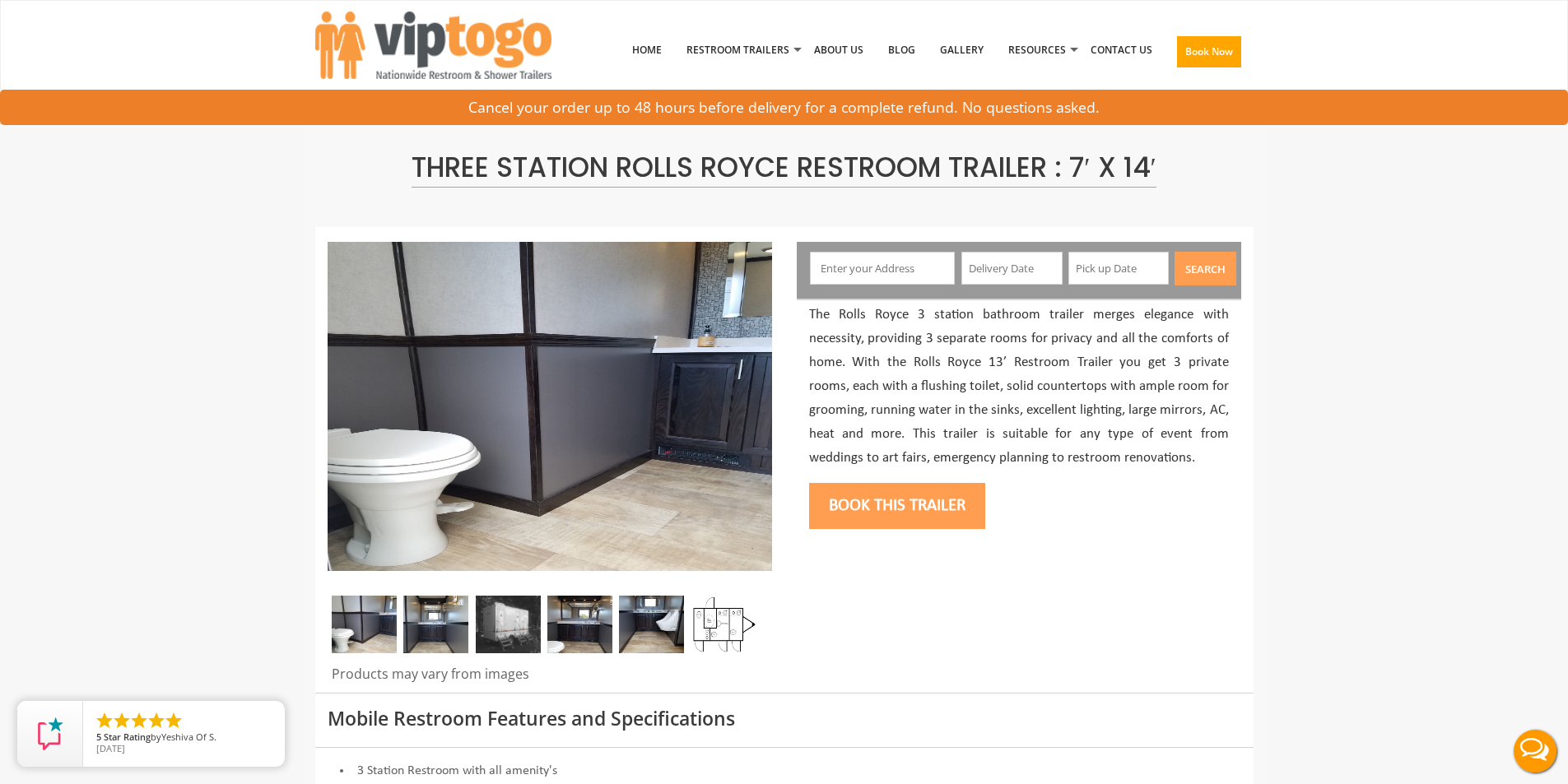
click at [431, 619] on img at bounding box center [435, 624] width 65 height 57
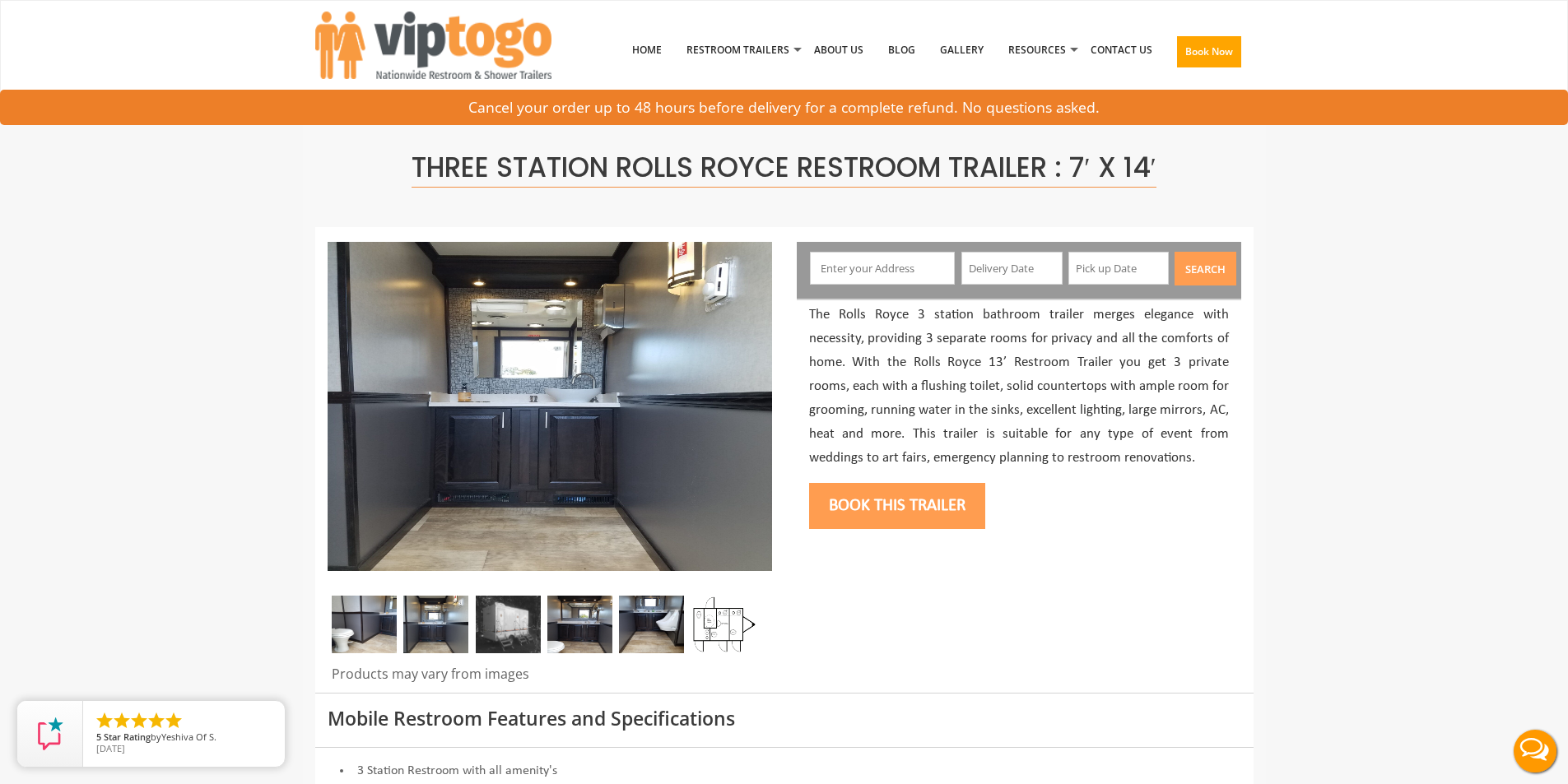
click at [511, 619] on img at bounding box center [508, 624] width 65 height 57
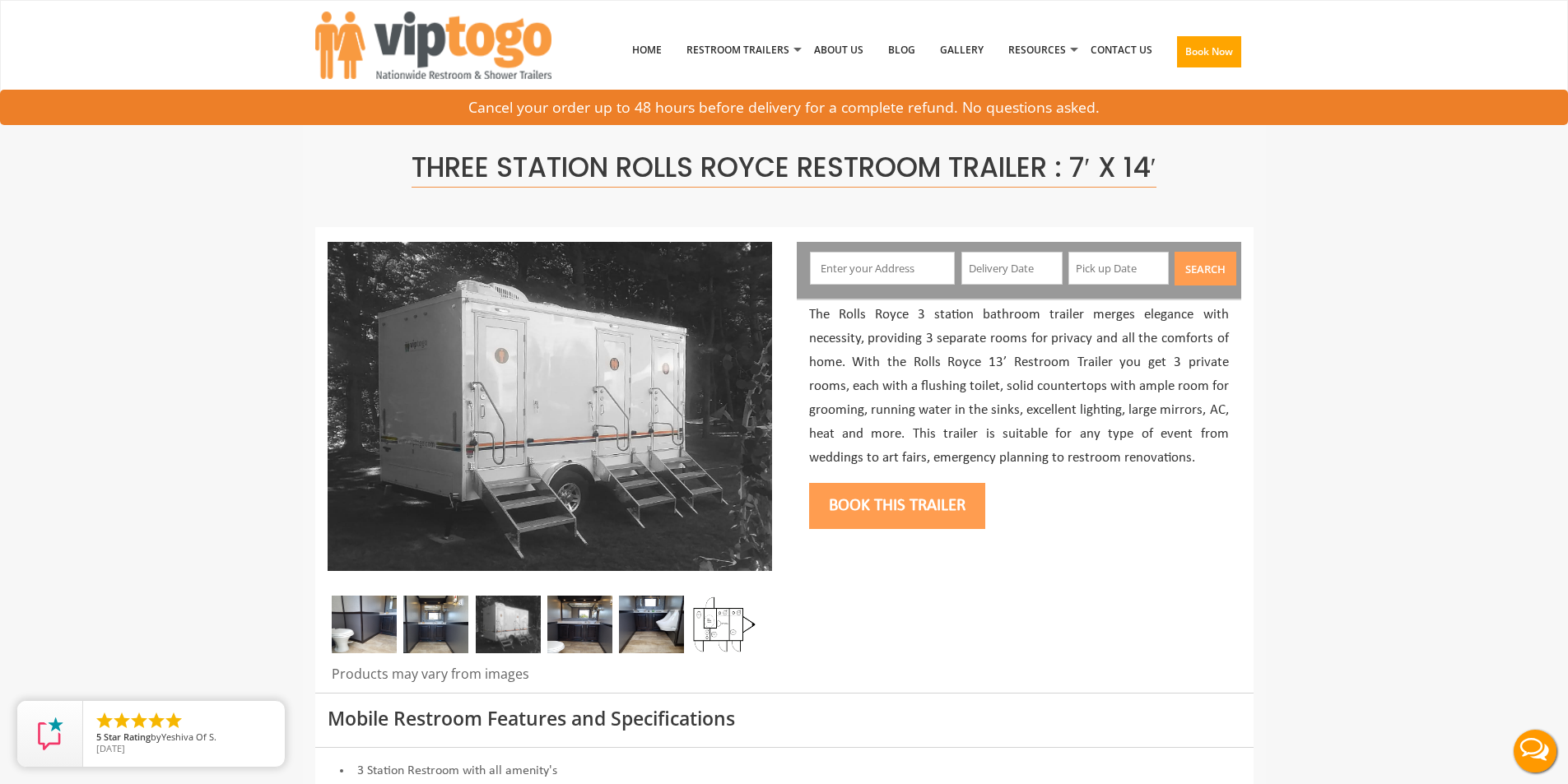
click at [585, 625] on img at bounding box center [580, 624] width 65 height 57
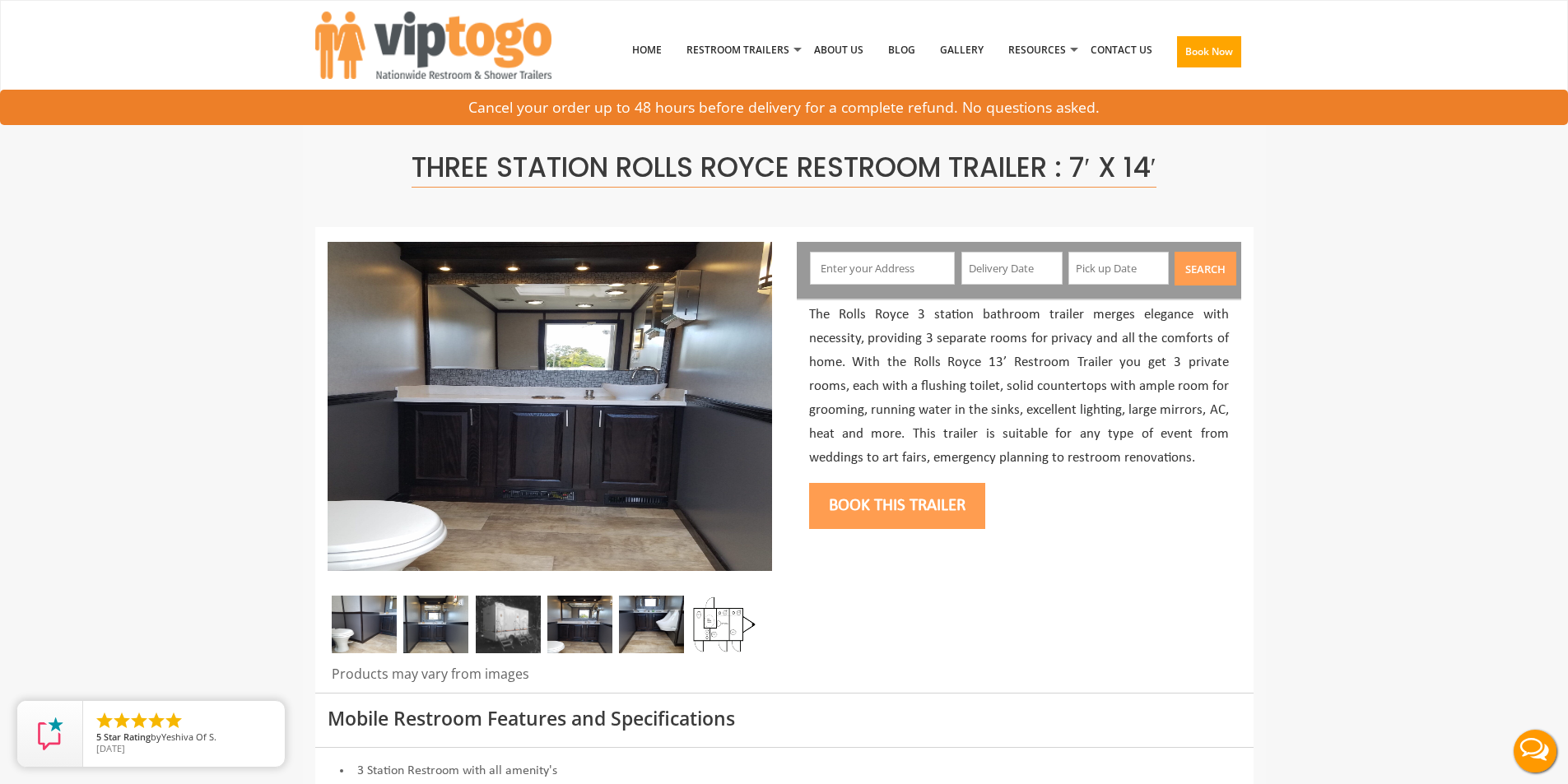
click at [653, 629] on img at bounding box center [651, 624] width 65 height 57
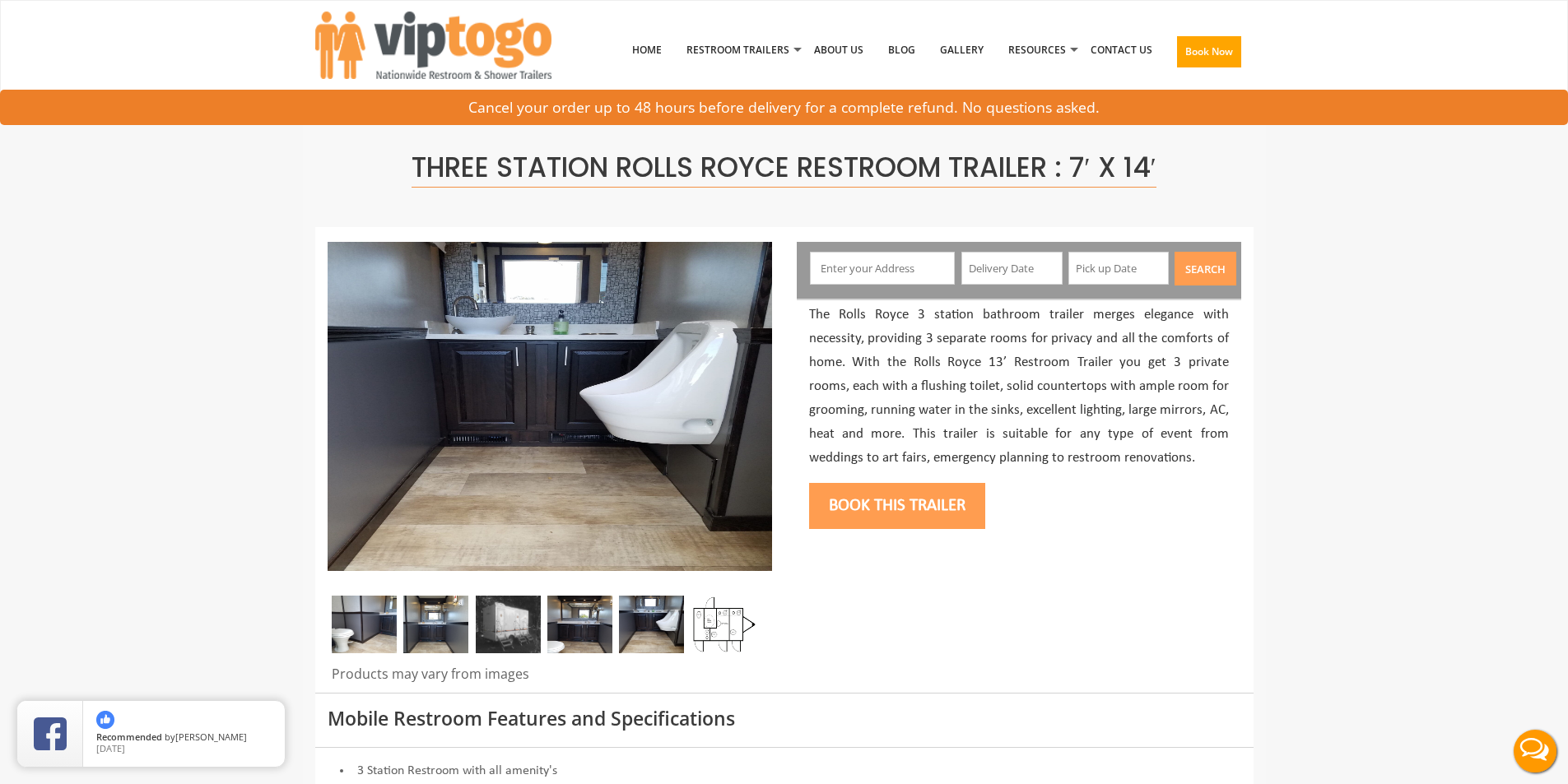
click at [716, 636] on img at bounding box center [724, 624] width 65 height 57
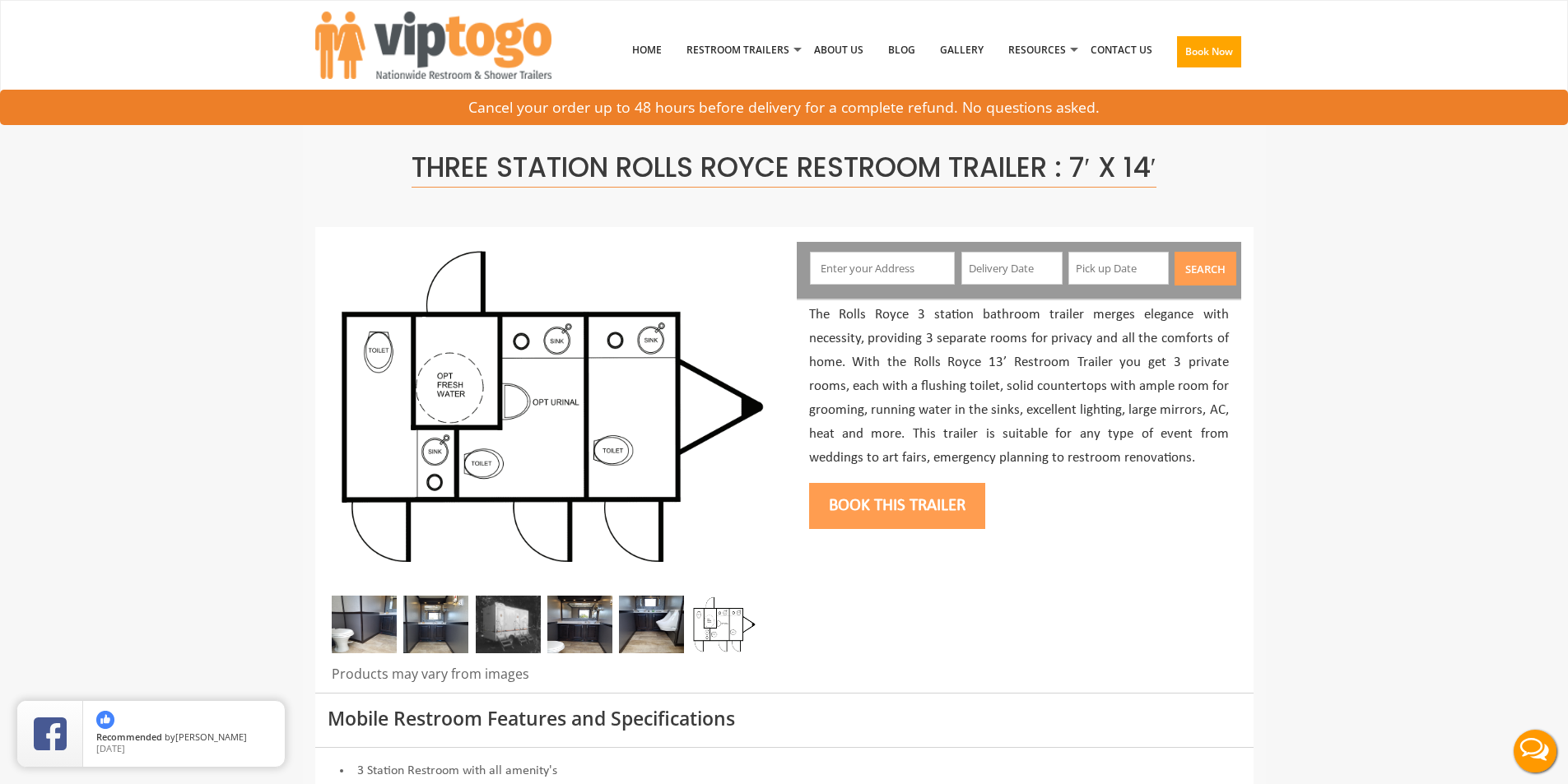
click at [671, 626] on img at bounding box center [651, 624] width 65 height 57
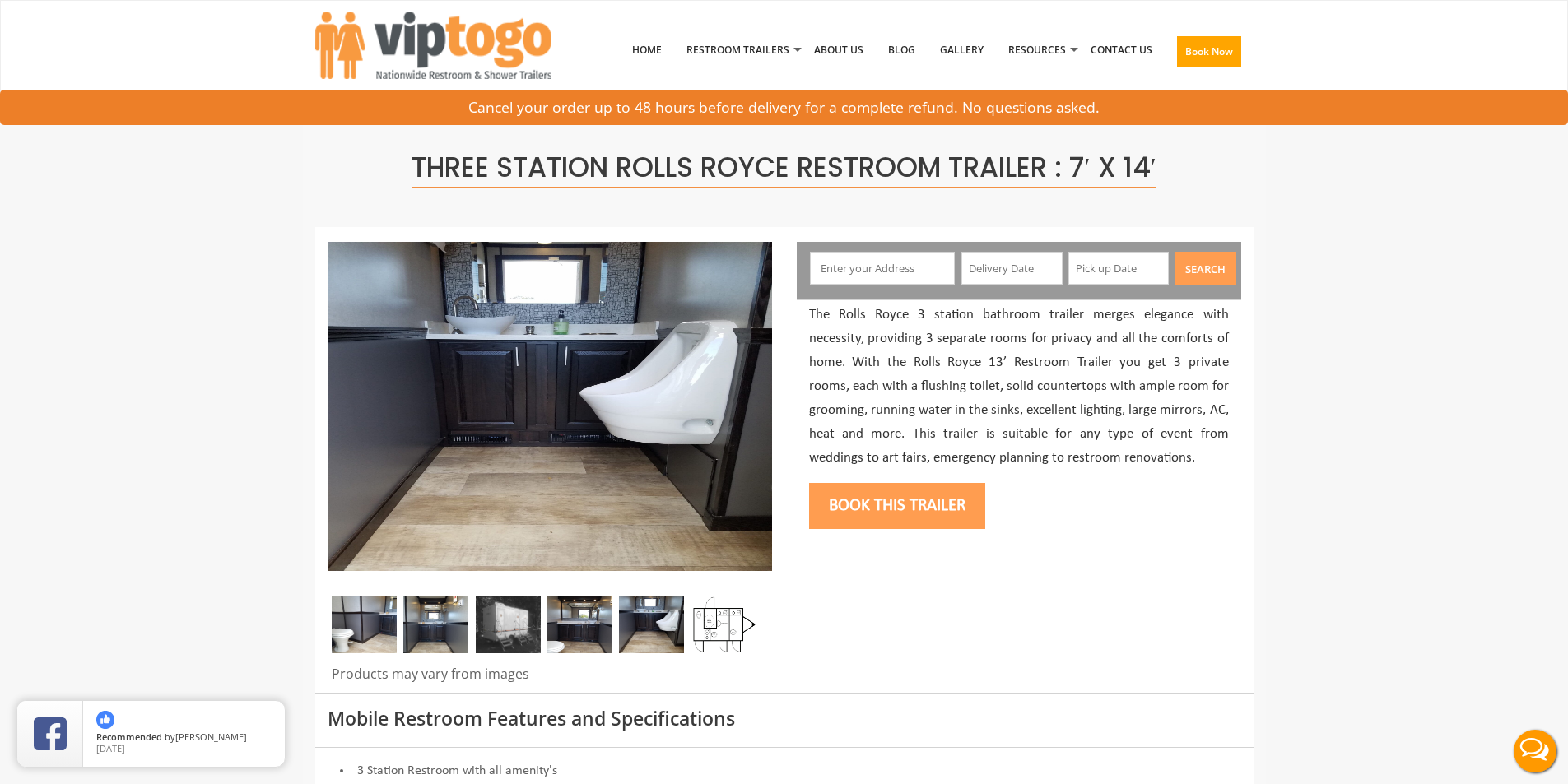
click at [569, 634] on img at bounding box center [580, 624] width 65 height 57
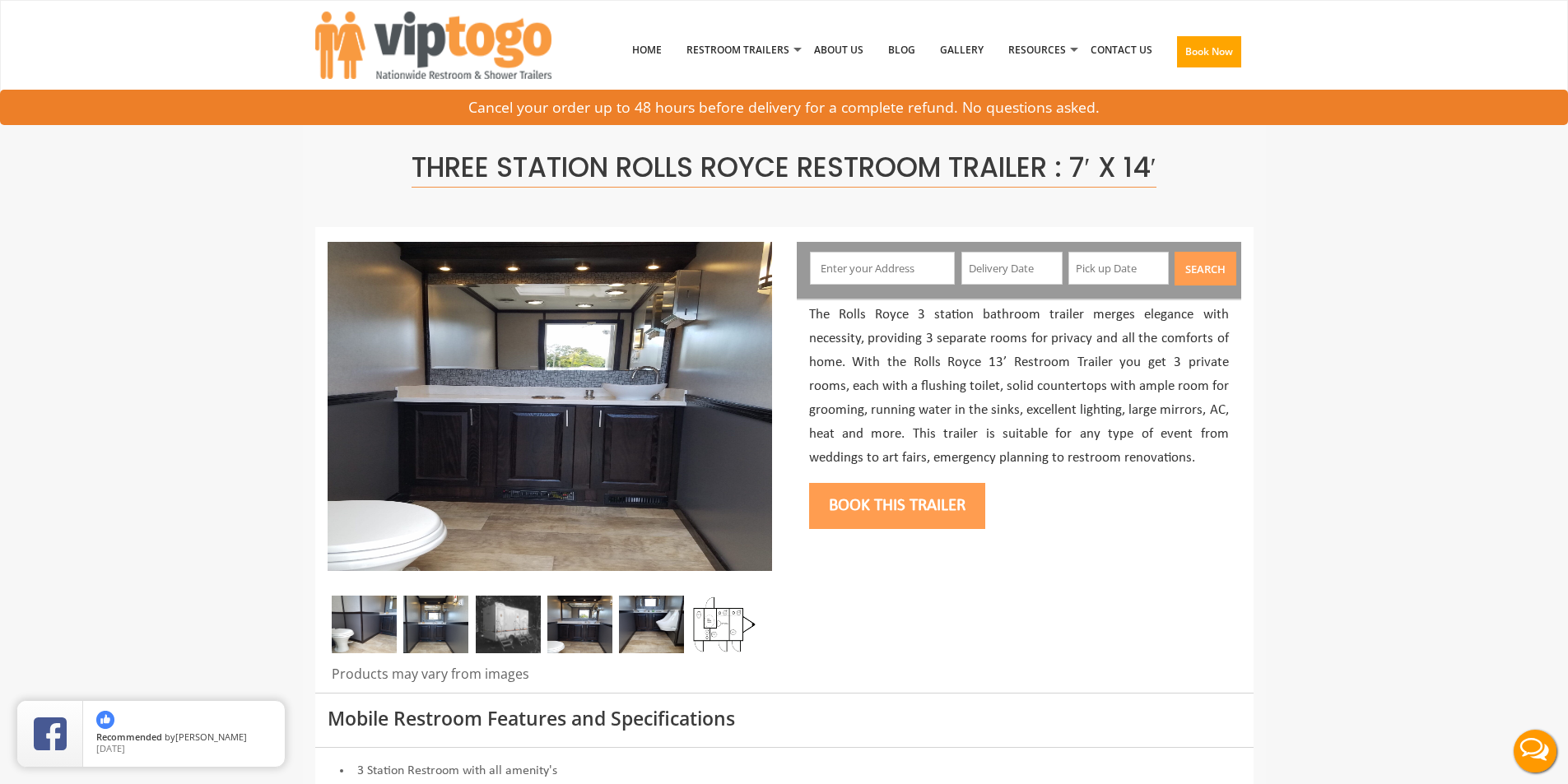
click at [648, 632] on img at bounding box center [651, 624] width 65 height 57
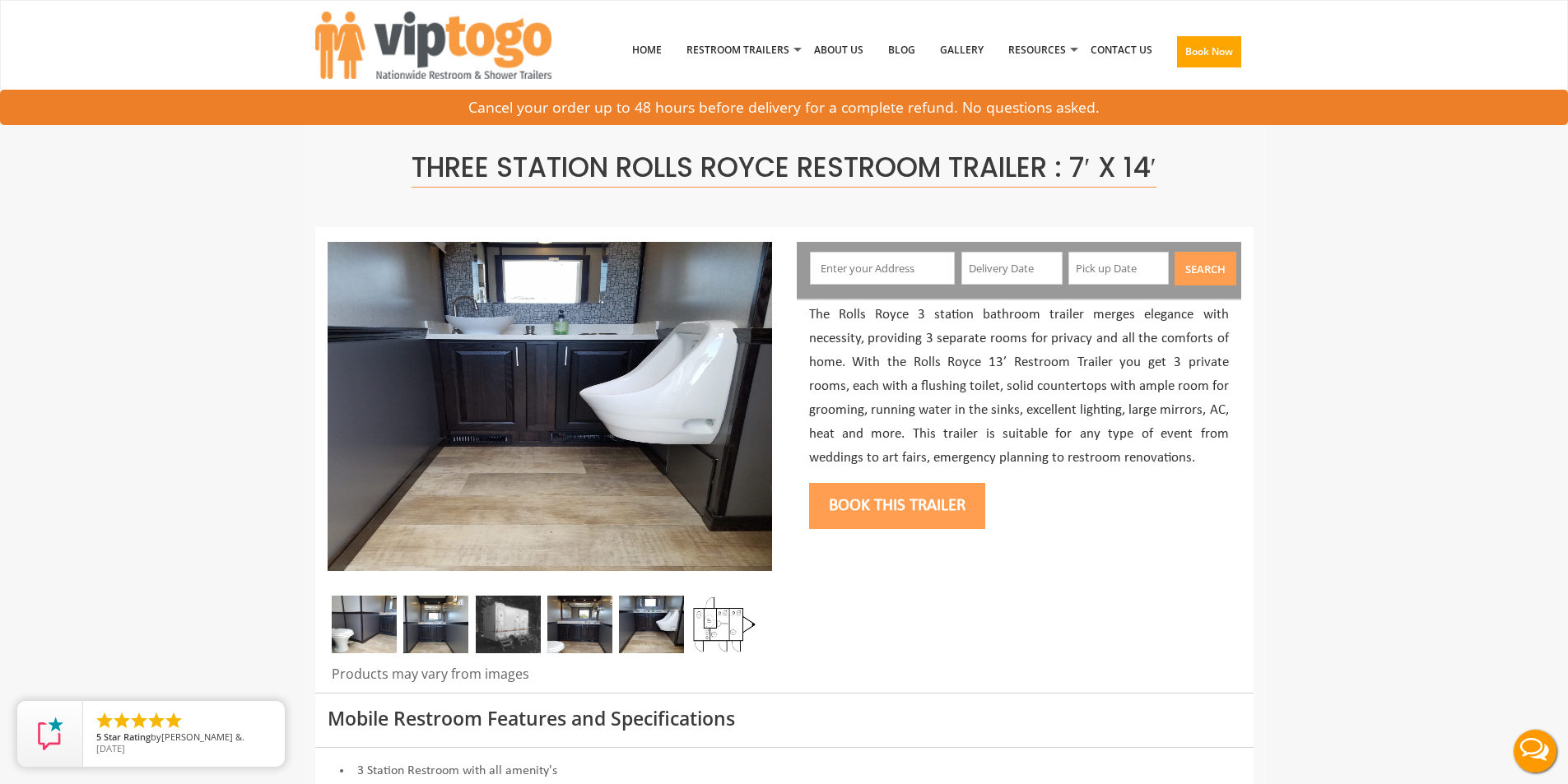
click at [708, 626] on img at bounding box center [724, 624] width 65 height 57
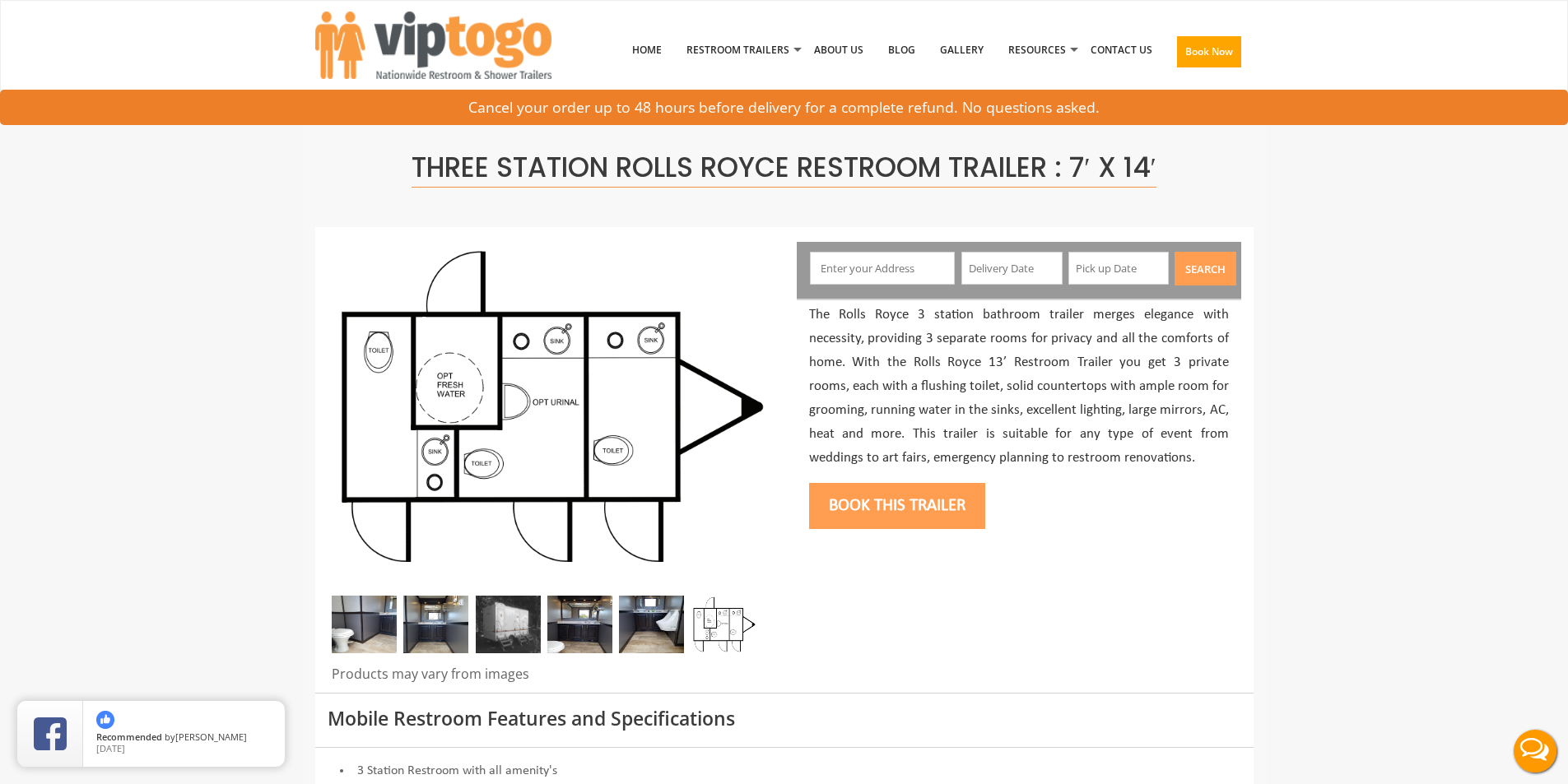
click at [366, 633] on img at bounding box center [364, 624] width 65 height 57
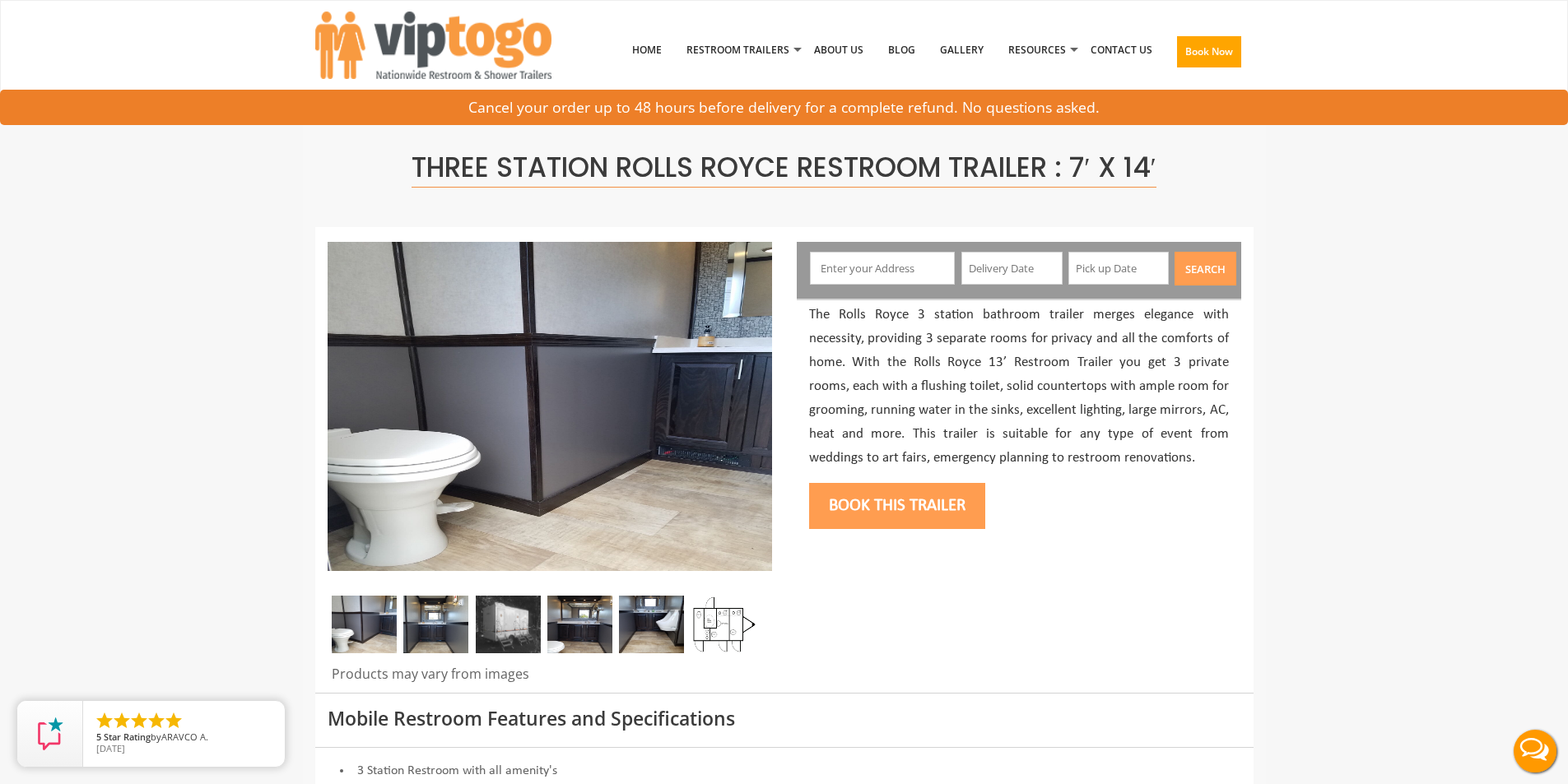
click at [694, 619] on img at bounding box center [724, 624] width 65 height 57
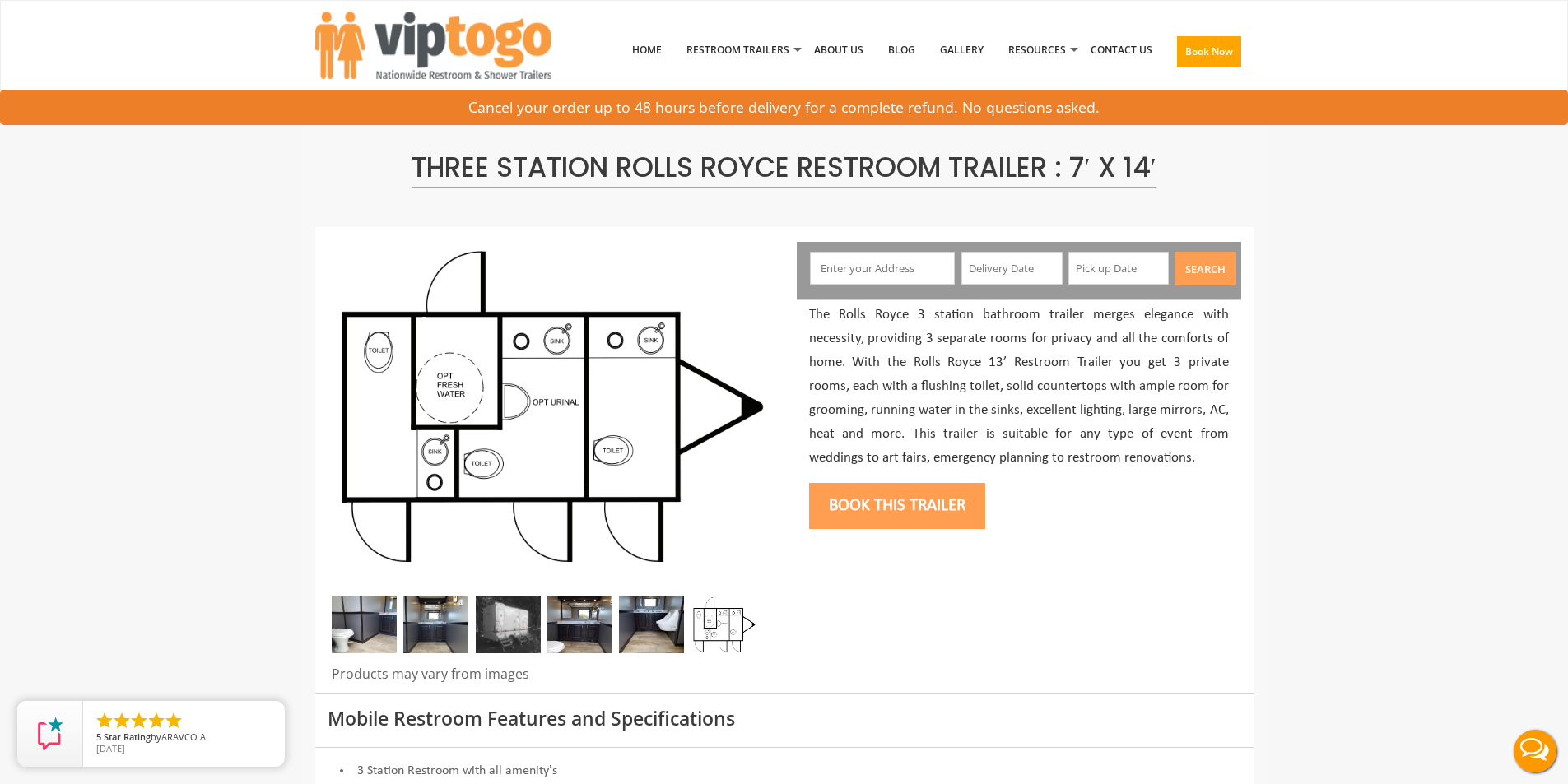
click at [361, 610] on img at bounding box center [364, 624] width 65 height 57
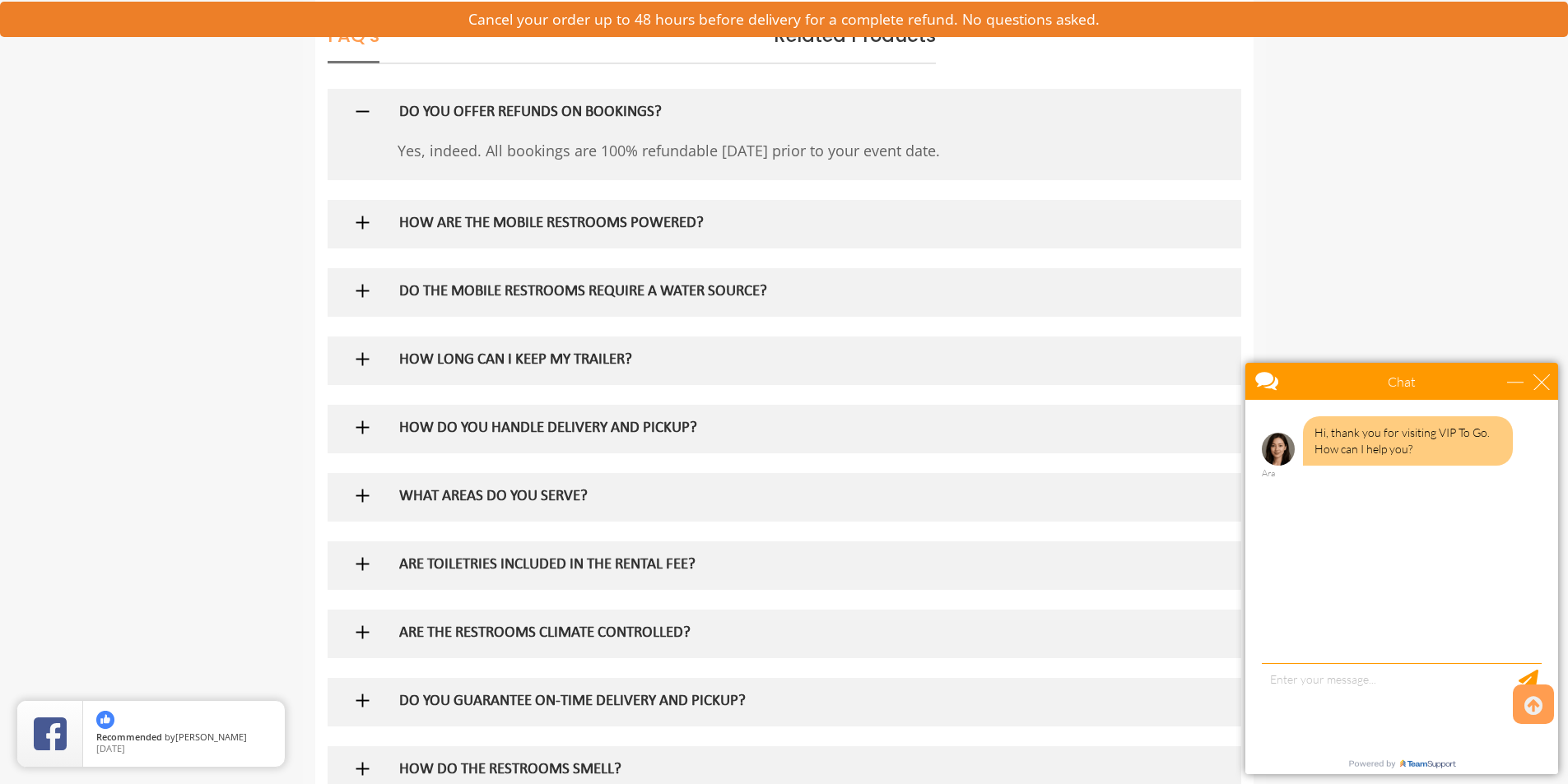
scroll to position [1070, 0]
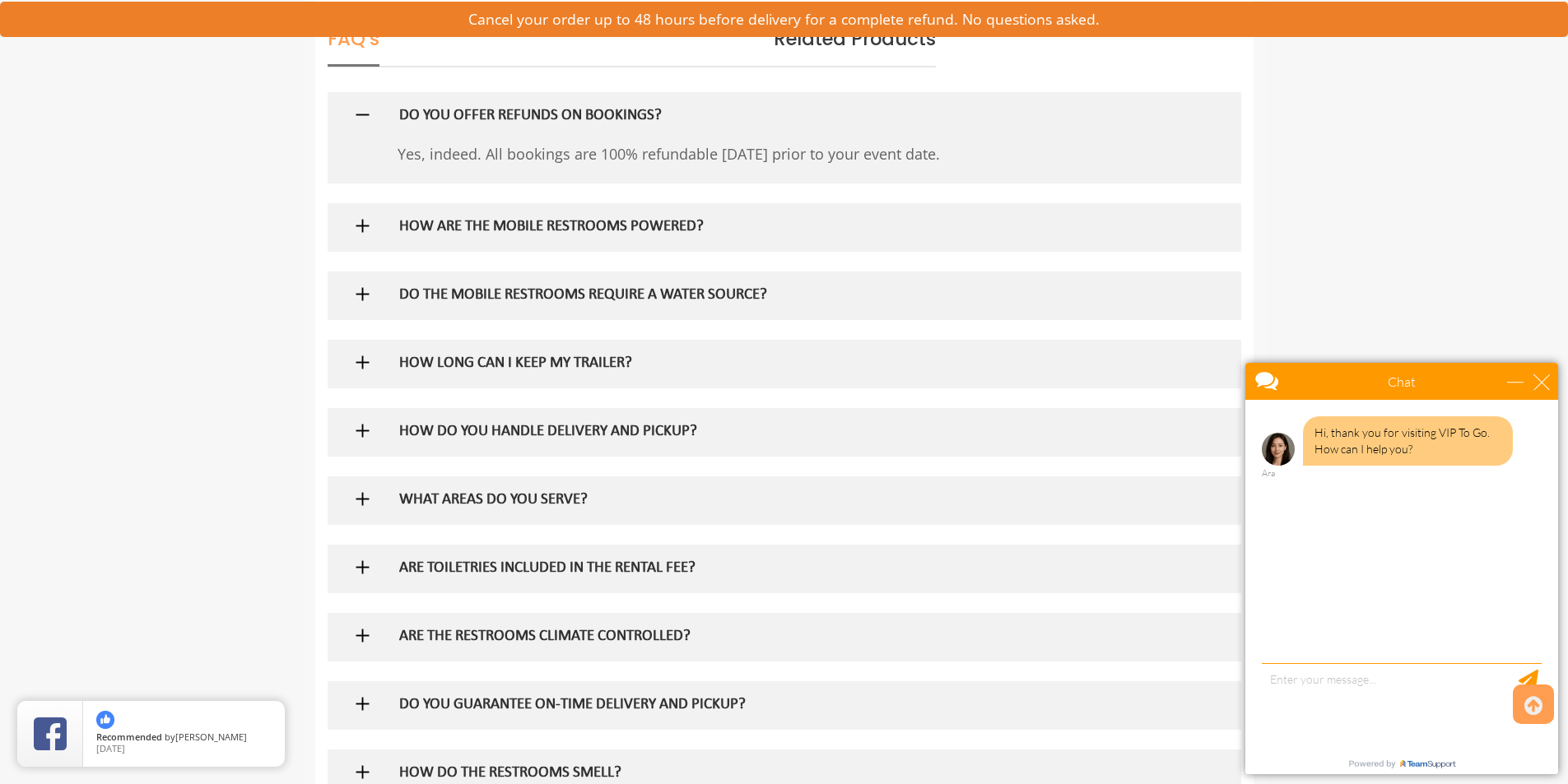
click at [745, 235] on h5 "HOW ARE THE MOBILE RESTROOMS POWERED?" at bounding box center [757, 227] width 716 height 18
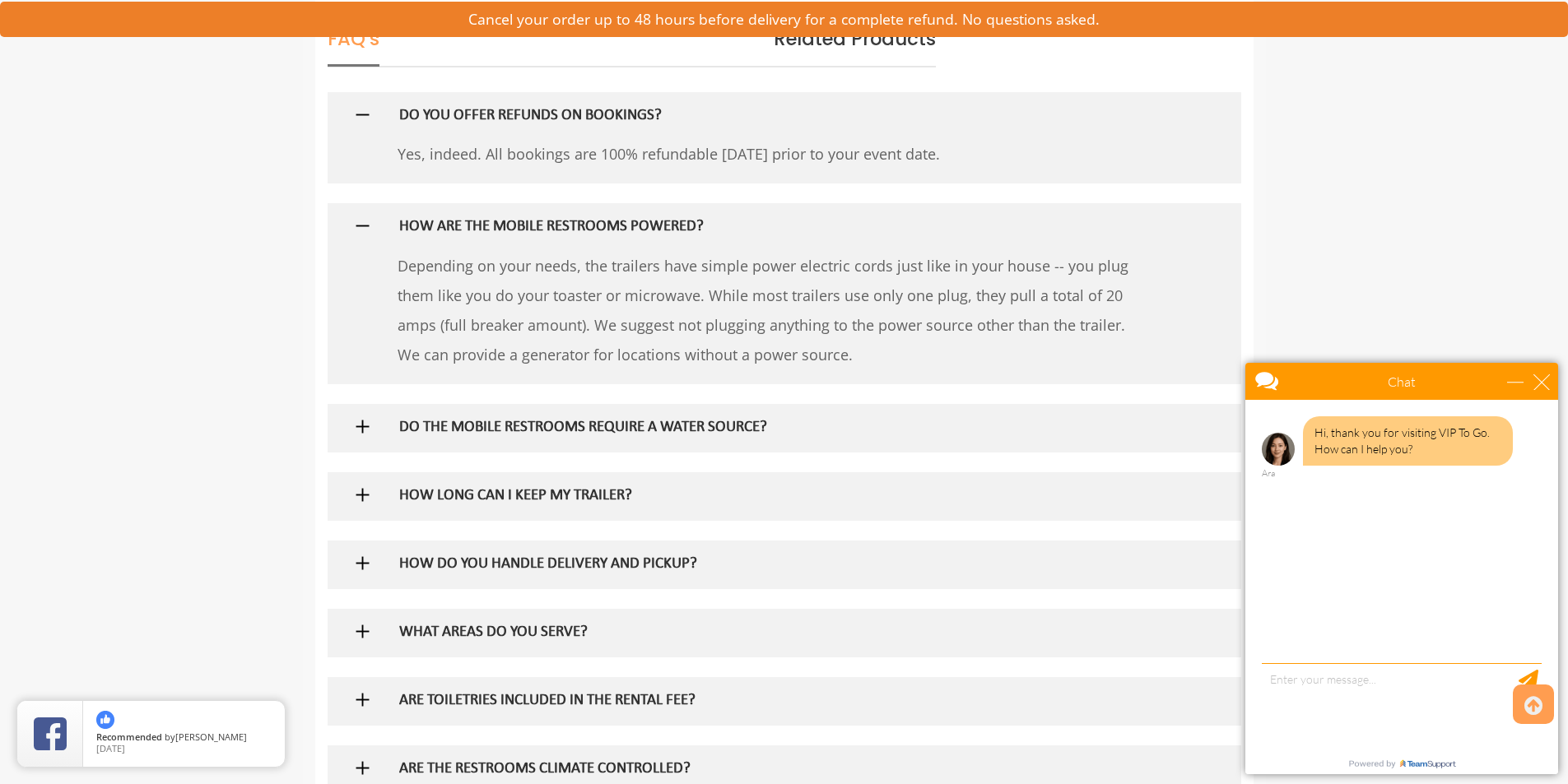
click at [715, 236] on h5 "HOW ARE THE MOBILE RESTROOMS POWERED?" at bounding box center [757, 227] width 716 height 18
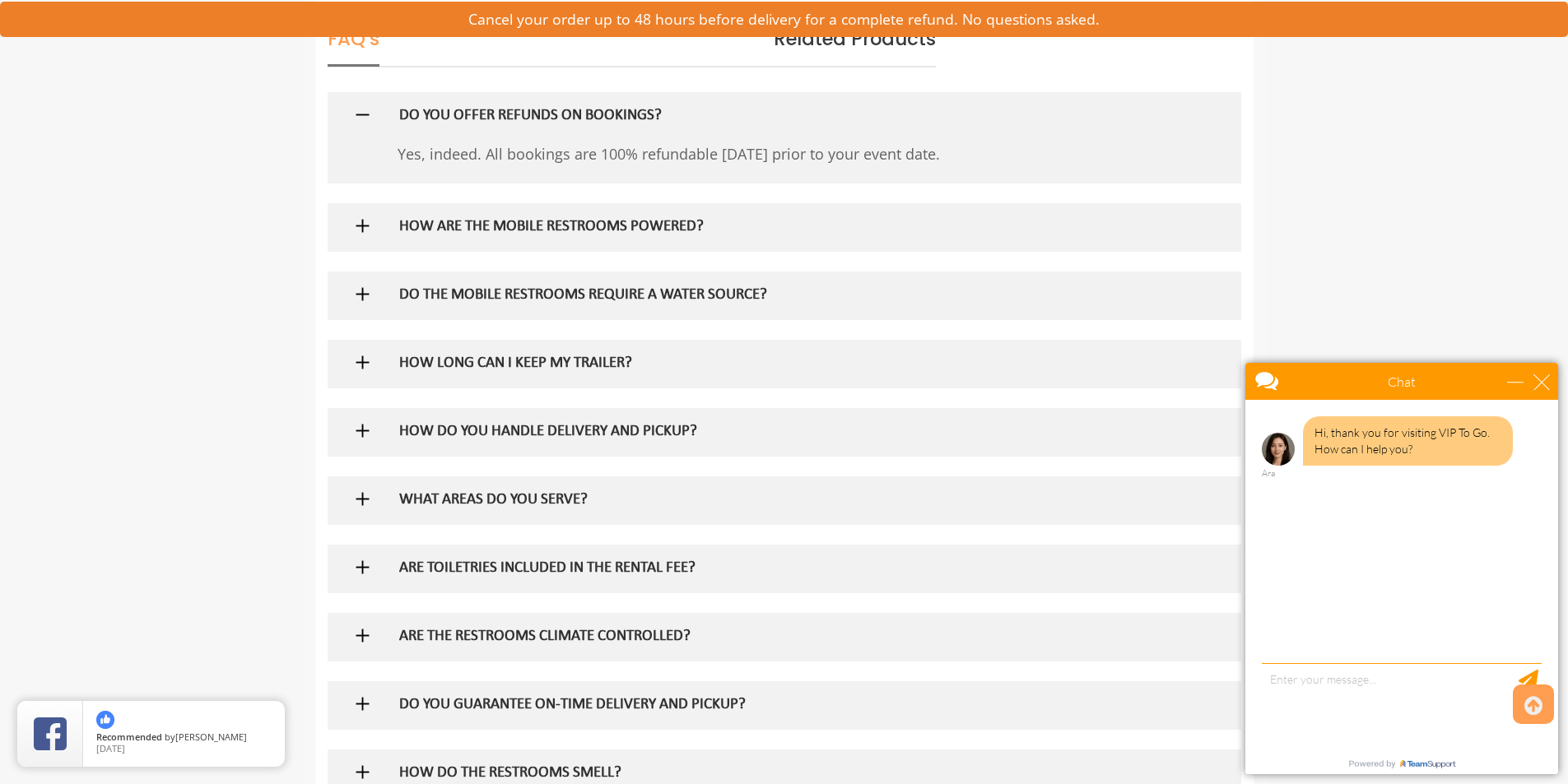
click at [749, 297] on h5 "DO THE MOBILE RESTROOMS REQUIRE A WATER SOURCE?" at bounding box center [757, 296] width 716 height 18
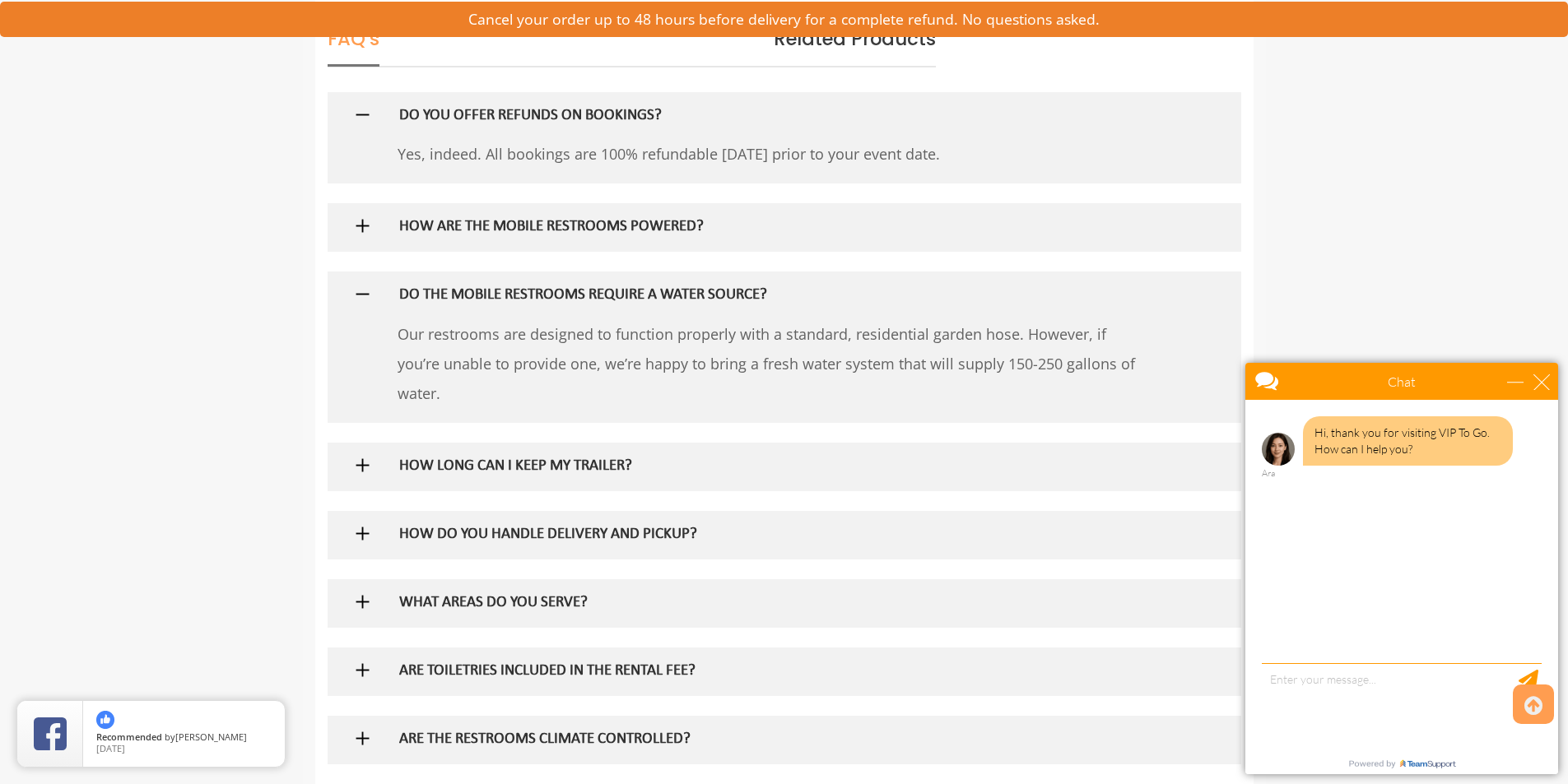
click at [785, 290] on h5 "DO THE MOBILE RESTROOMS REQUIRE A WATER SOURCE?" at bounding box center [757, 296] width 716 height 18
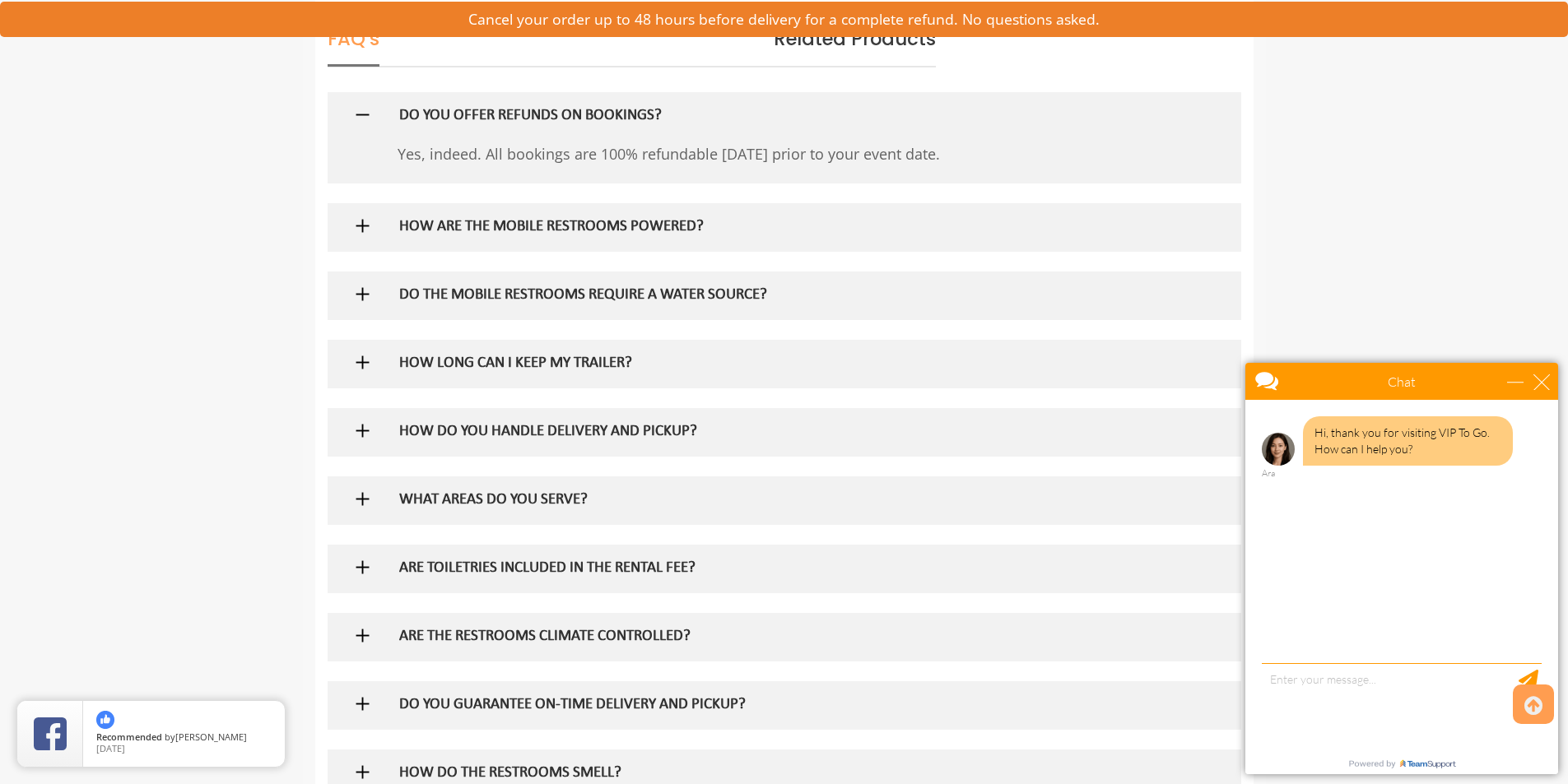
click at [663, 365] on h5 "HOW LONG CAN I KEEP MY TRAILER?" at bounding box center [757, 364] width 716 height 18
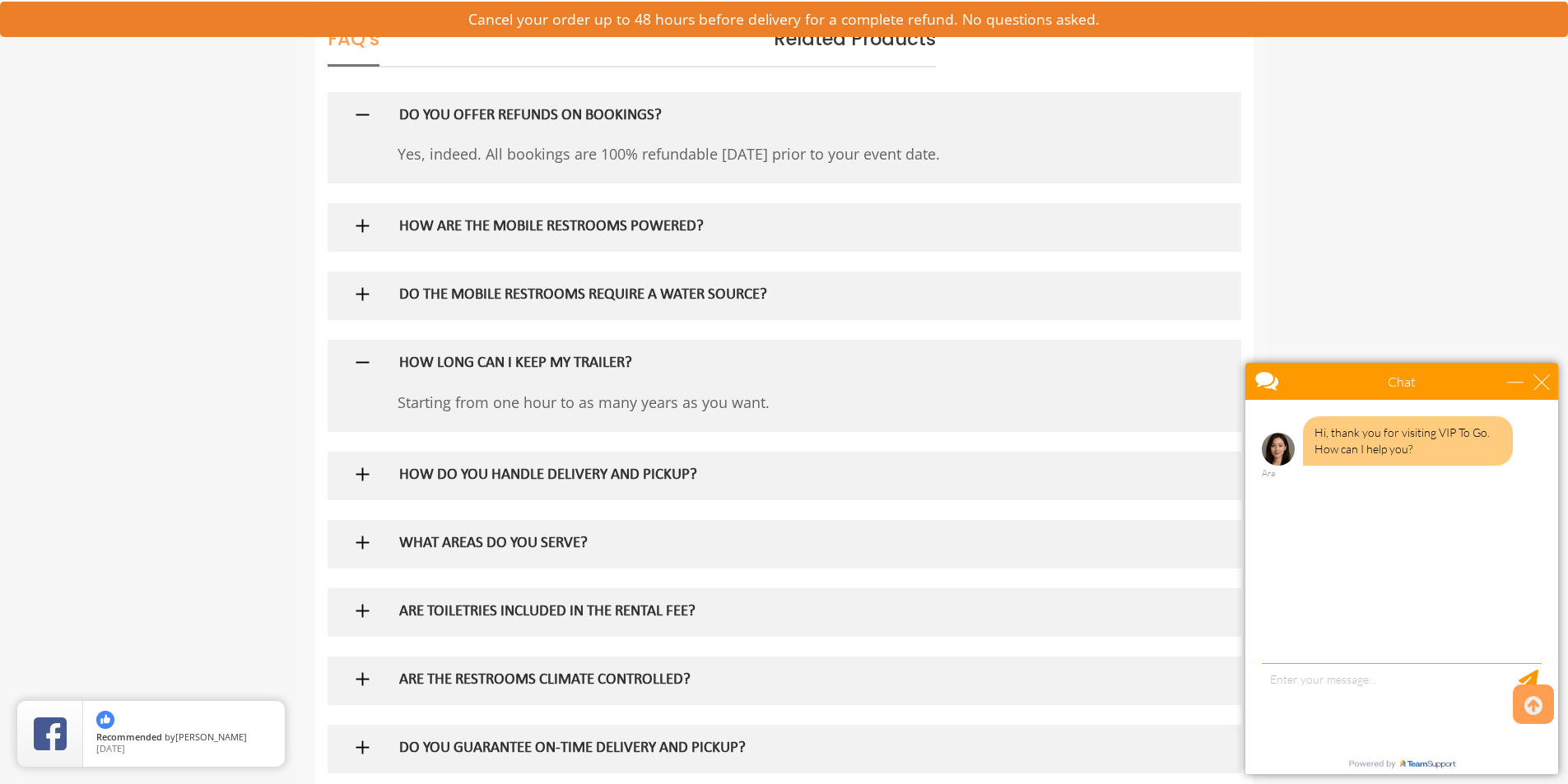
click at [663, 365] on h5 "HOW LONG CAN I KEEP MY TRAILER?" at bounding box center [757, 364] width 716 height 18
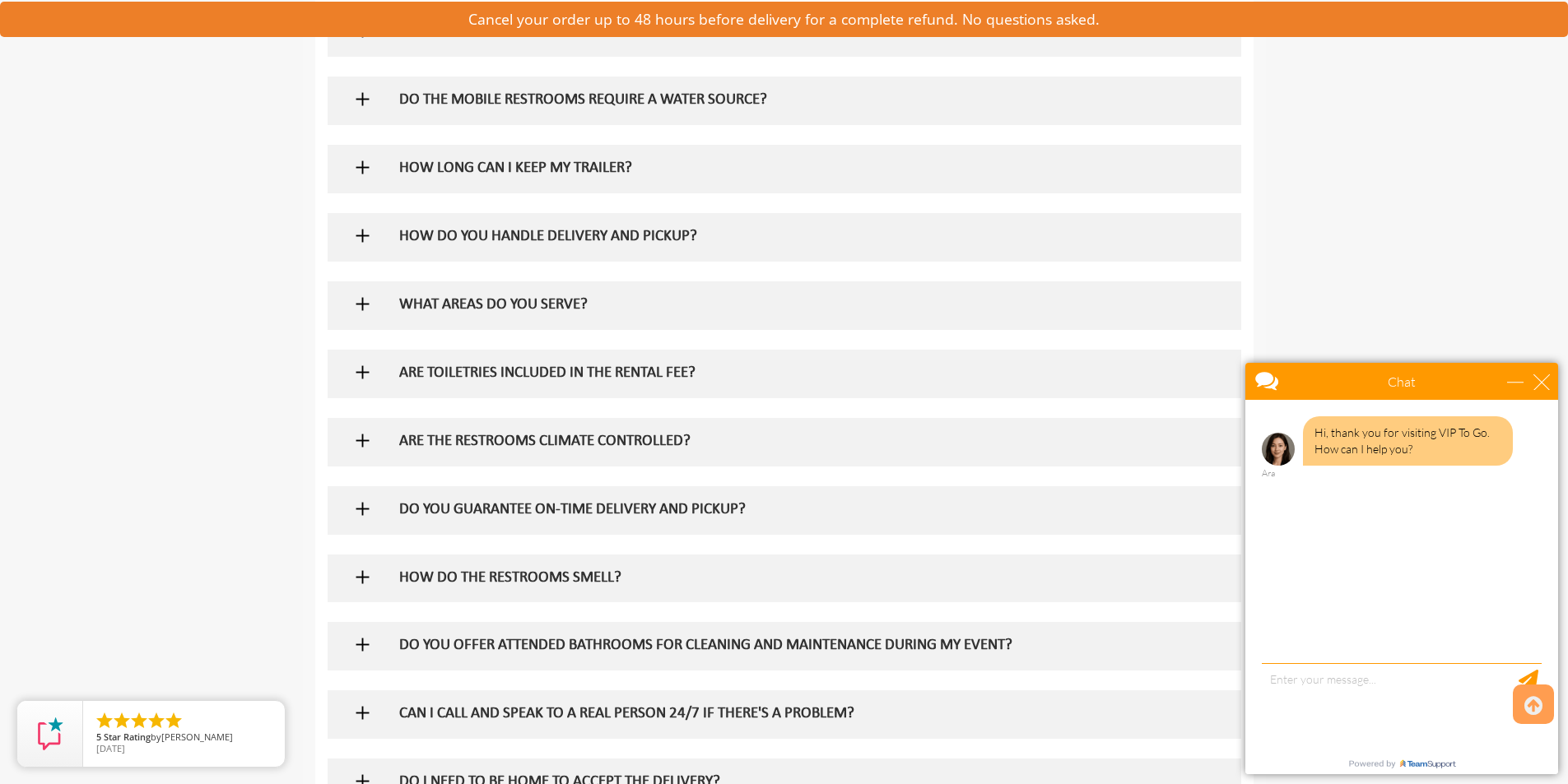
scroll to position [1317, 0]
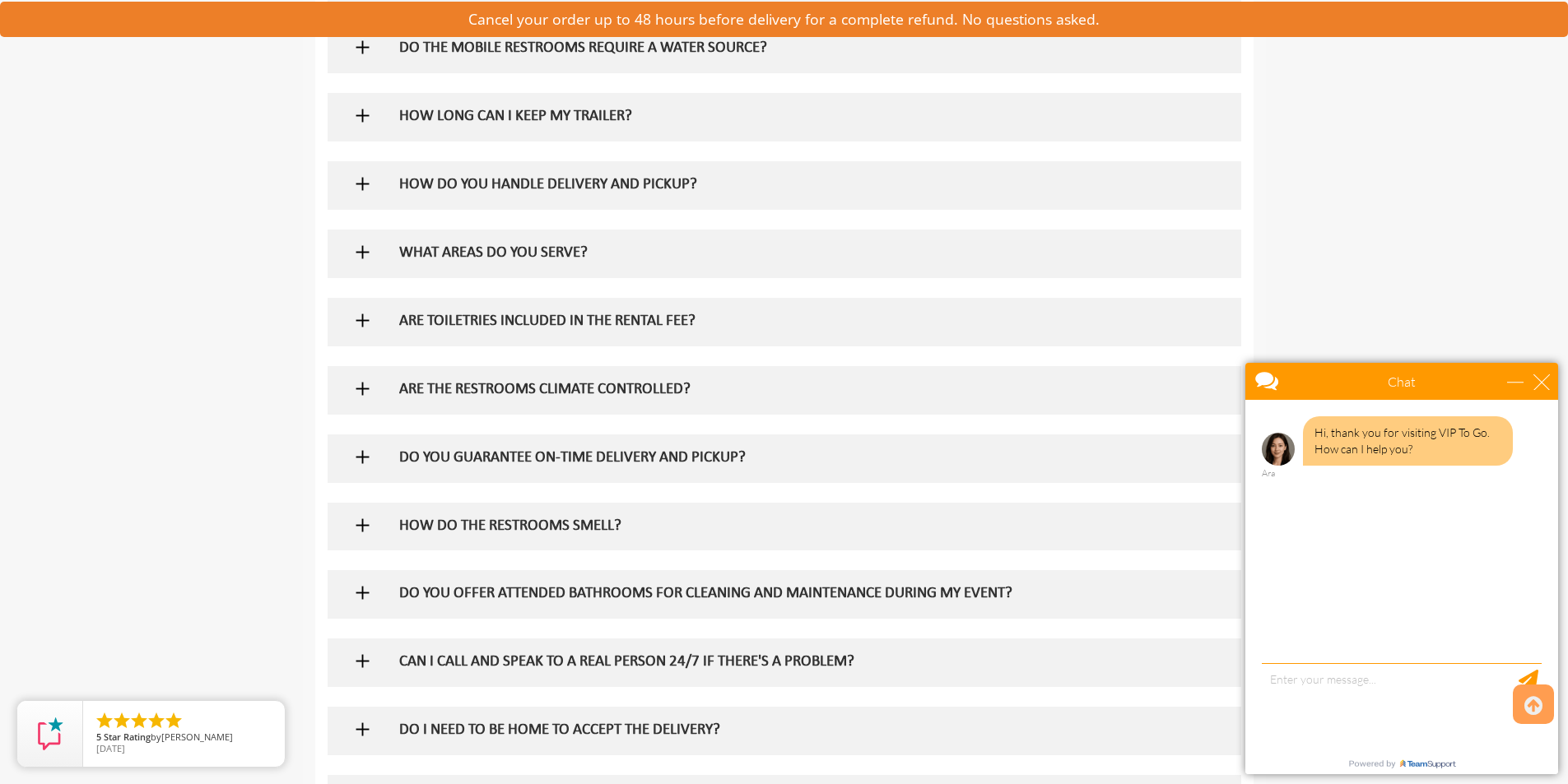
click at [692, 323] on h5 "ARE TOILETRIES INCLUDED IN THE RENTAL FEE?" at bounding box center [757, 322] width 716 height 18
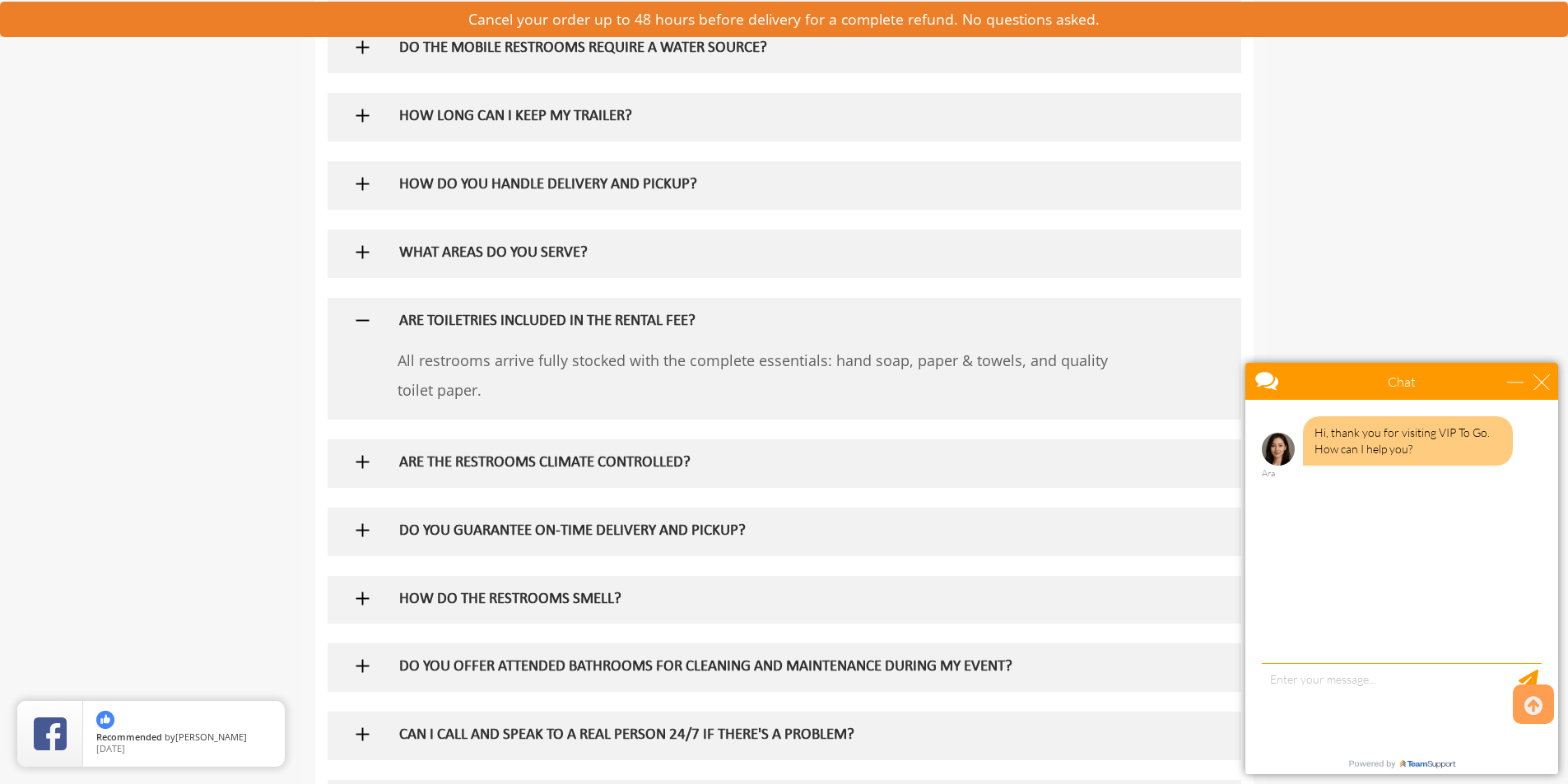
click at [692, 323] on h5 "ARE TOILETRIES INCLUDED IN THE RENTAL FEE?" at bounding box center [757, 322] width 716 height 18
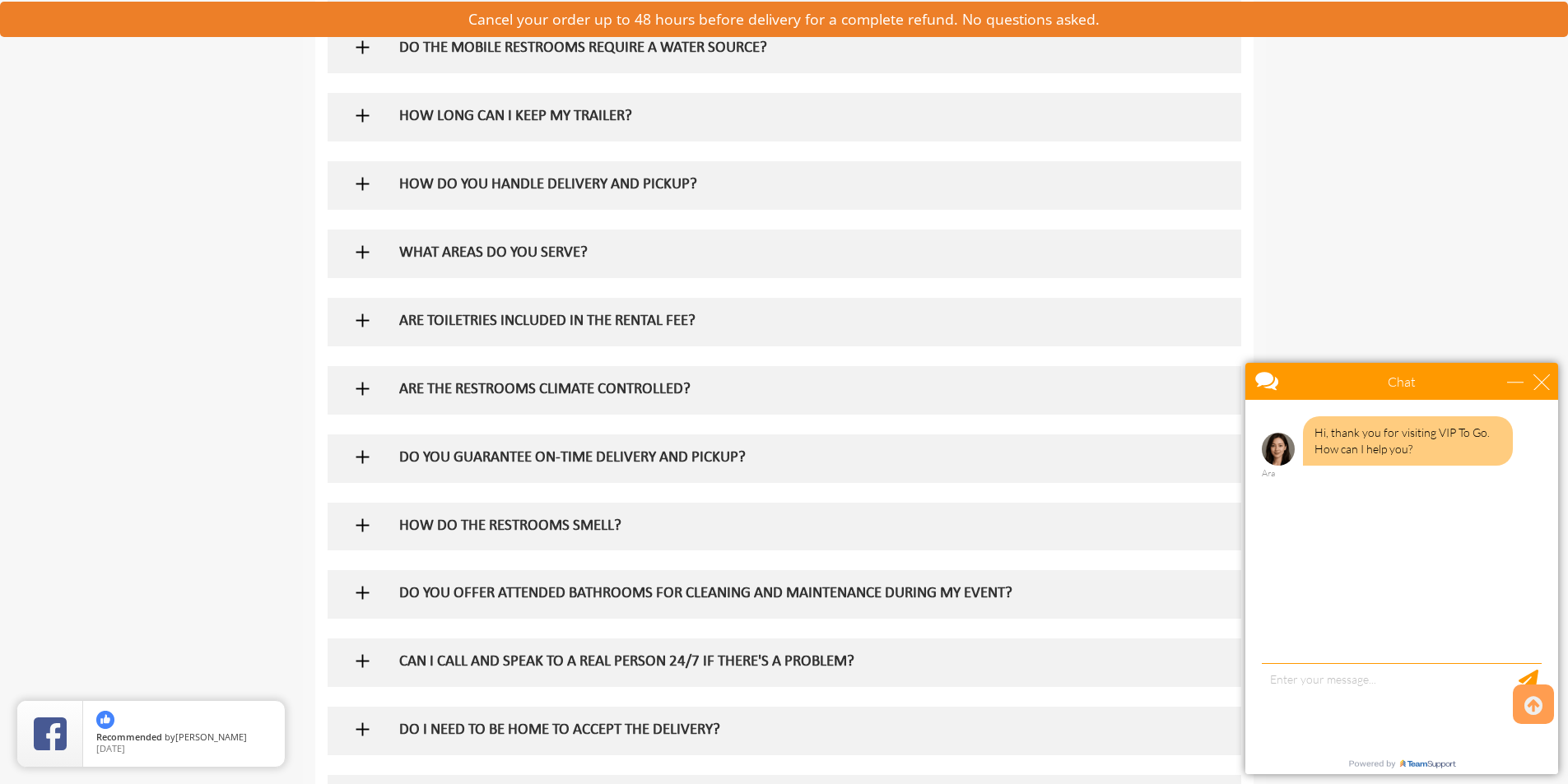
click at [645, 382] on h5 "ARE THE RESTROOMS CLIMATE CONTROLLED?" at bounding box center [757, 390] width 716 height 18
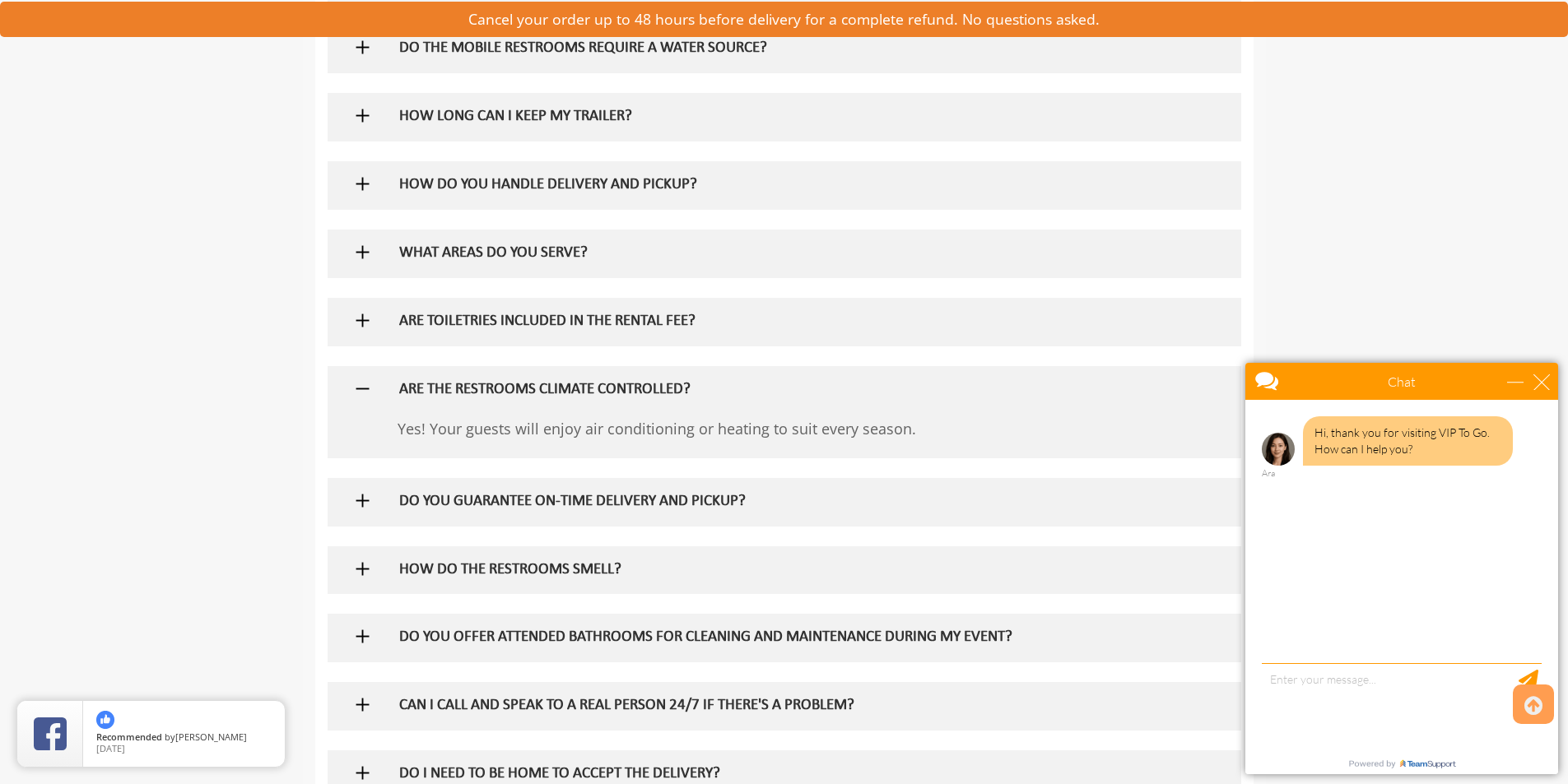
click at [648, 388] on h5 "ARE THE RESTROOMS CLIMATE CONTROLLED?" at bounding box center [757, 390] width 716 height 18
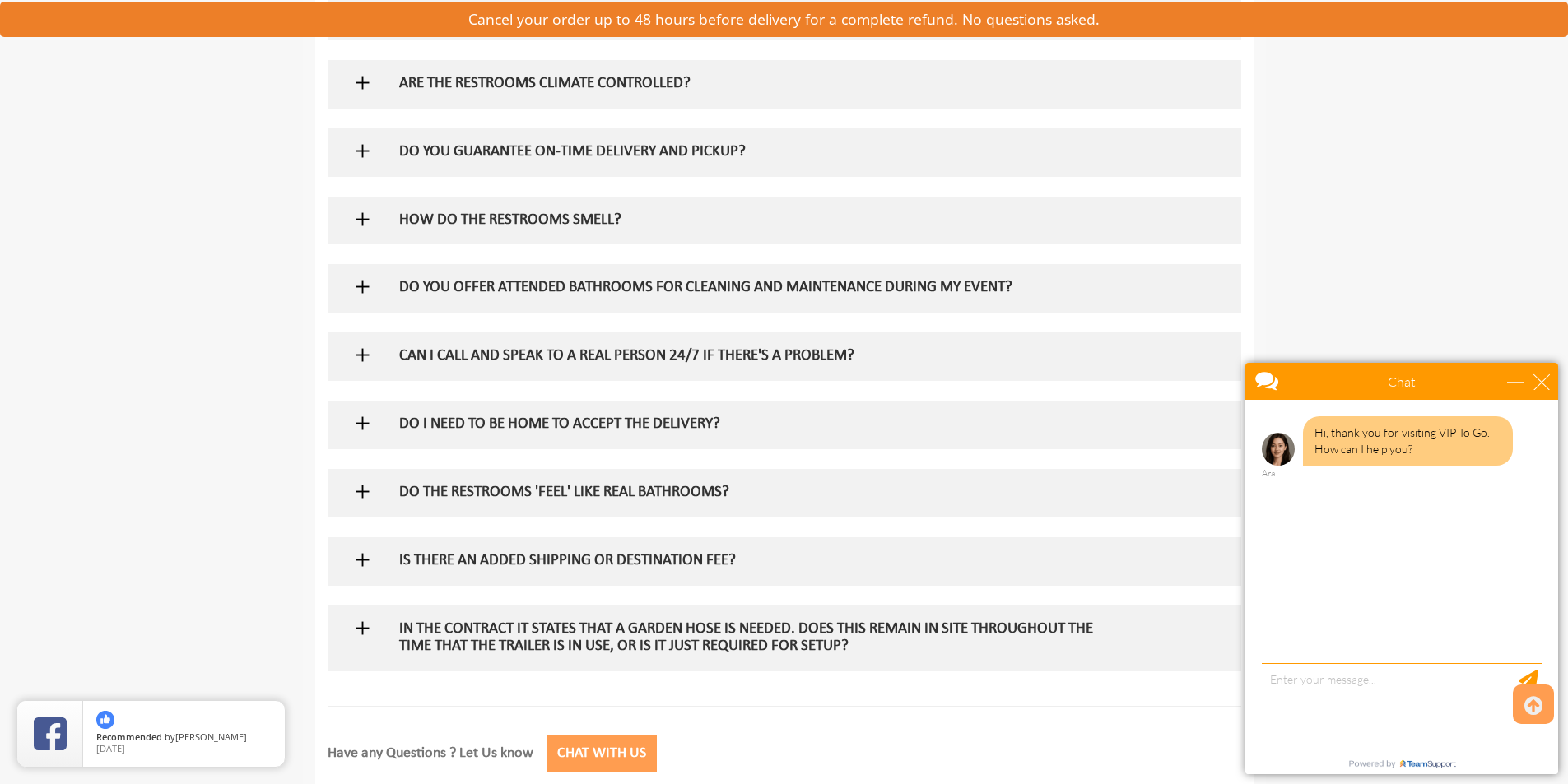
scroll to position [1646, 0]
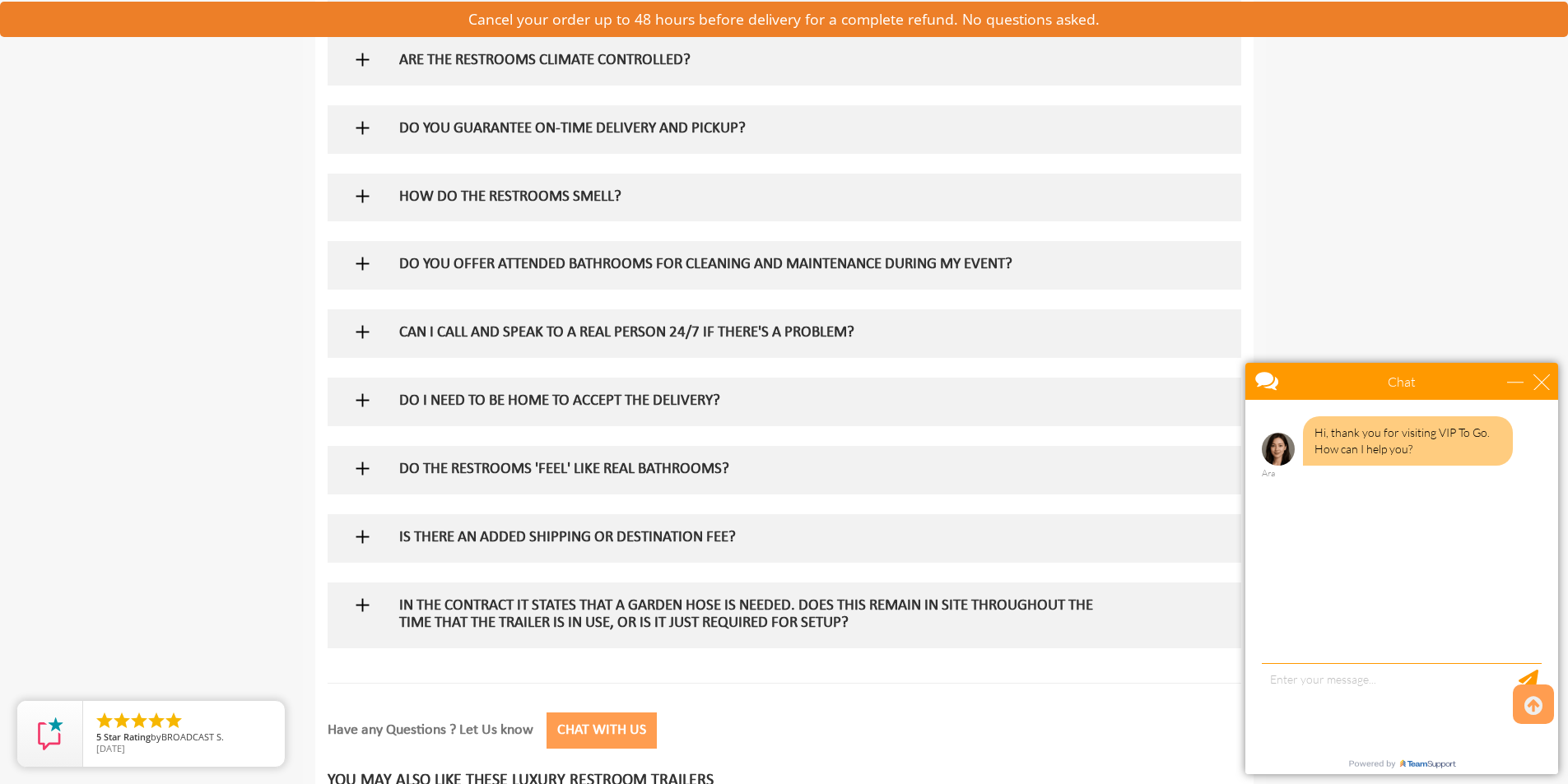
click at [606, 181] on div "HOW DO THE RESTROOMS SMELL?" at bounding box center [756, 198] width 741 height 48
click at [599, 195] on h5 "HOW DO THE RESTROOMS SMELL?" at bounding box center [757, 198] width 716 height 18
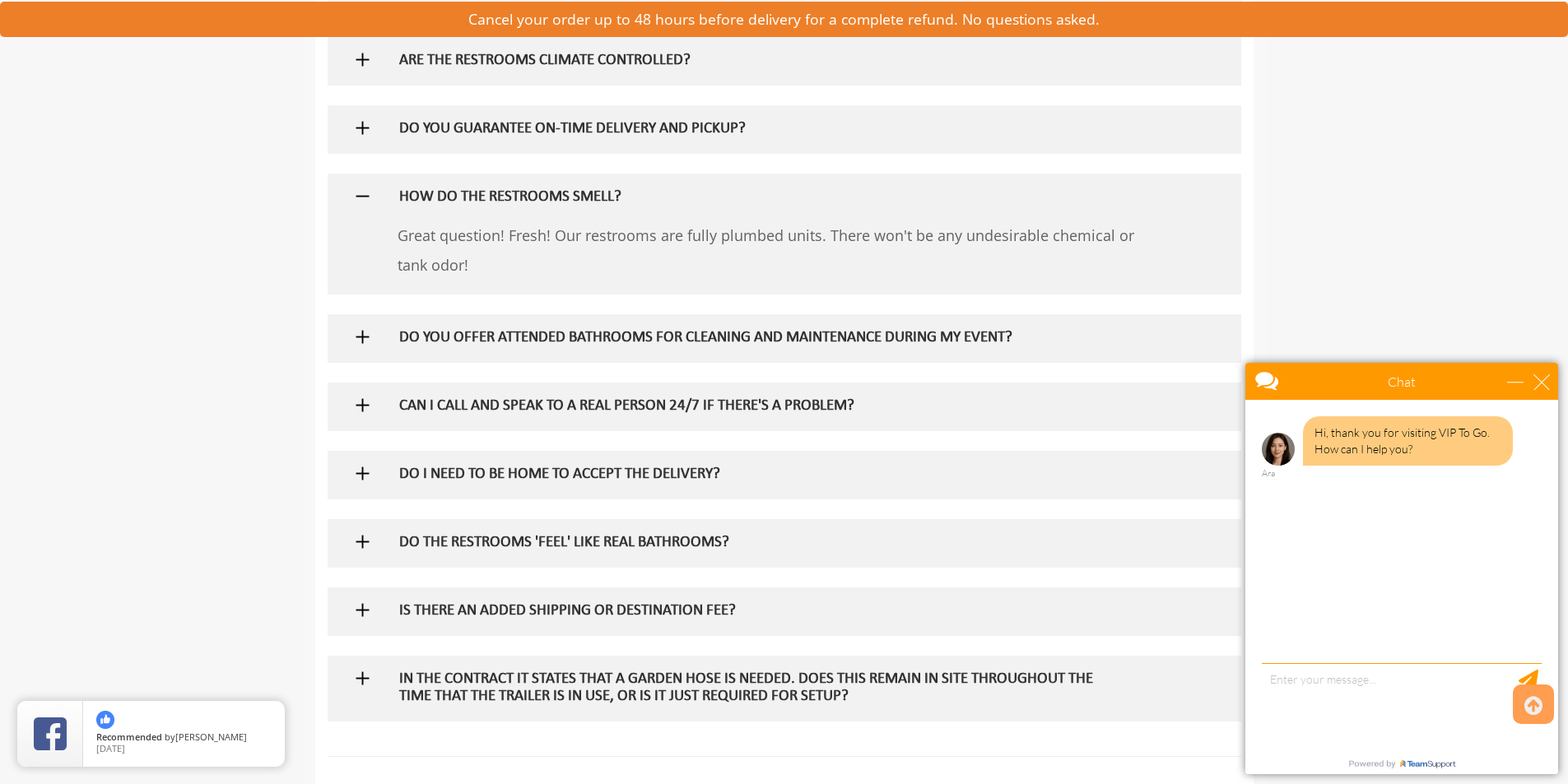
click at [626, 202] on h5 "HOW DO THE RESTROOMS SMELL?" at bounding box center [757, 198] width 716 height 18
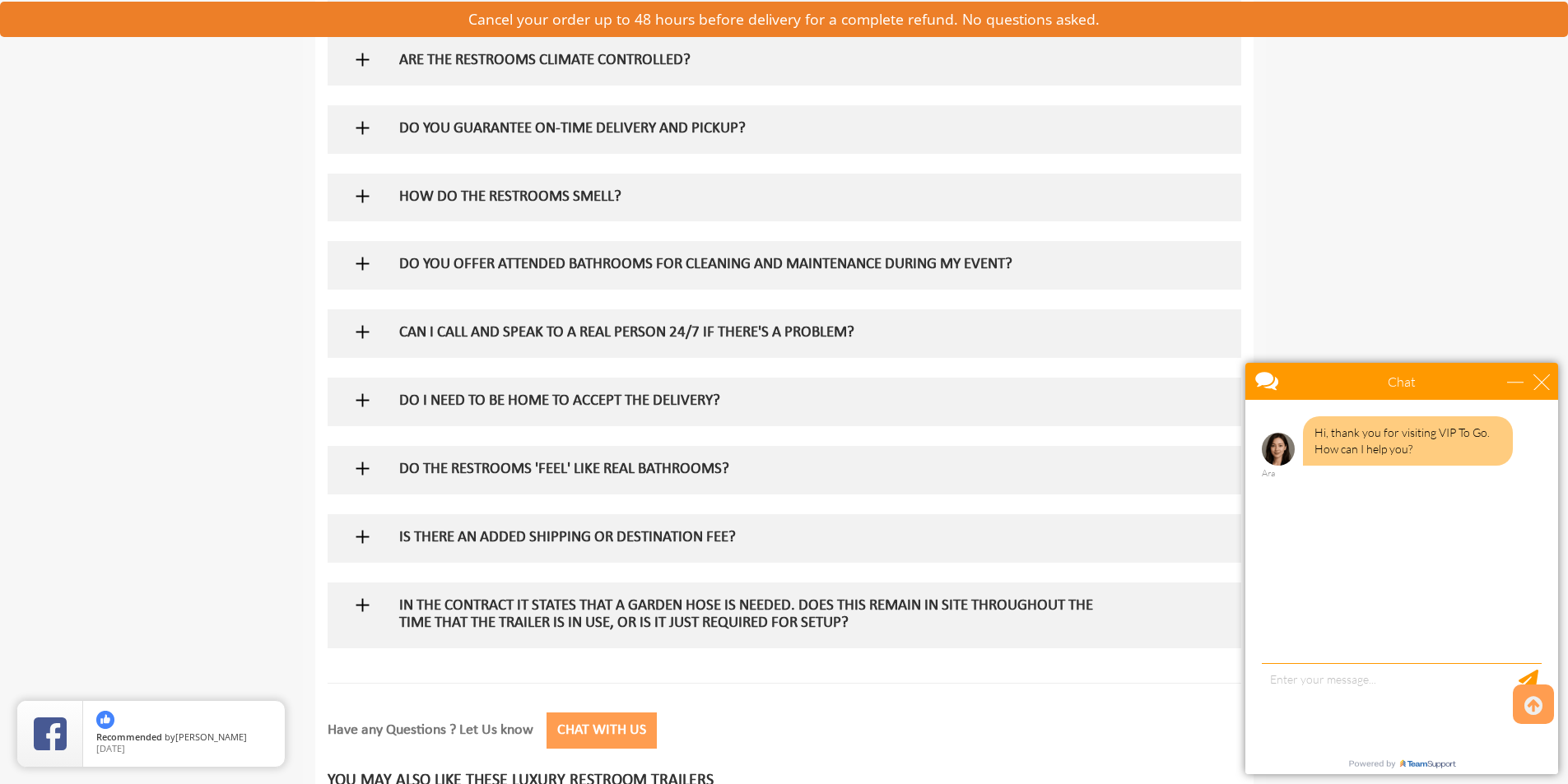
click at [729, 265] on h5 "DO YOU OFFER ATTENDED BATHROOMS FOR CLEANING AND MAINTENANCE DURING MY EVENT?" at bounding box center [757, 265] width 716 height 18
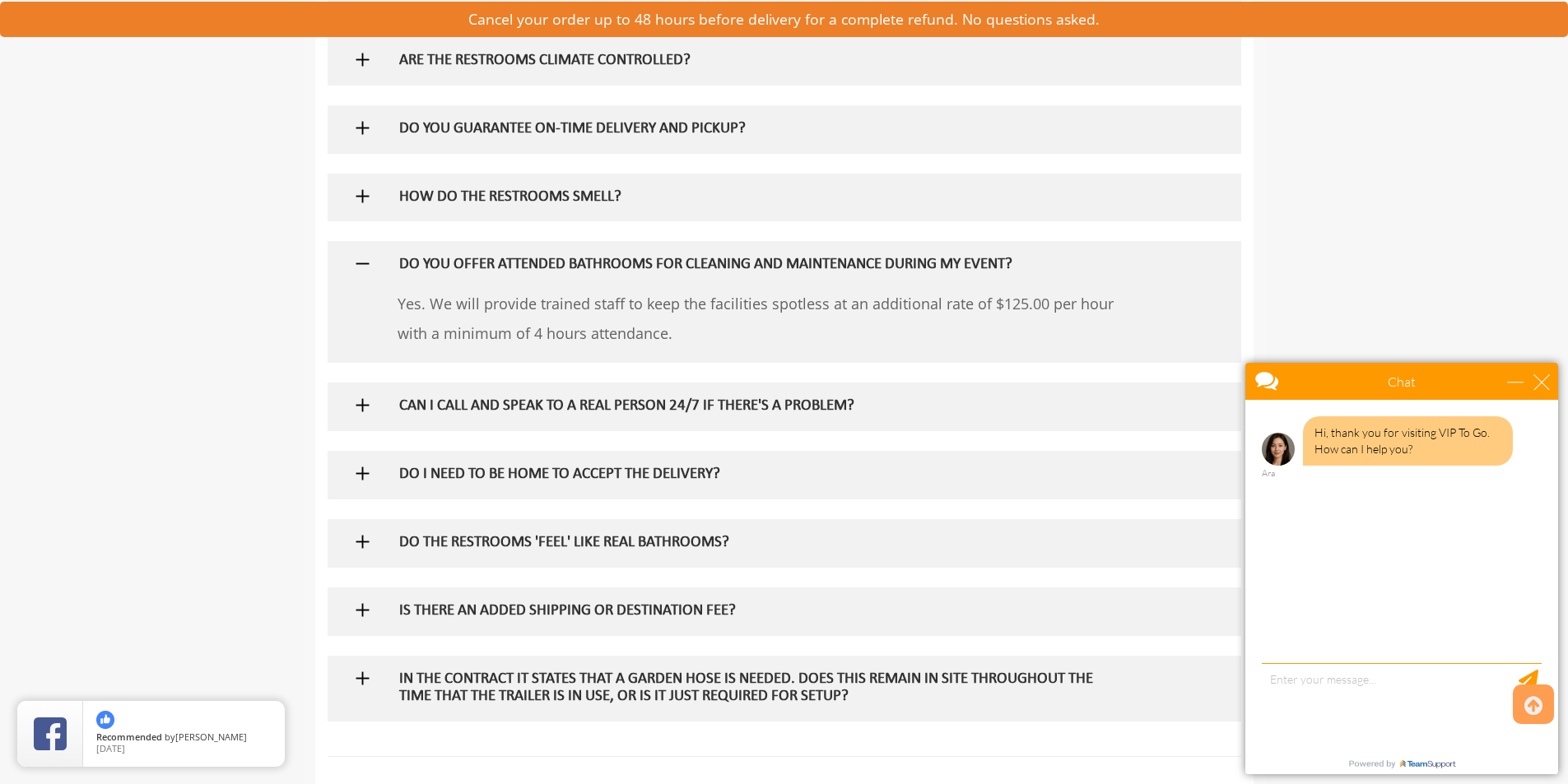
click at [732, 257] on h5 "DO YOU OFFER ATTENDED BATHROOMS FOR CLEANING AND MAINTENANCE DURING MY EVENT?" at bounding box center [757, 265] width 716 height 18
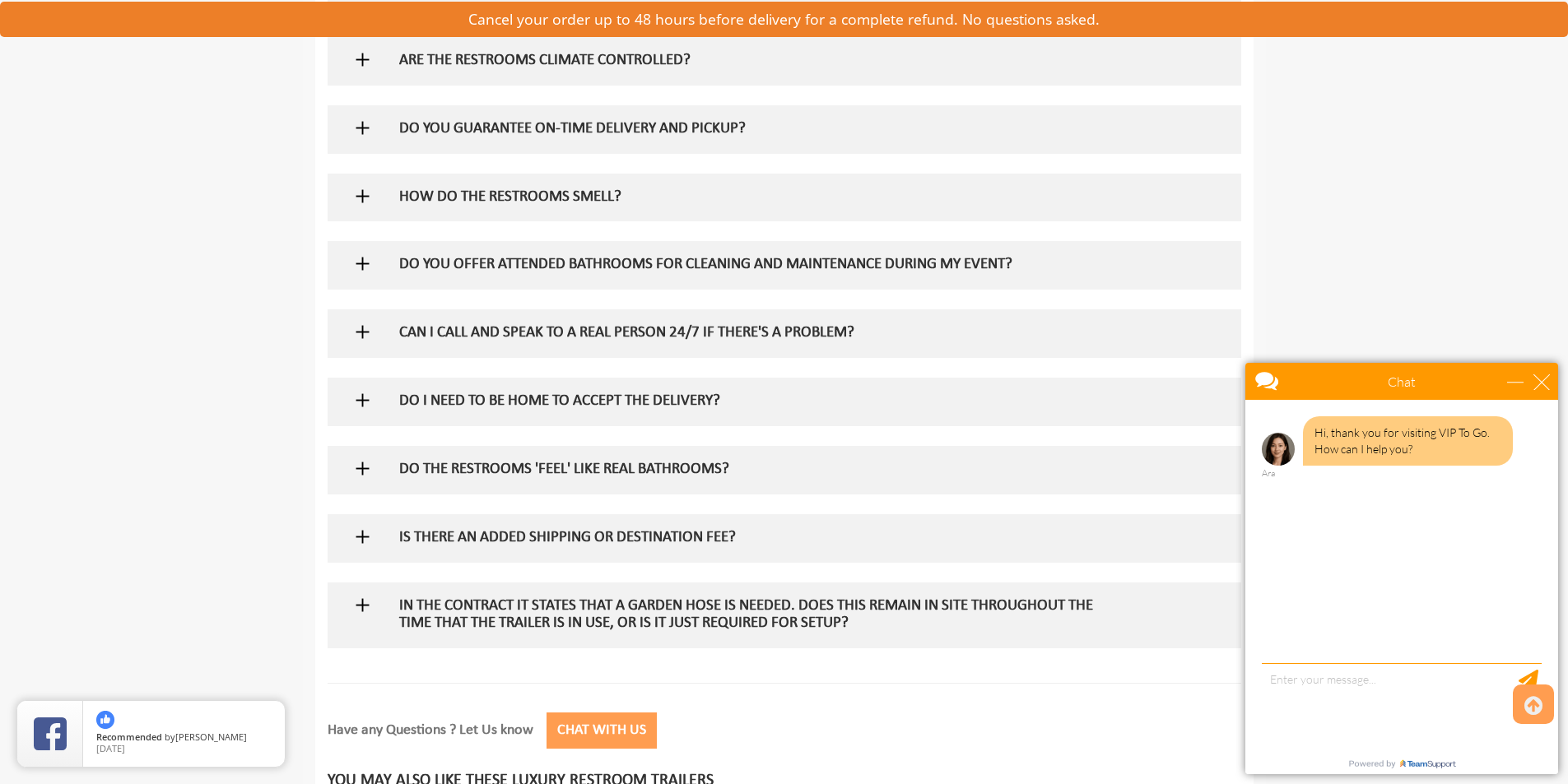
click at [680, 472] on h5 "DO THE RESTROOMS 'FEEL' LIKE REAL BATHROOMS?" at bounding box center [757, 470] width 716 height 18
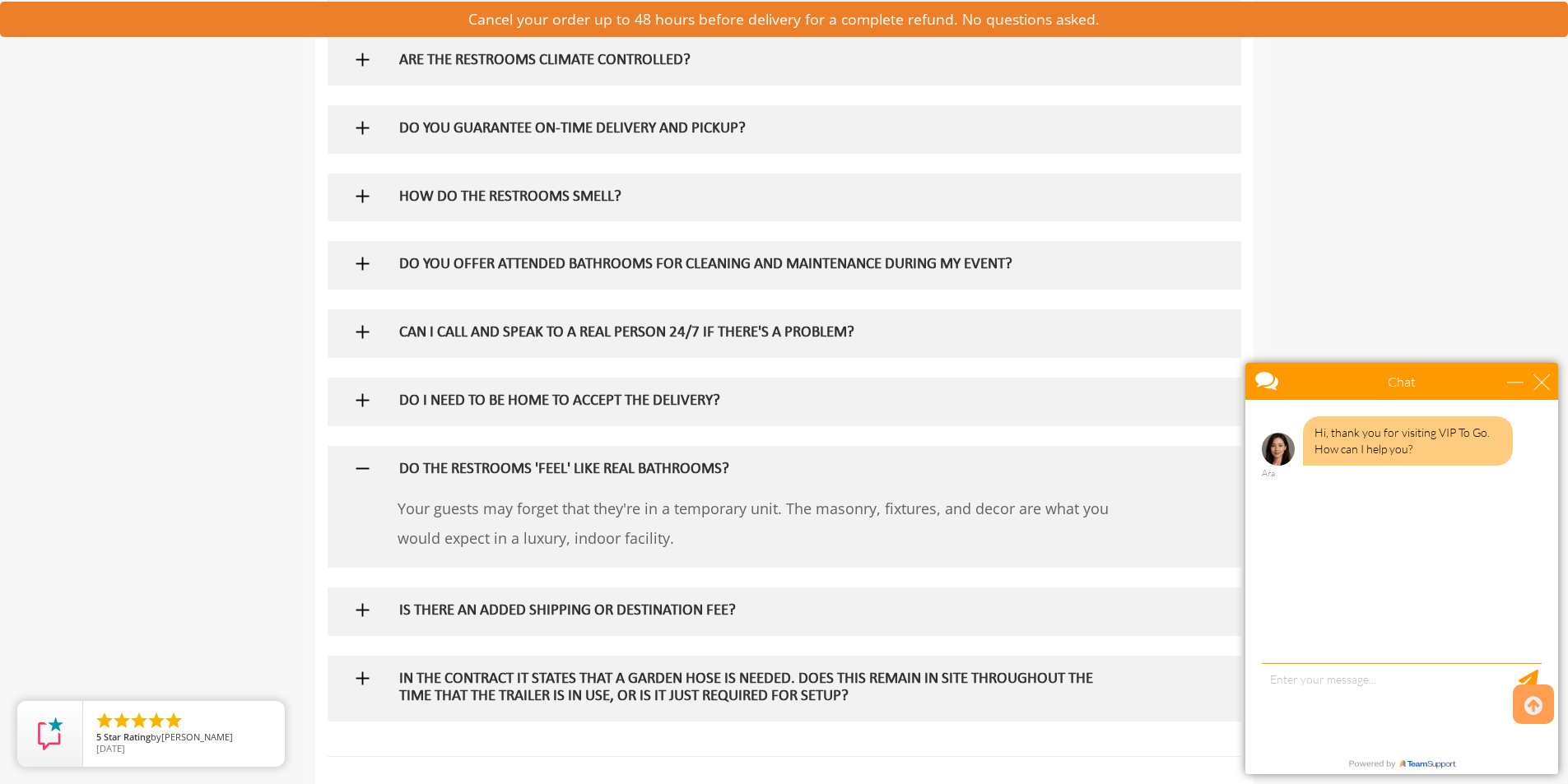
click at [677, 466] on h5 "DO THE RESTROOMS 'FEEL' LIKE REAL BATHROOMS?" at bounding box center [757, 470] width 716 height 18
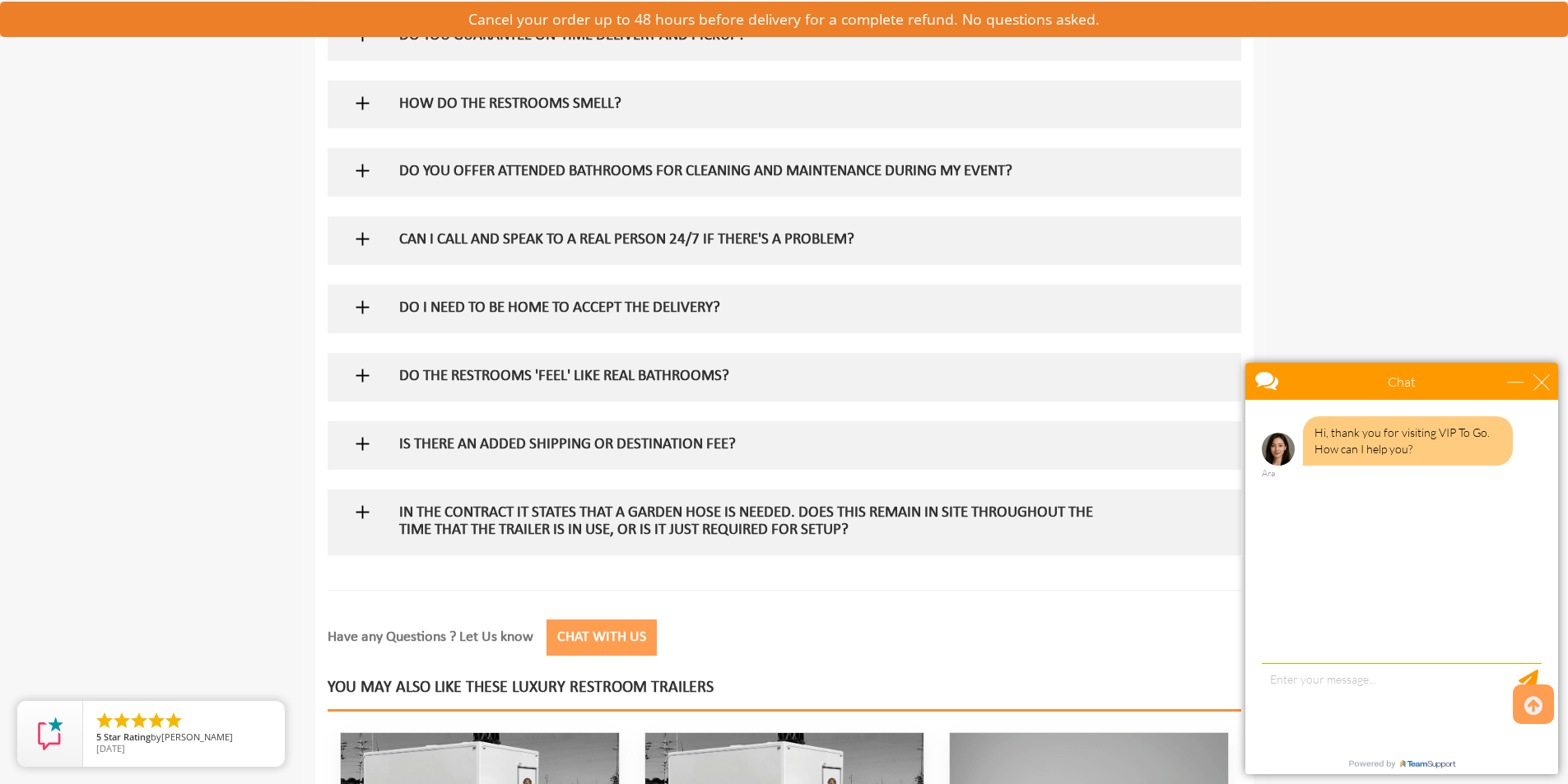
scroll to position [1810, 0]
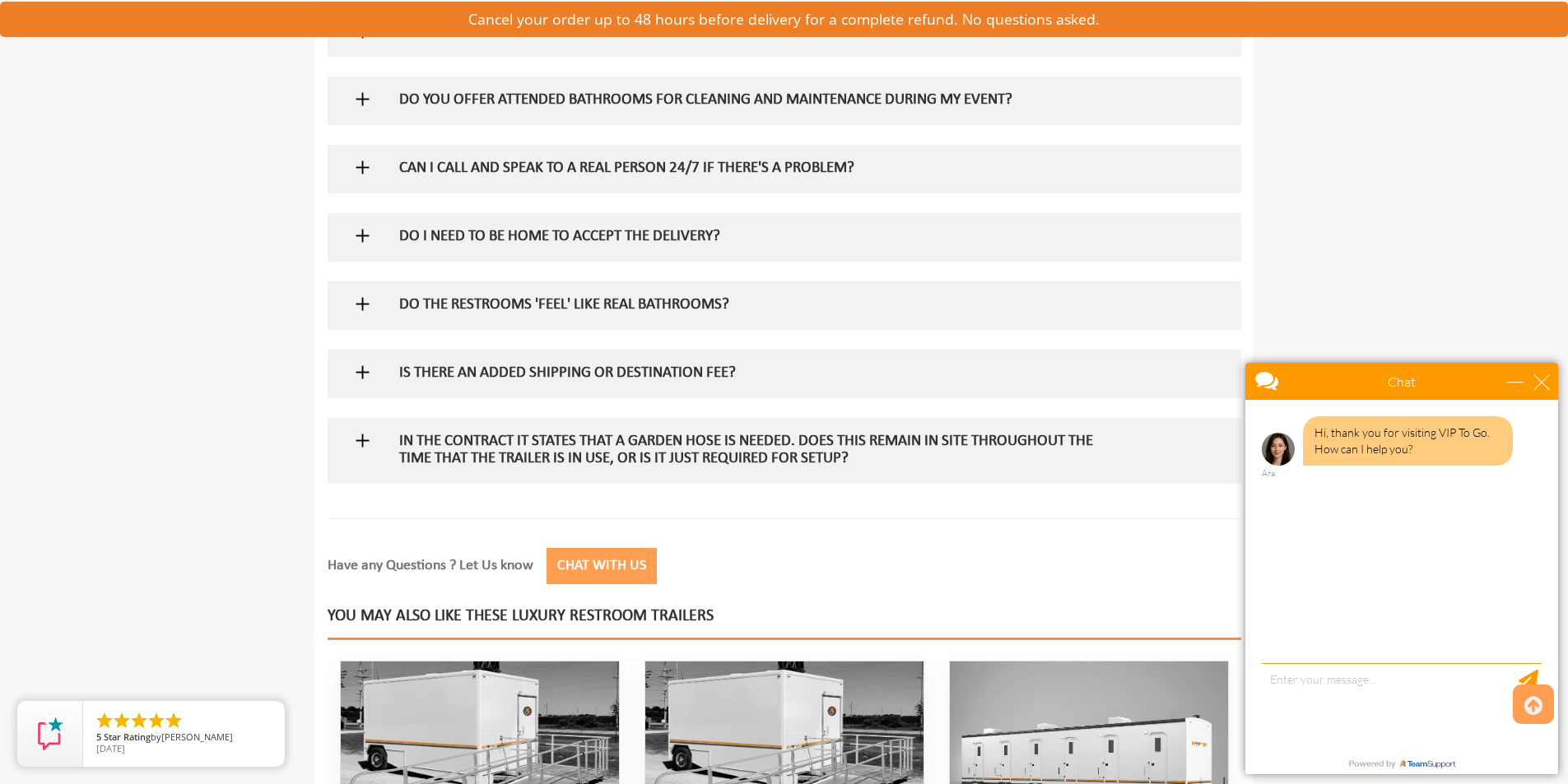
click at [668, 371] on h5 "IS THERE AN ADDED SHIPPING OR DESTINATION FEE?" at bounding box center [757, 374] width 716 height 18
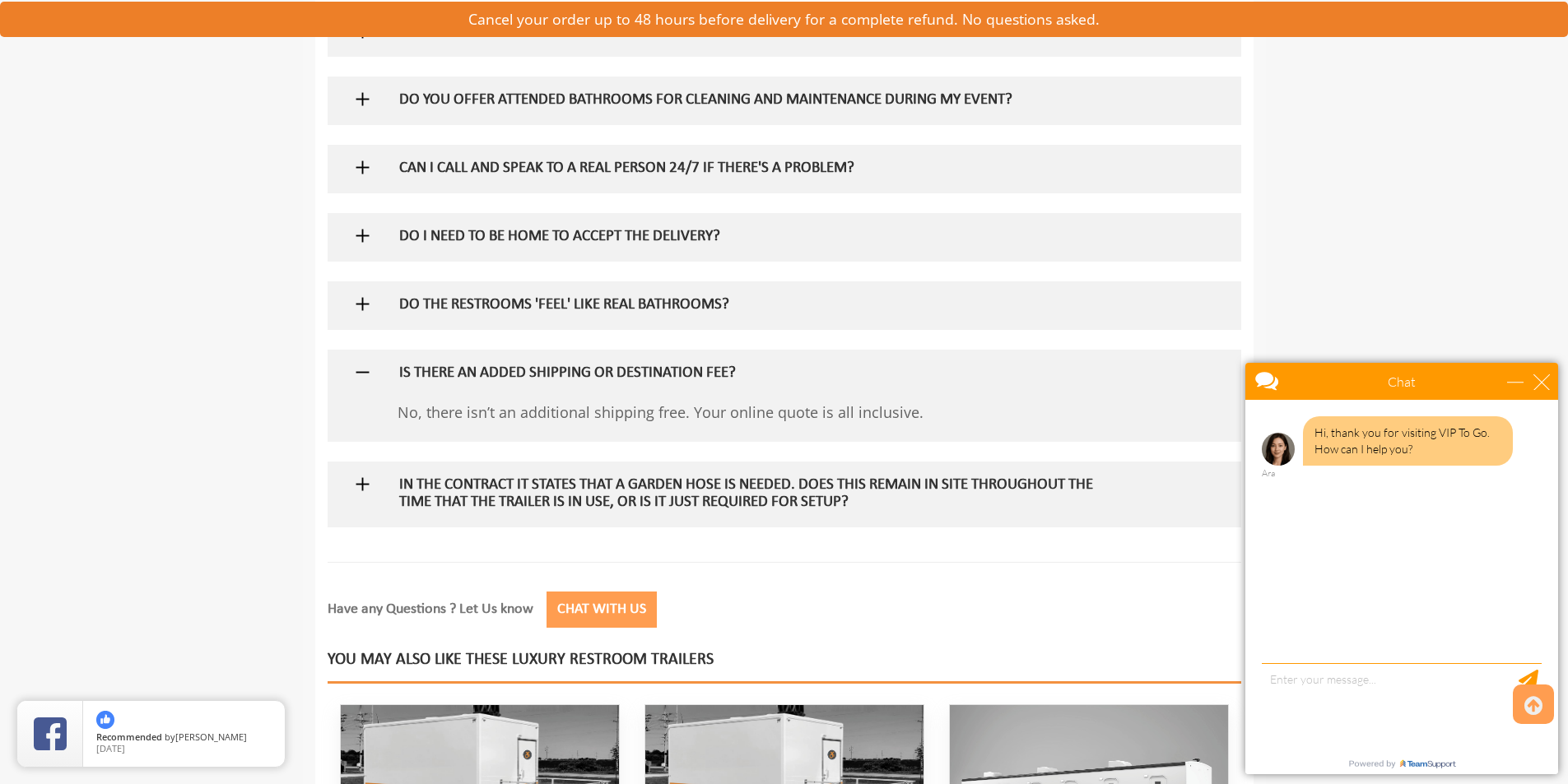
click at [668, 371] on h5 "IS THERE AN ADDED SHIPPING OR DESTINATION FEE?" at bounding box center [757, 374] width 716 height 18
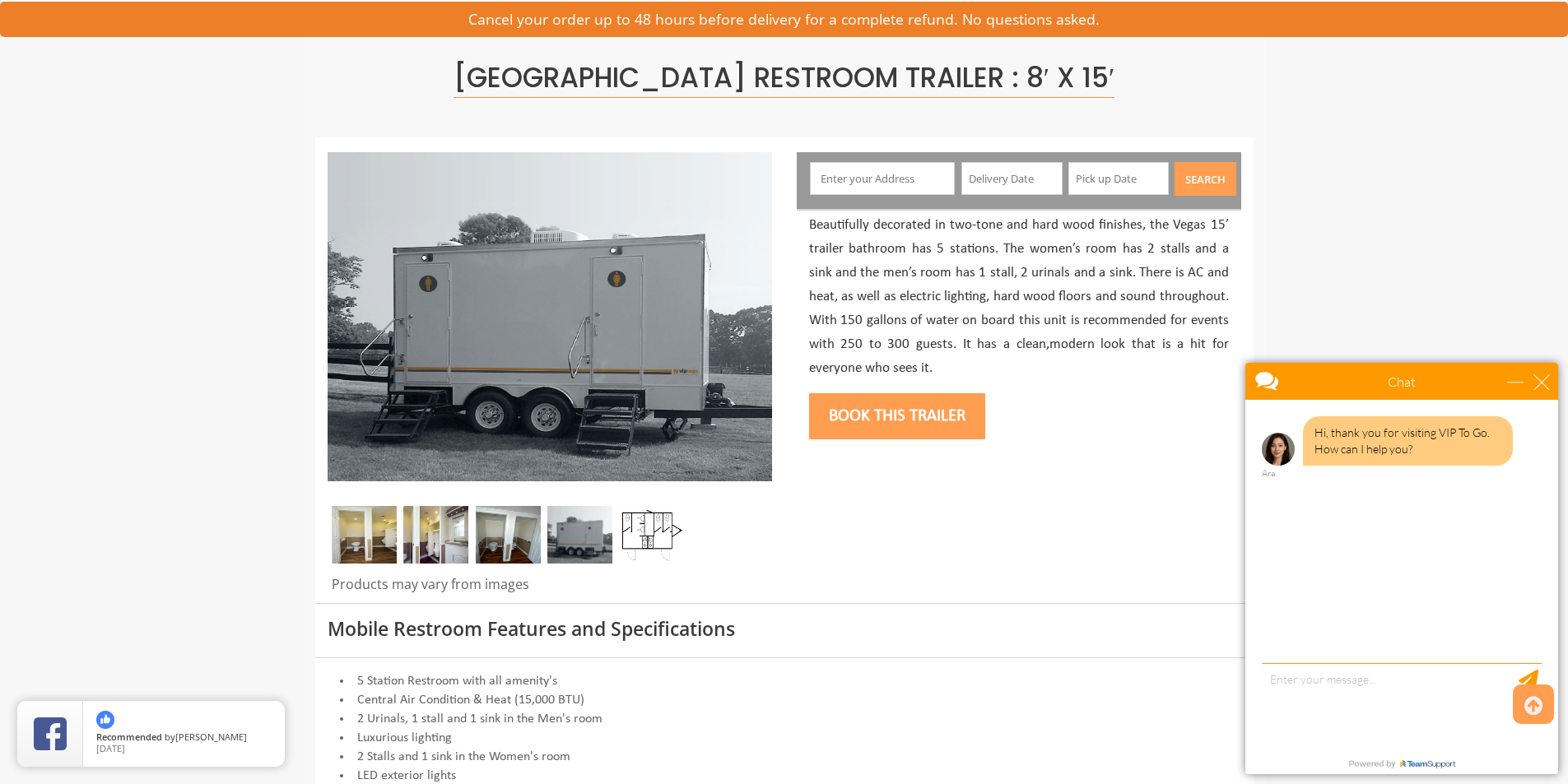
scroll to position [82, 0]
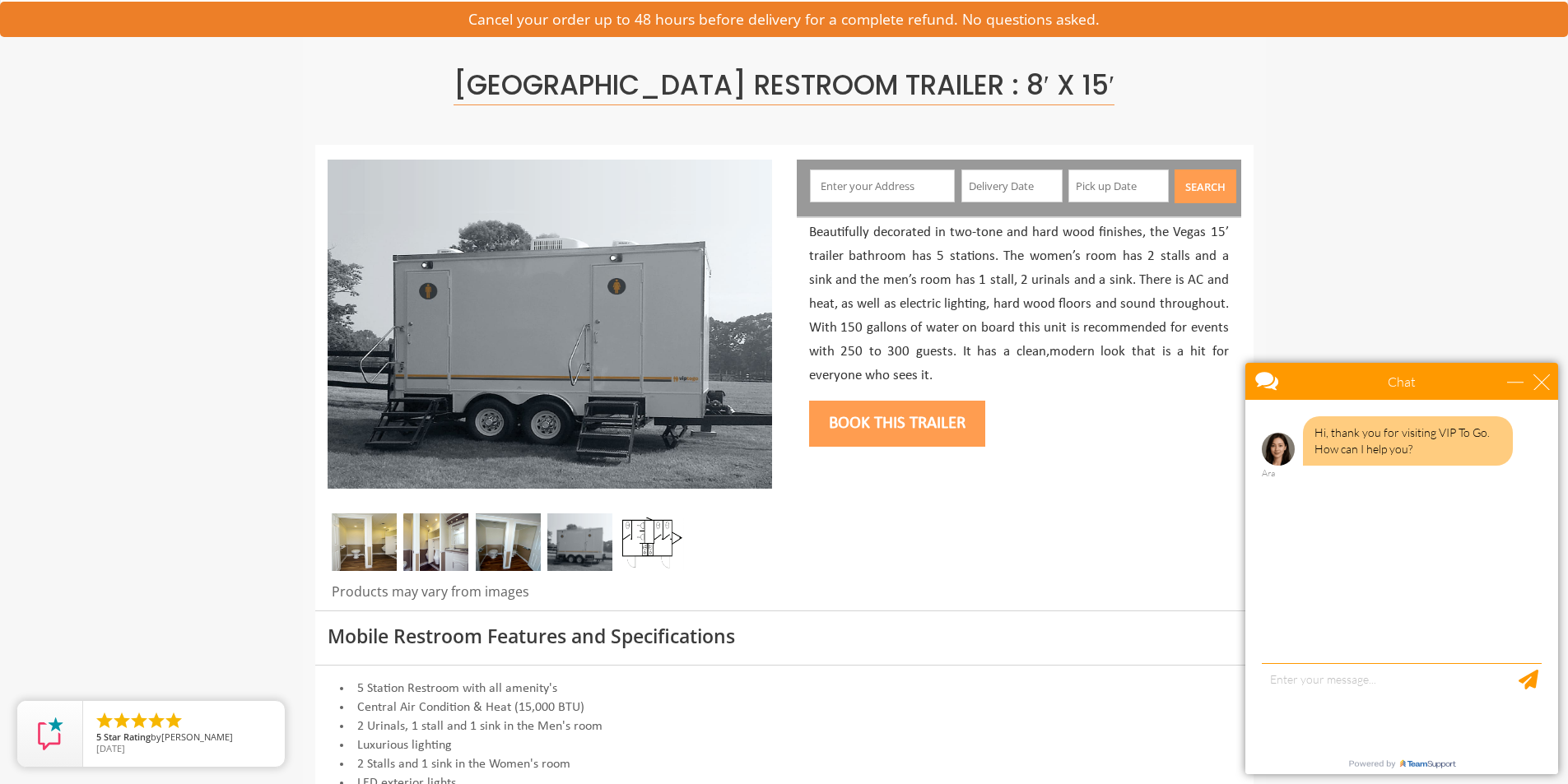
click at [642, 528] on img at bounding box center [651, 542] width 65 height 57
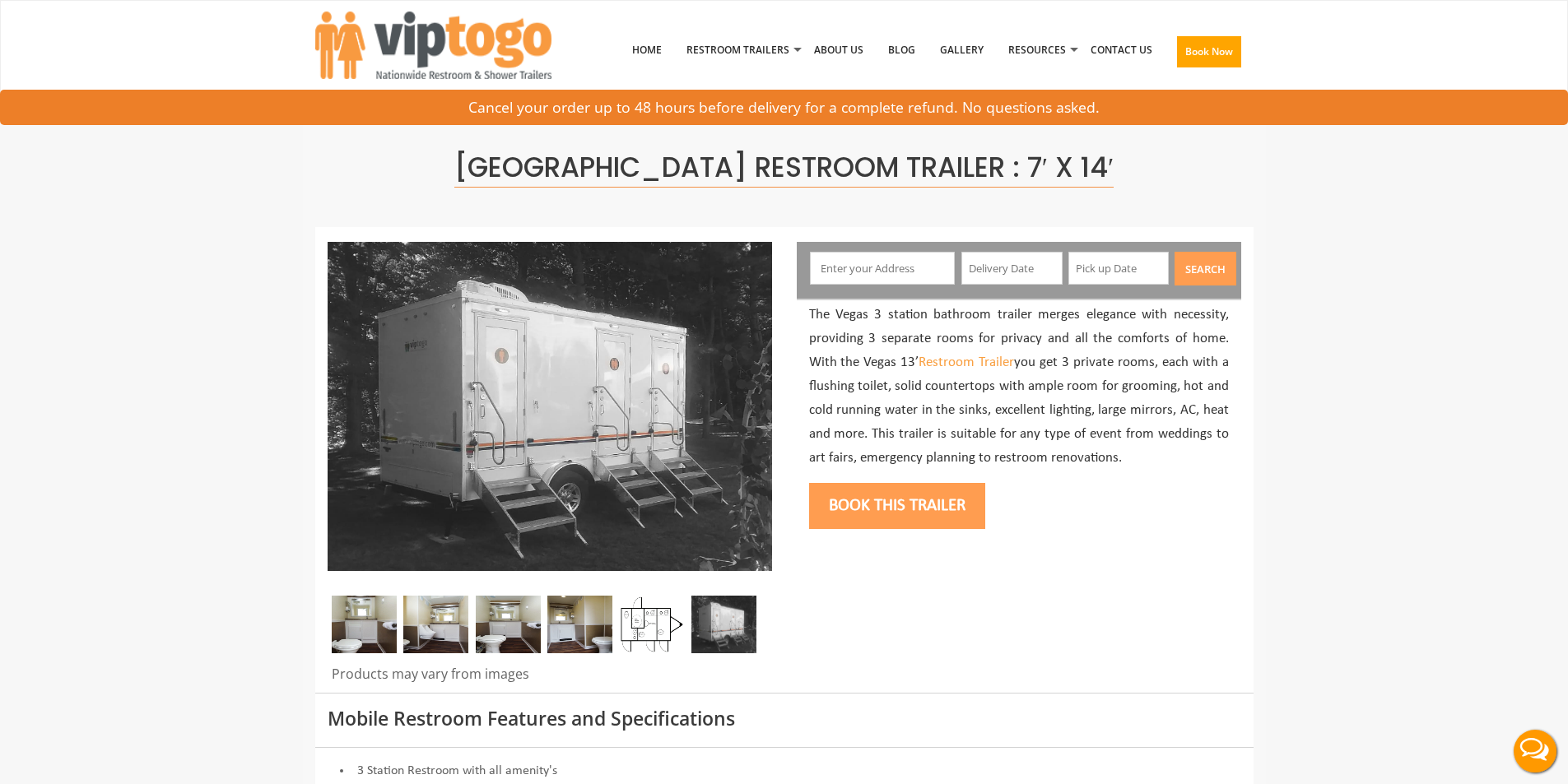
click at [908, 268] on input "text" at bounding box center [882, 268] width 145 height 33
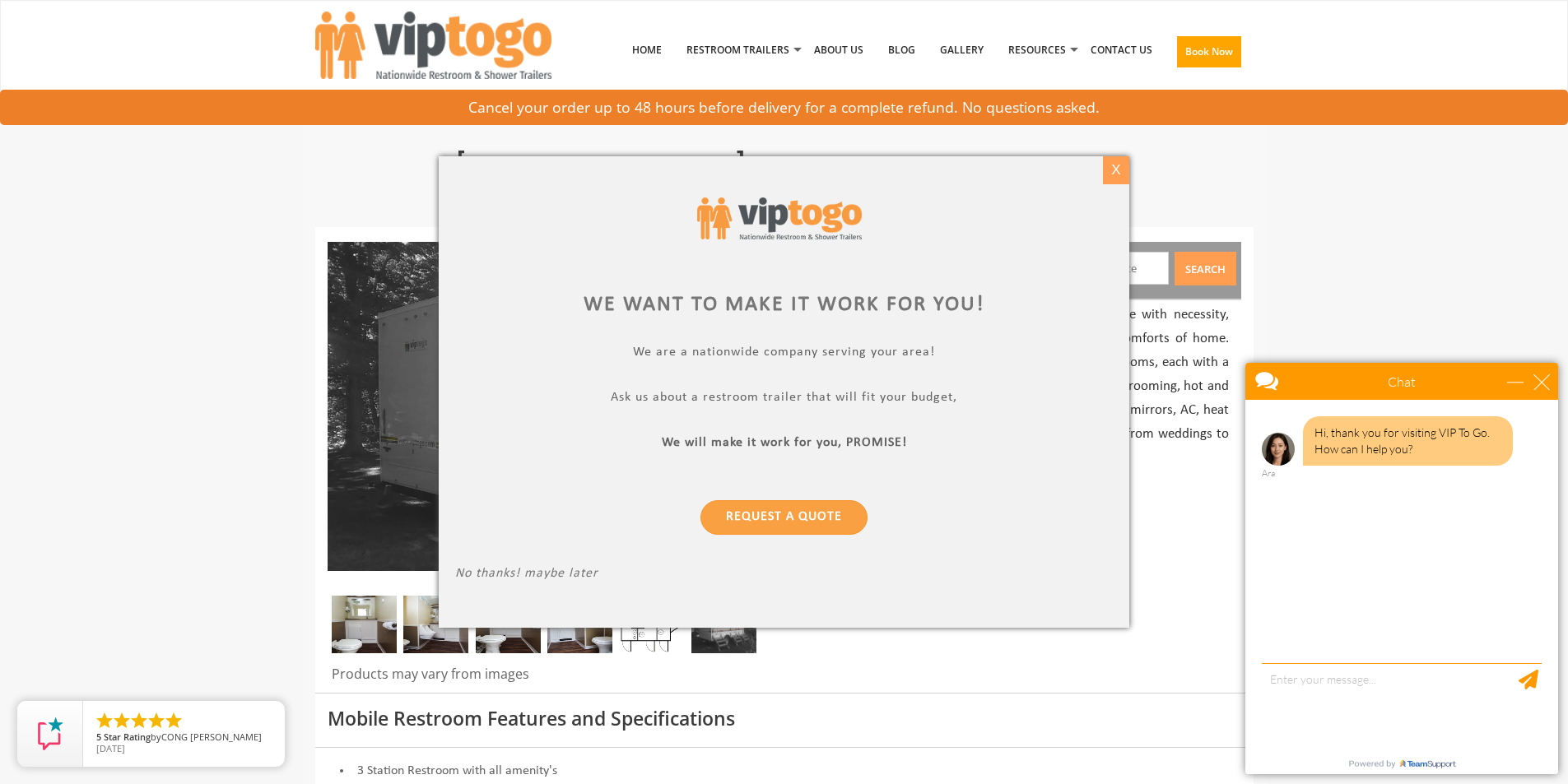
click at [1112, 178] on div "X" at bounding box center [1116, 170] width 26 height 28
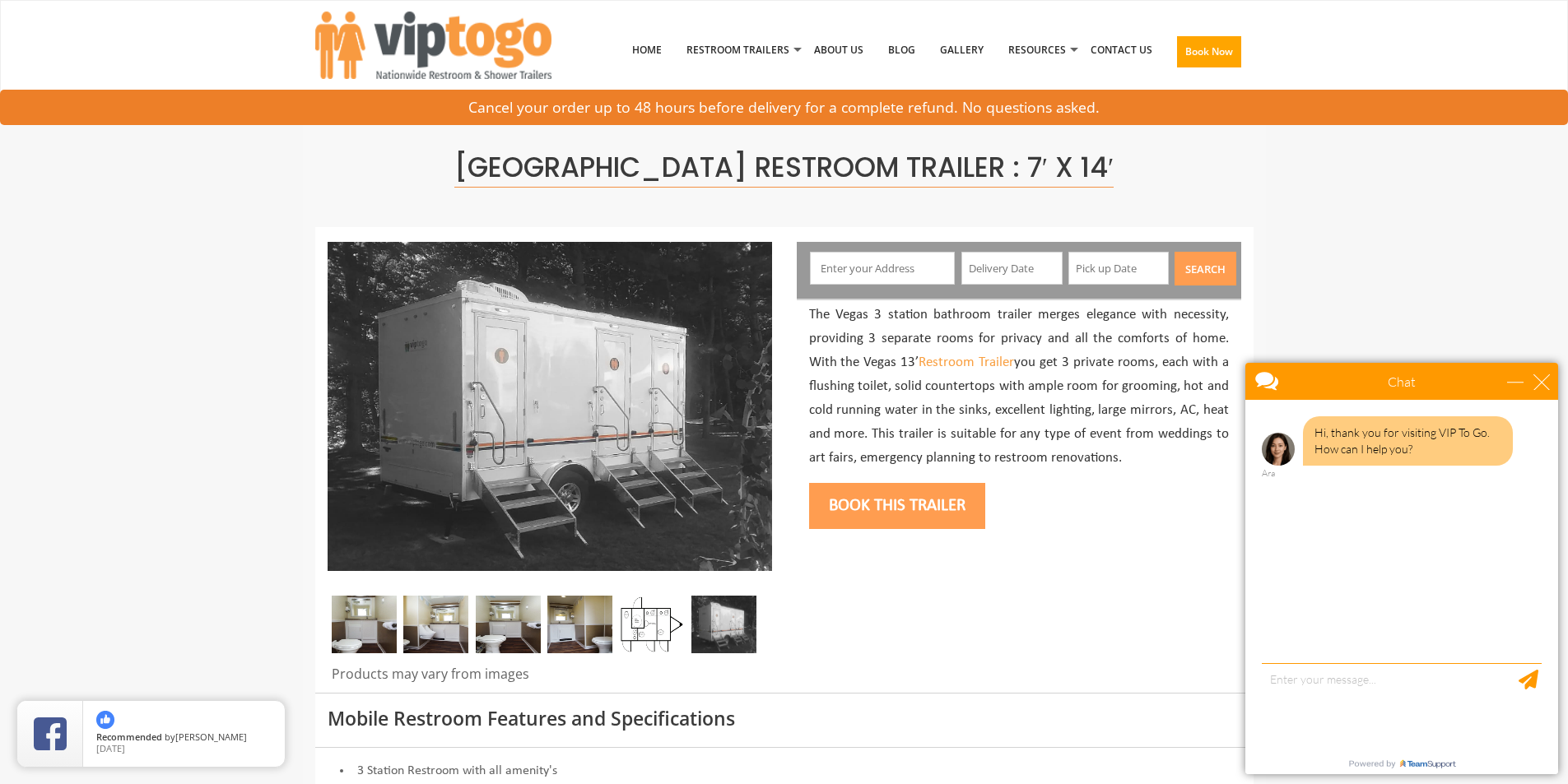
click at [888, 272] on input "text" at bounding box center [882, 268] width 145 height 33
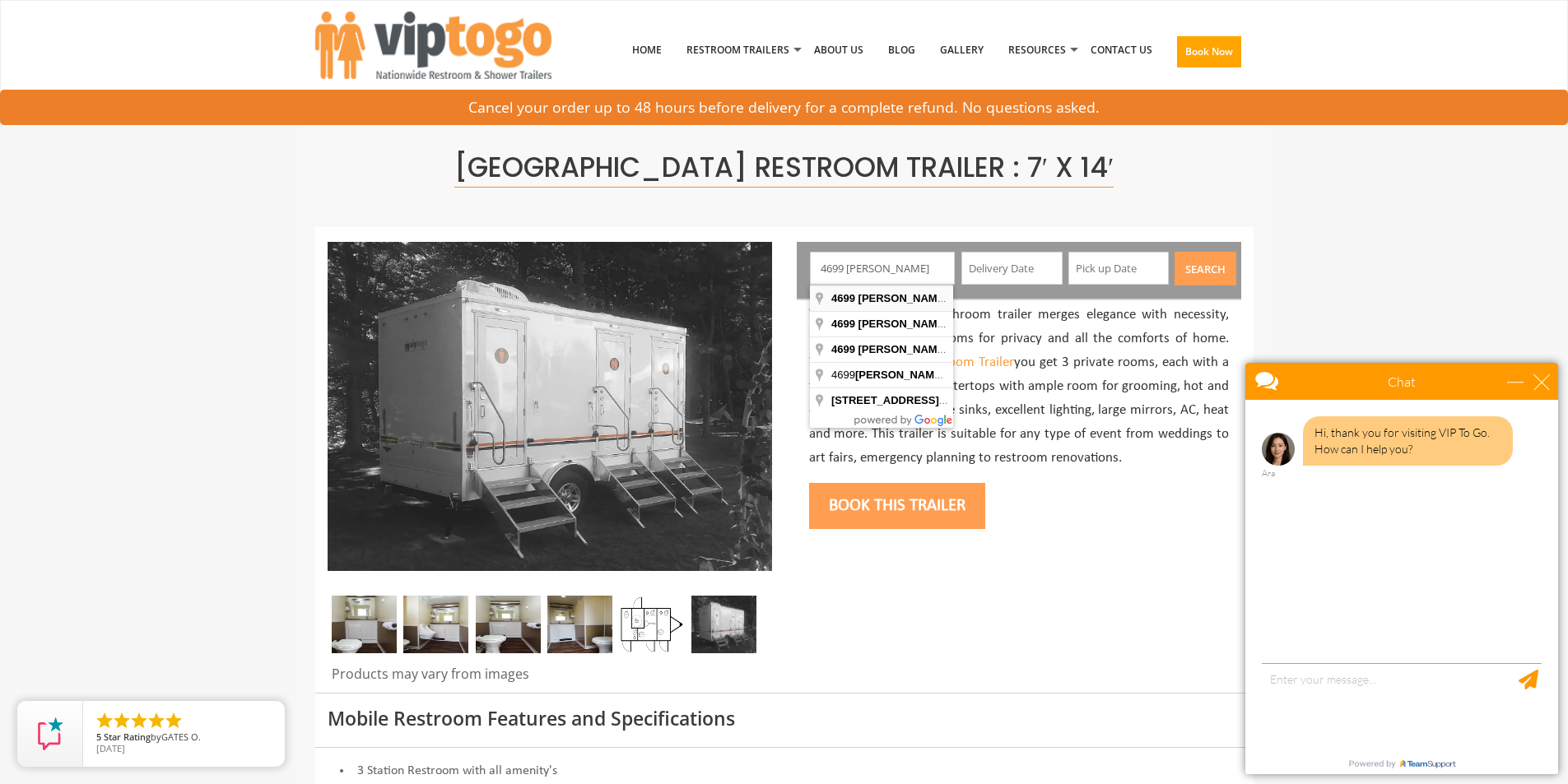
type input "[STREET_ADDRESS][PERSON_NAME]"
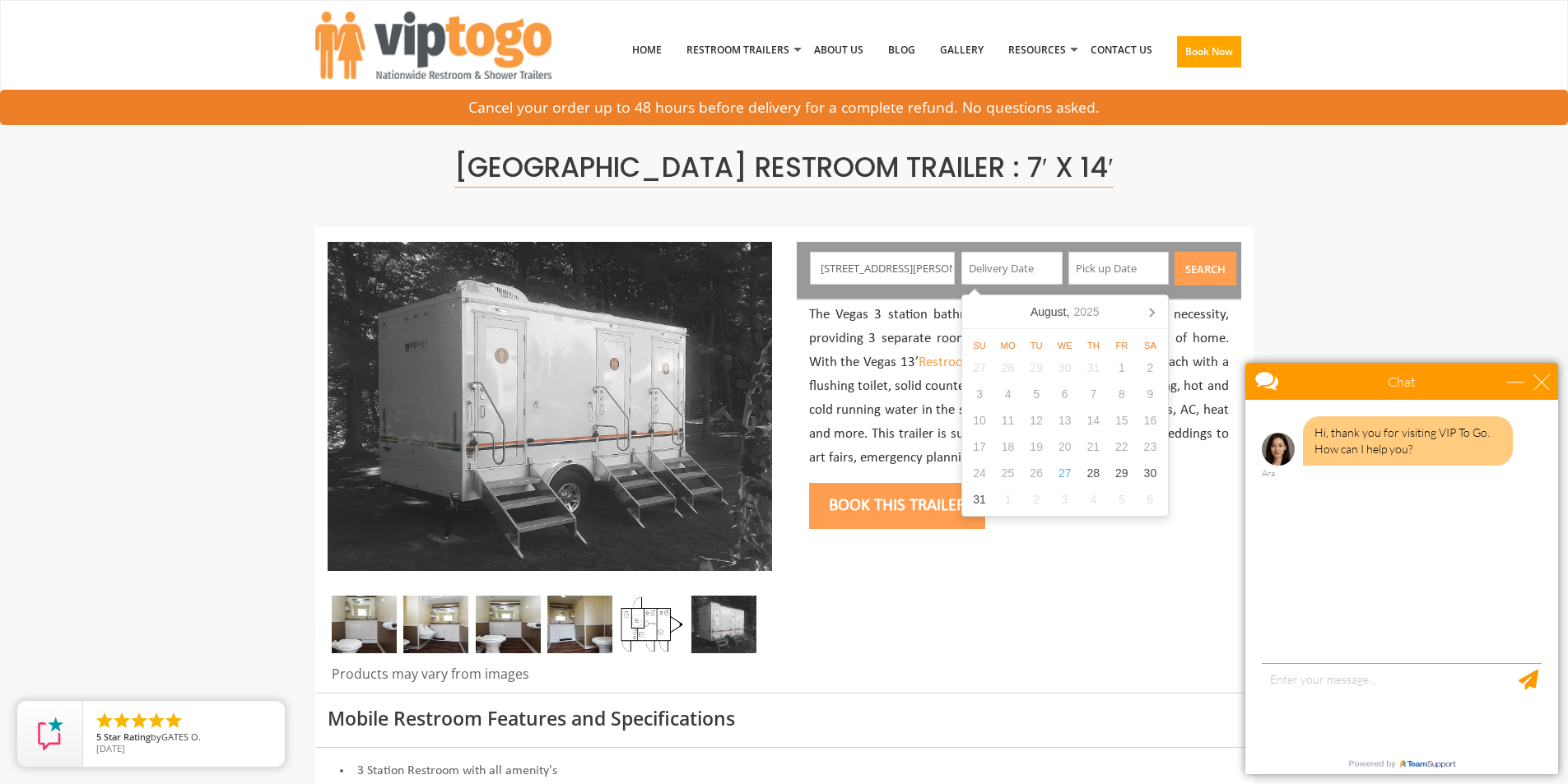
click at [1014, 268] on input "text" at bounding box center [1011, 268] width 101 height 33
click at [1102, 317] on div "[DATE]" at bounding box center [1064, 312] width 82 height 26
click at [1152, 314] on icon at bounding box center [1152, 312] width 4 height 8
click at [1012, 453] on div "Oct" at bounding box center [998, 456] width 67 height 35
click at [1158, 425] on div "17" at bounding box center [1149, 421] width 29 height 26
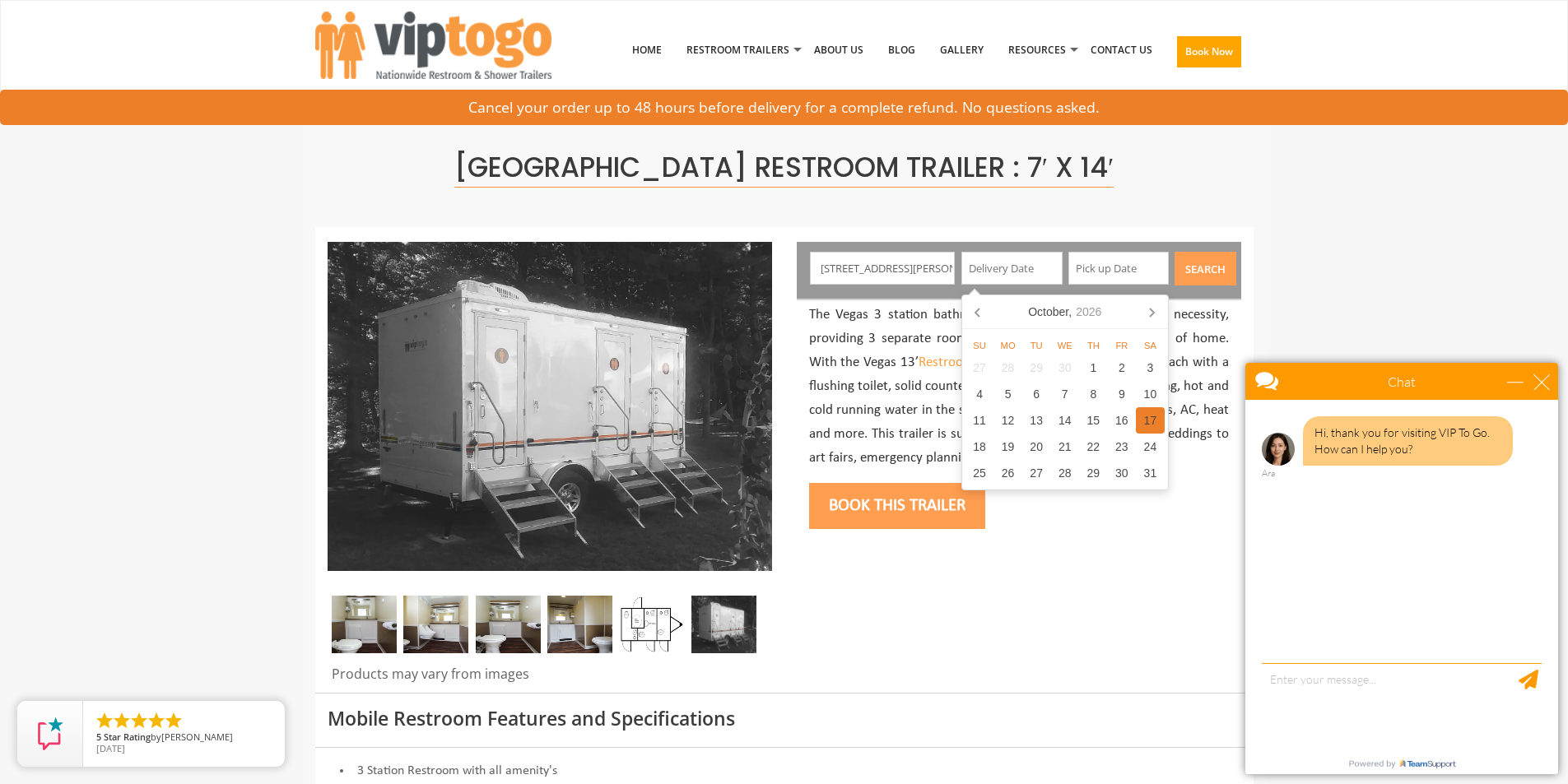
type input "[DATE]"
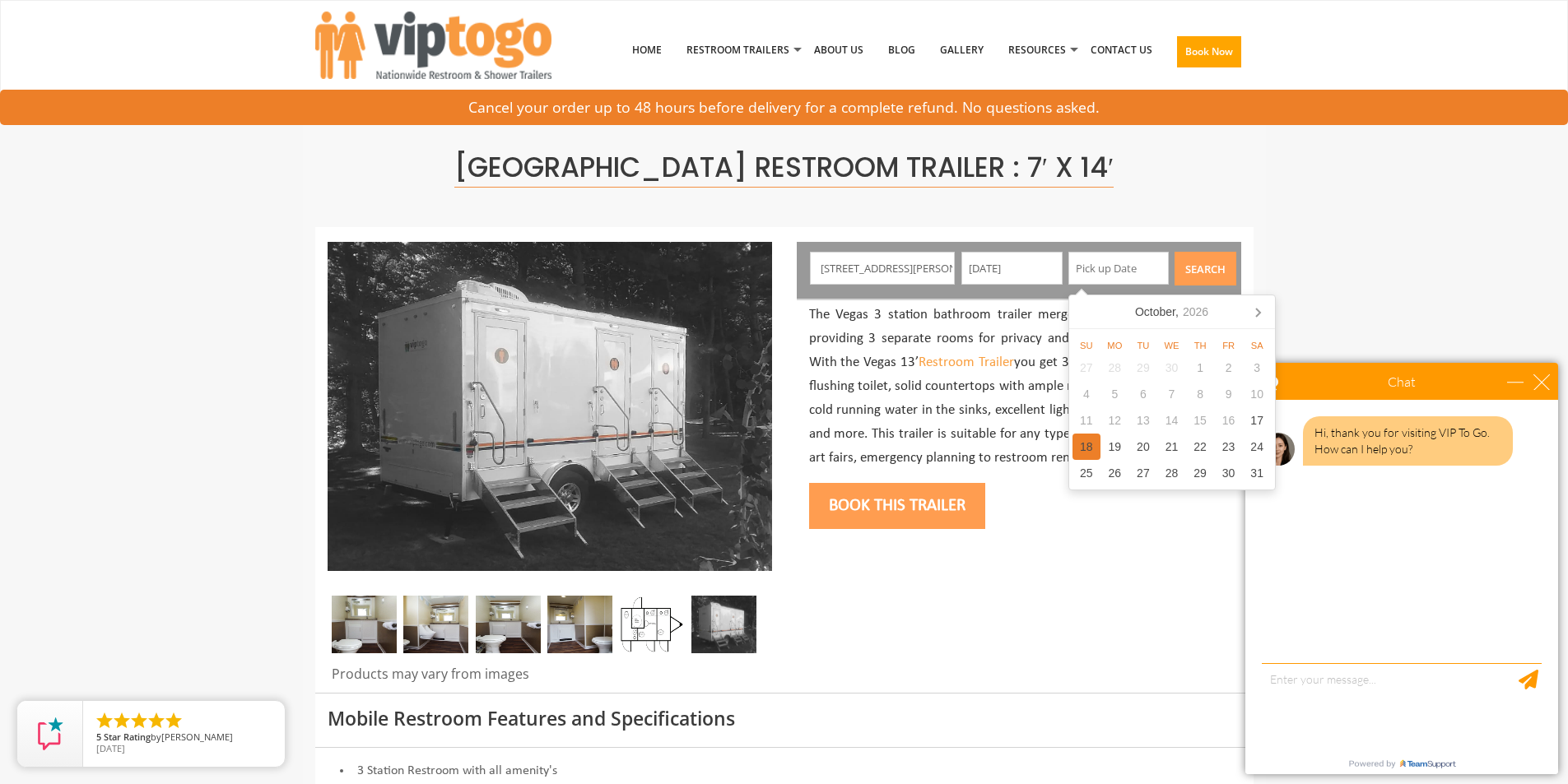
click at [1088, 446] on div "18" at bounding box center [1086, 447] width 29 height 26
type input "[DATE]"
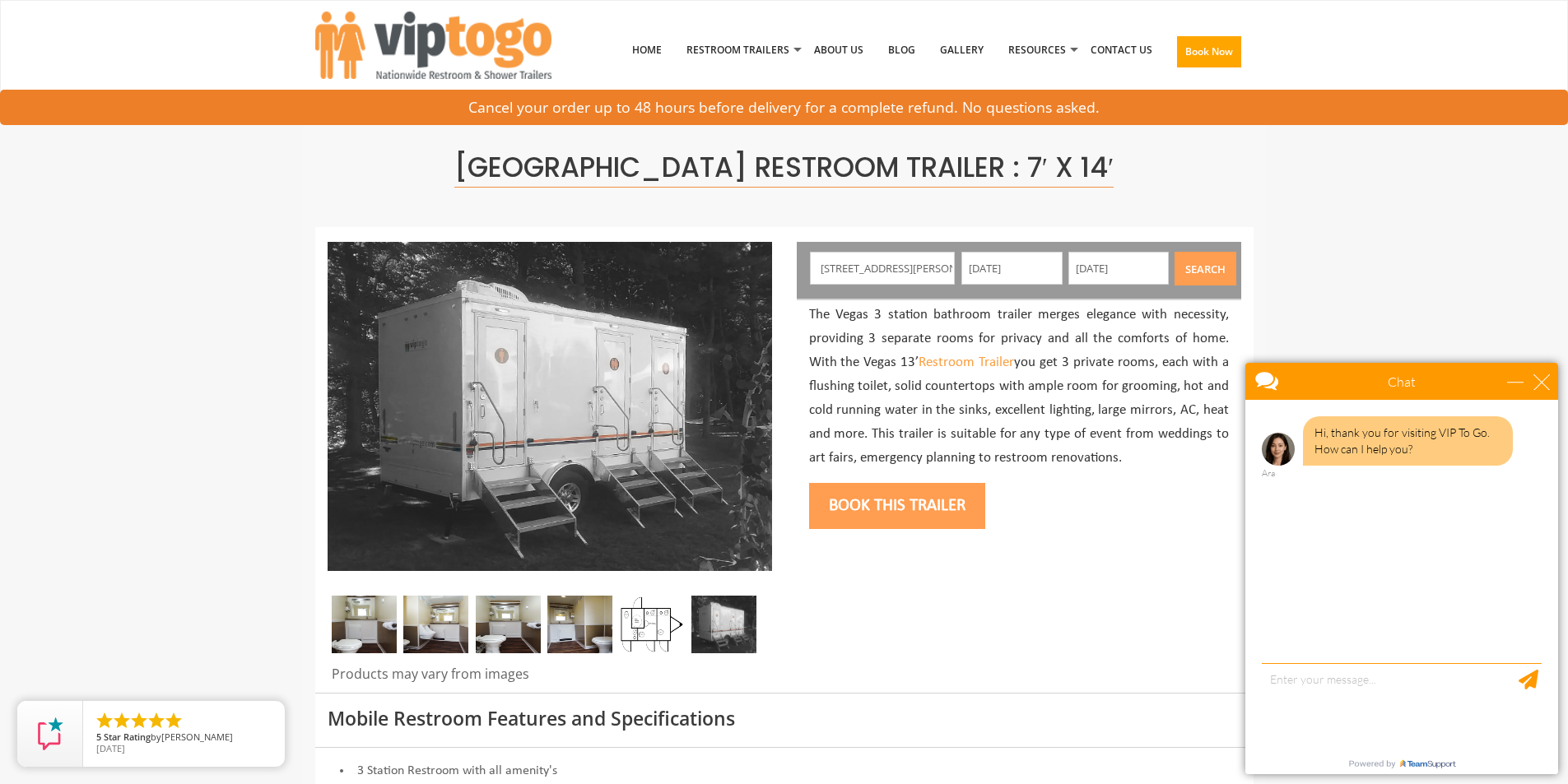
click at [1208, 274] on button "Search" at bounding box center [1205, 268] width 62 height 33
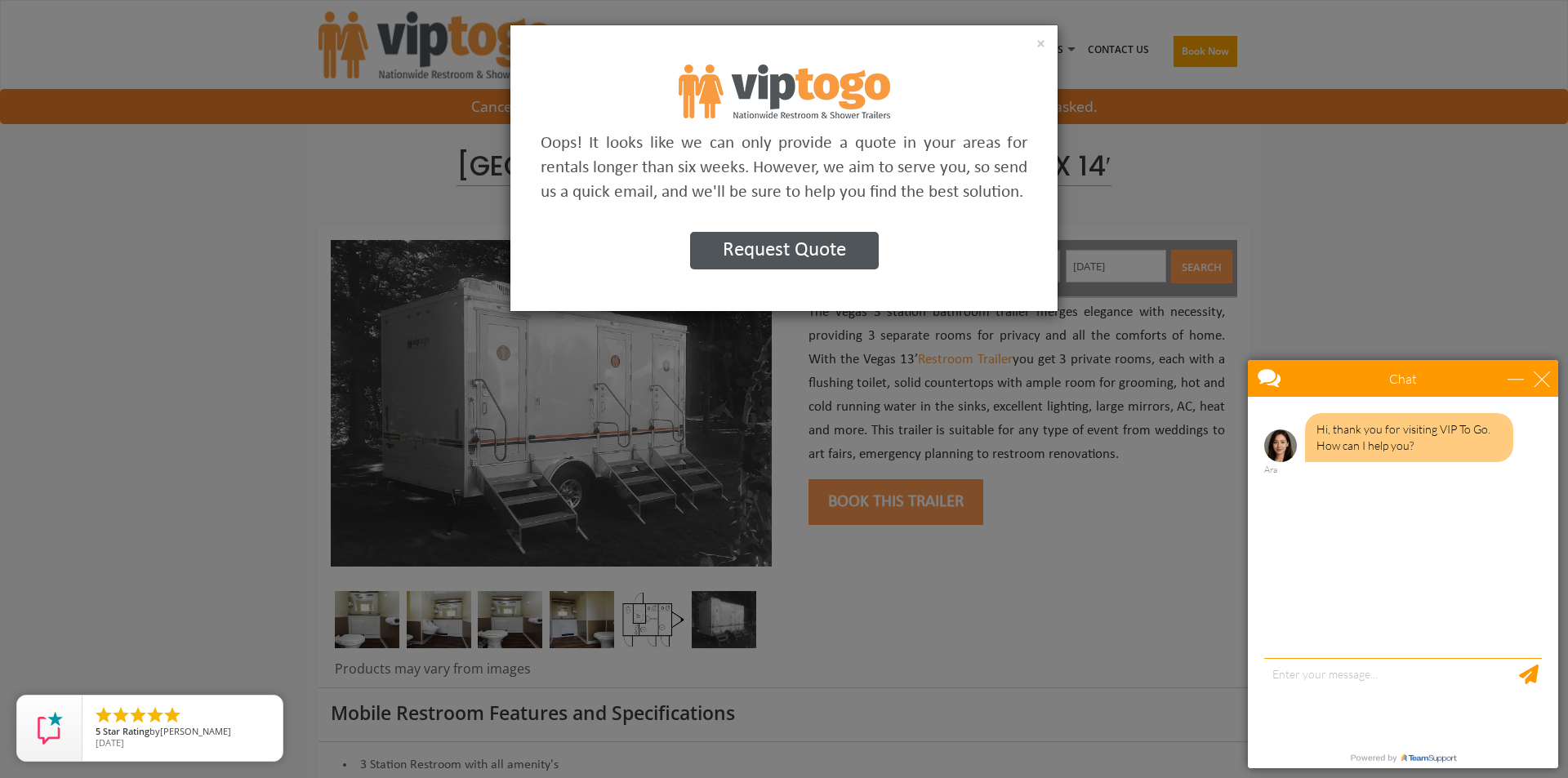
click at [847, 245] on button "Request Quote" at bounding box center [784, 250] width 189 height 38
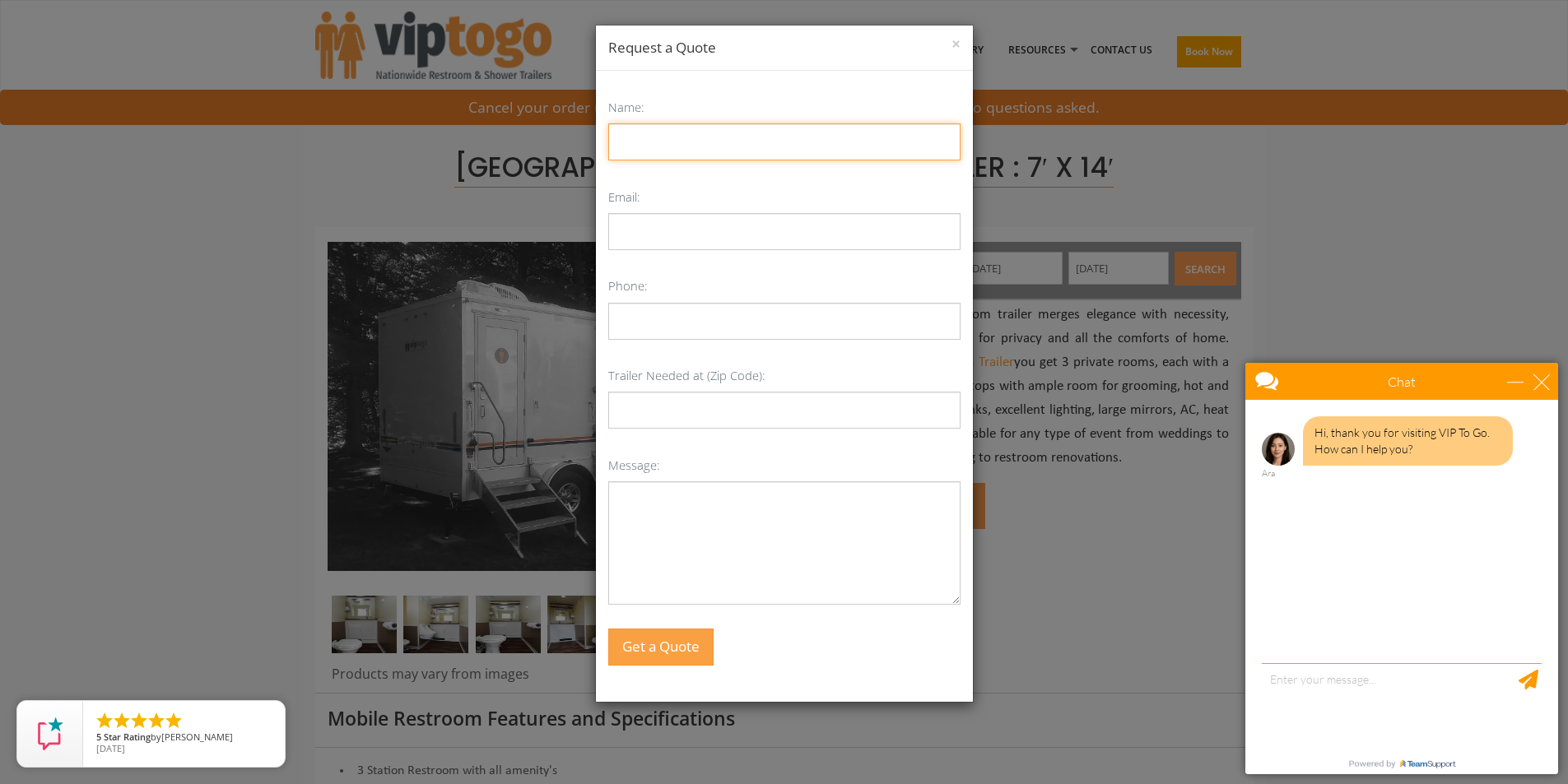
click at [775, 145] on input "Name:" at bounding box center [784, 142] width 352 height 37
type input "[PERSON_NAME]"
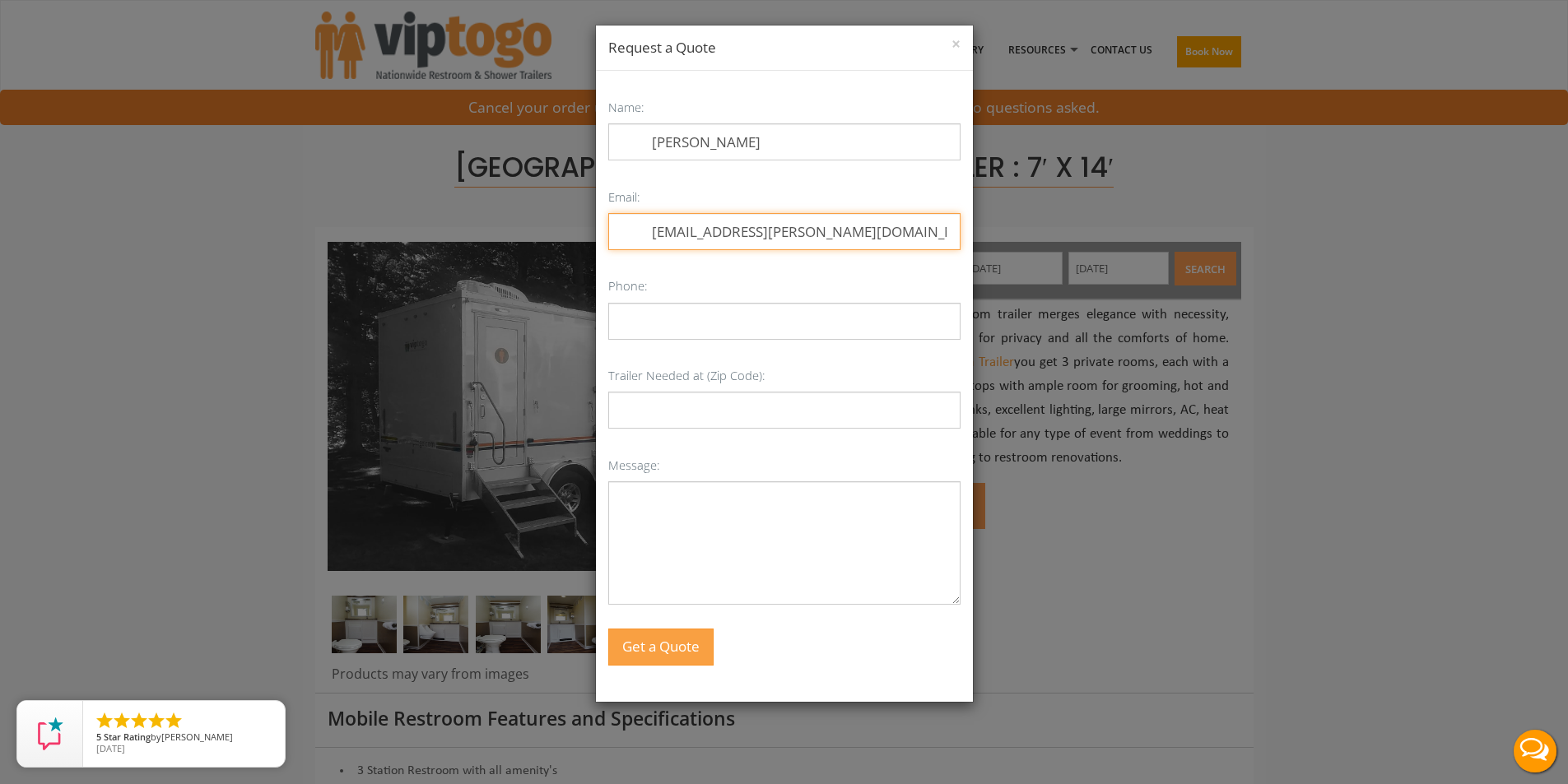
type input "[EMAIL_ADDRESS][PERSON_NAME][DOMAIN_NAME]"
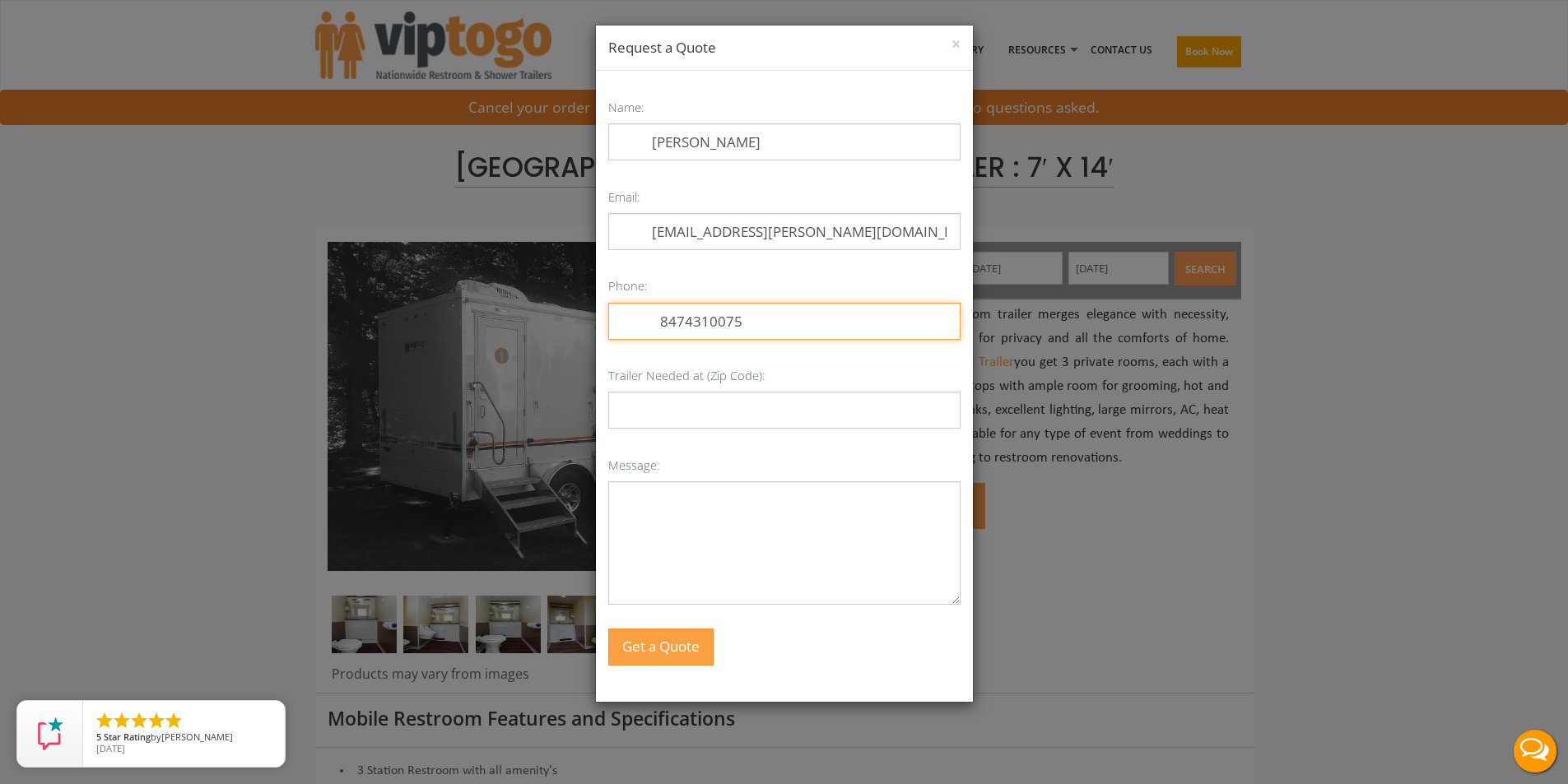
type input "8474310075"
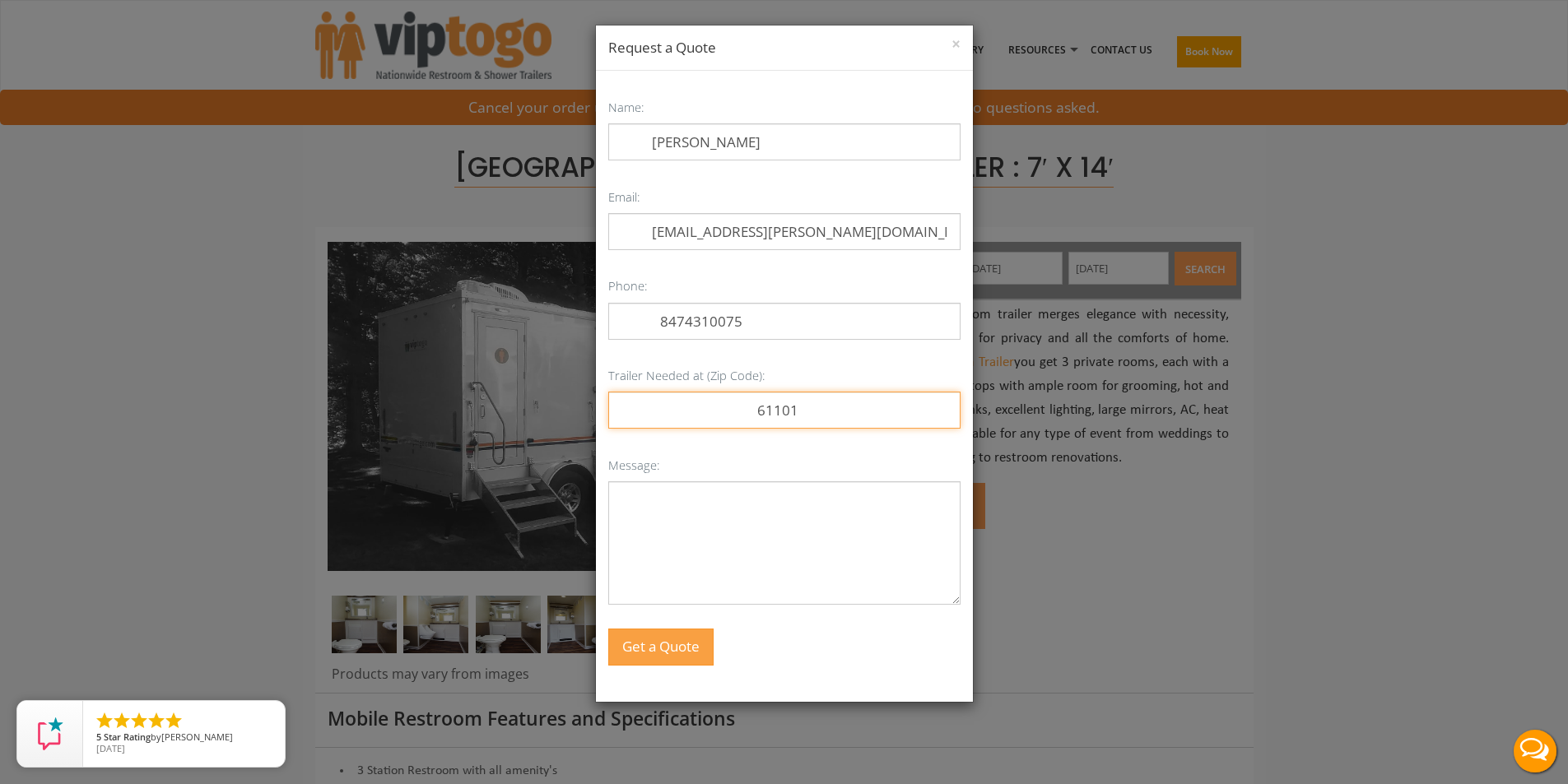
type input "61101"
click at [711, 533] on textarea "Message:" at bounding box center [784, 544] width 352 height 124
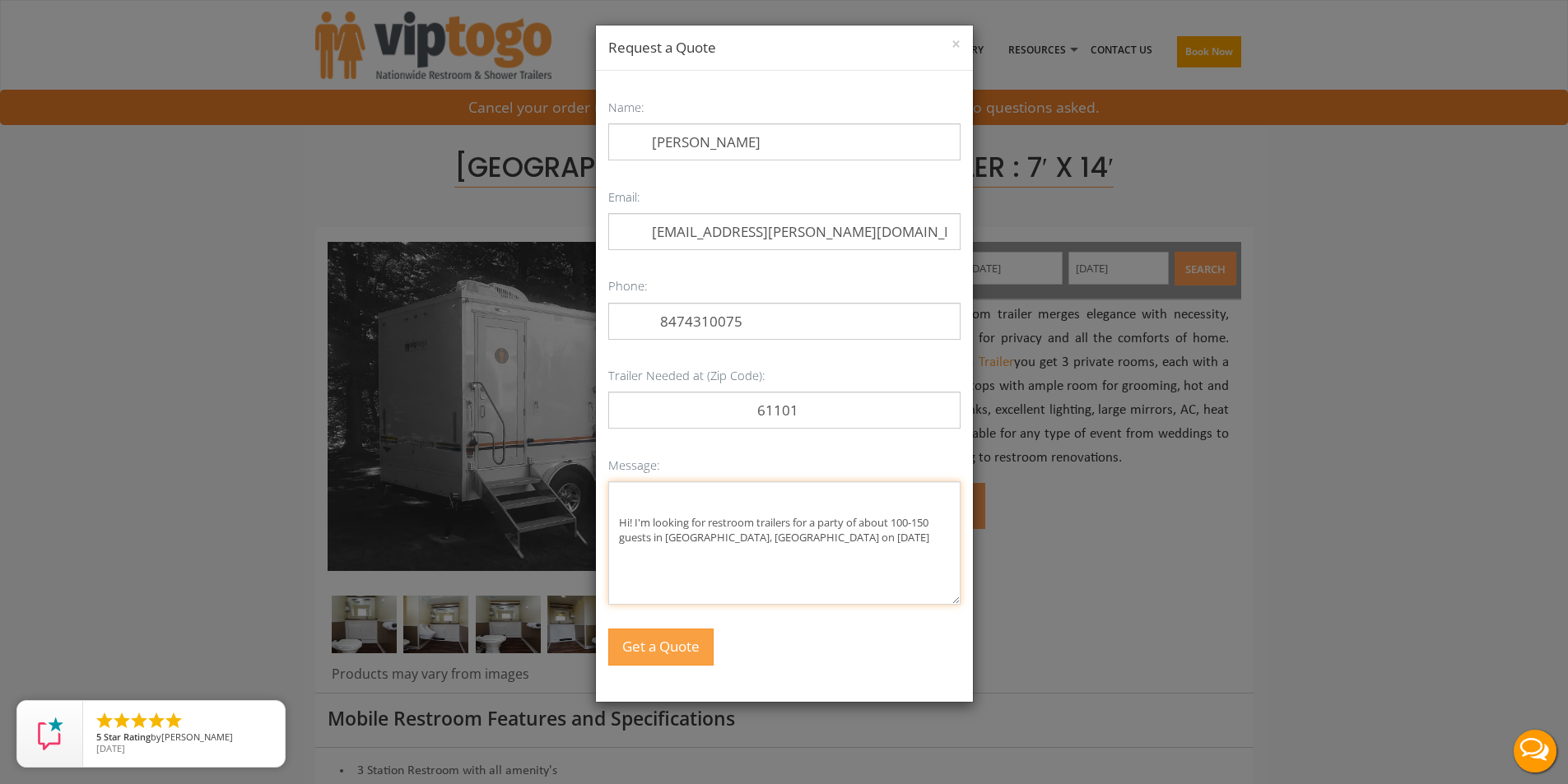
click at [813, 521] on textarea "Hi! I'm looking for restroom trailers for a party of about 100-150 guests in [G…" at bounding box center [784, 544] width 352 height 124
click at [883, 540] on textarea "Hi! I'm looking for restroom trailers for a party of about 100-150 guests in [G…" at bounding box center [784, 544] width 352 height 124
click at [766, 535] on textarea "Hi! I'm looking for restroom trailers for a party of about 100-150 guests in [G…" at bounding box center [784, 544] width 352 height 124
click at [668, 556] on textarea "Hi! I'm looking for restroom trailers for a party of about 100-150 guests in [G…" at bounding box center [784, 544] width 352 height 124
click at [723, 552] on textarea "Hi! I'm looking for restroom trailers for a party of about 100-150 guests in [G…" at bounding box center [784, 544] width 352 height 124
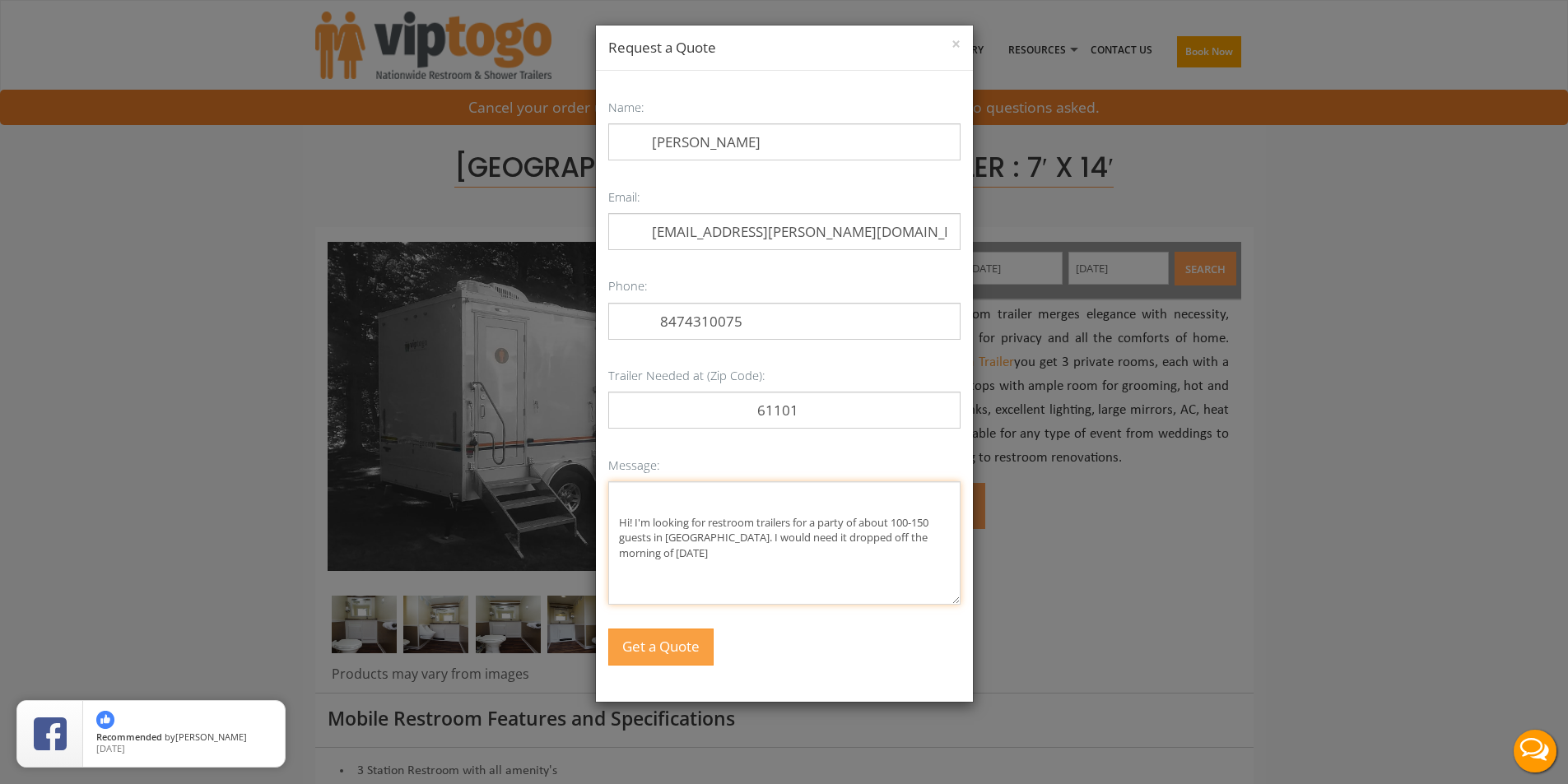
click at [725, 557] on textarea "Hi! I'm looking for restroom trailers for a party of about 100-150 guests in [G…" at bounding box center [784, 544] width 352 height 124
click at [765, 551] on textarea "Hi! I'm looking for restroom trailers for a party of about 100-150 guests in [G…" at bounding box center [784, 544] width 352 height 124
drag, startPoint x: 840, startPoint y: 522, endPoint x: 815, endPoint y: 527, distance: 25.5
click at [815, 527] on textarea "Hi! I'm looking for restroom trailers for a party of about 100-150 guests in [G…" at bounding box center [784, 544] width 352 height 124
click at [901, 522] on textarea "Hi! I'm looking for restroom trailers for a family reunion of about 100-150 gue…" at bounding box center [784, 544] width 352 height 124
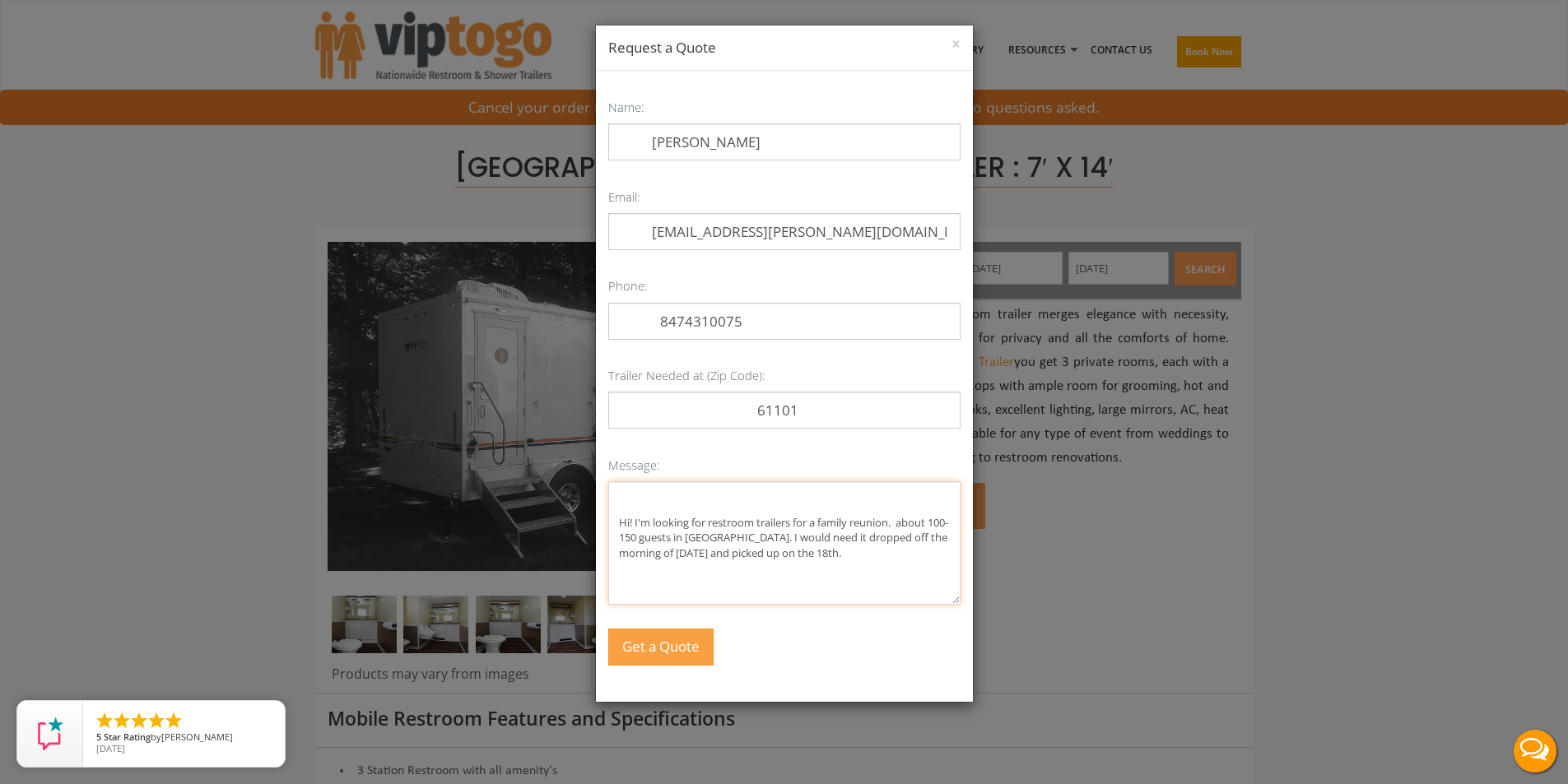
click at [902, 530] on textarea "Hi! I'm looking for restroom trailers for a family reunion. about 100-150 guest…" at bounding box center [784, 544] width 352 height 124
click at [903, 528] on textarea "Hi! I'm looking for restroom trailers for a family reunion. about 100-150 guest…" at bounding box center [784, 544] width 352 height 124
drag, startPoint x: 676, startPoint y: 555, endPoint x: 631, endPoint y: 554, distance: 45.0
click at [631, 554] on textarea "Hi! I'm looking for restroom trailers for a family reunion. About 100-150 guest…" at bounding box center [784, 544] width 352 height 124
type textarea "Hi! I'm looking for restroom trailers for a family reunion. About 100-150 guest…"
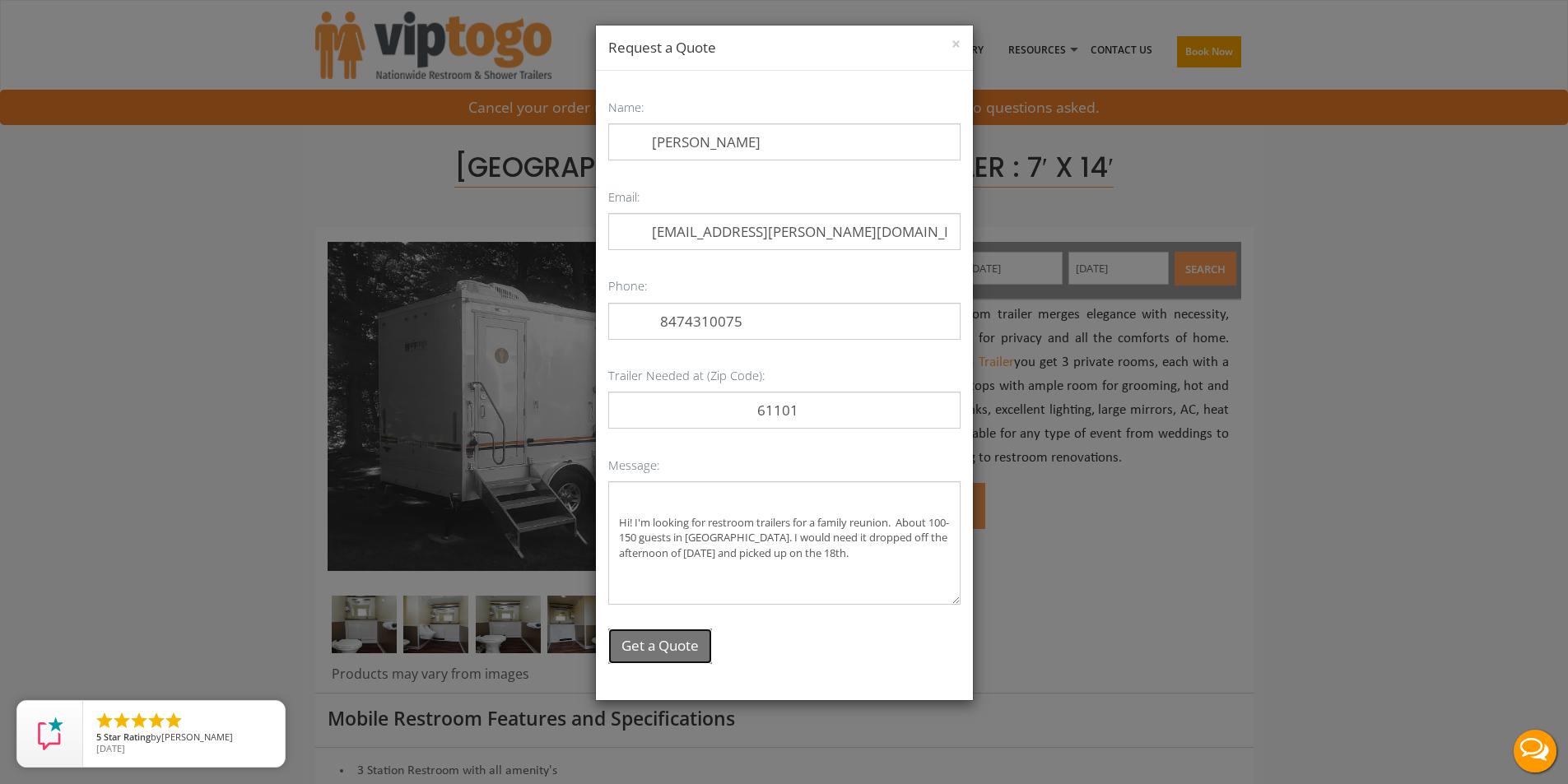
click at [655, 650] on button "Get a Quote" at bounding box center [660, 646] width 104 height 35
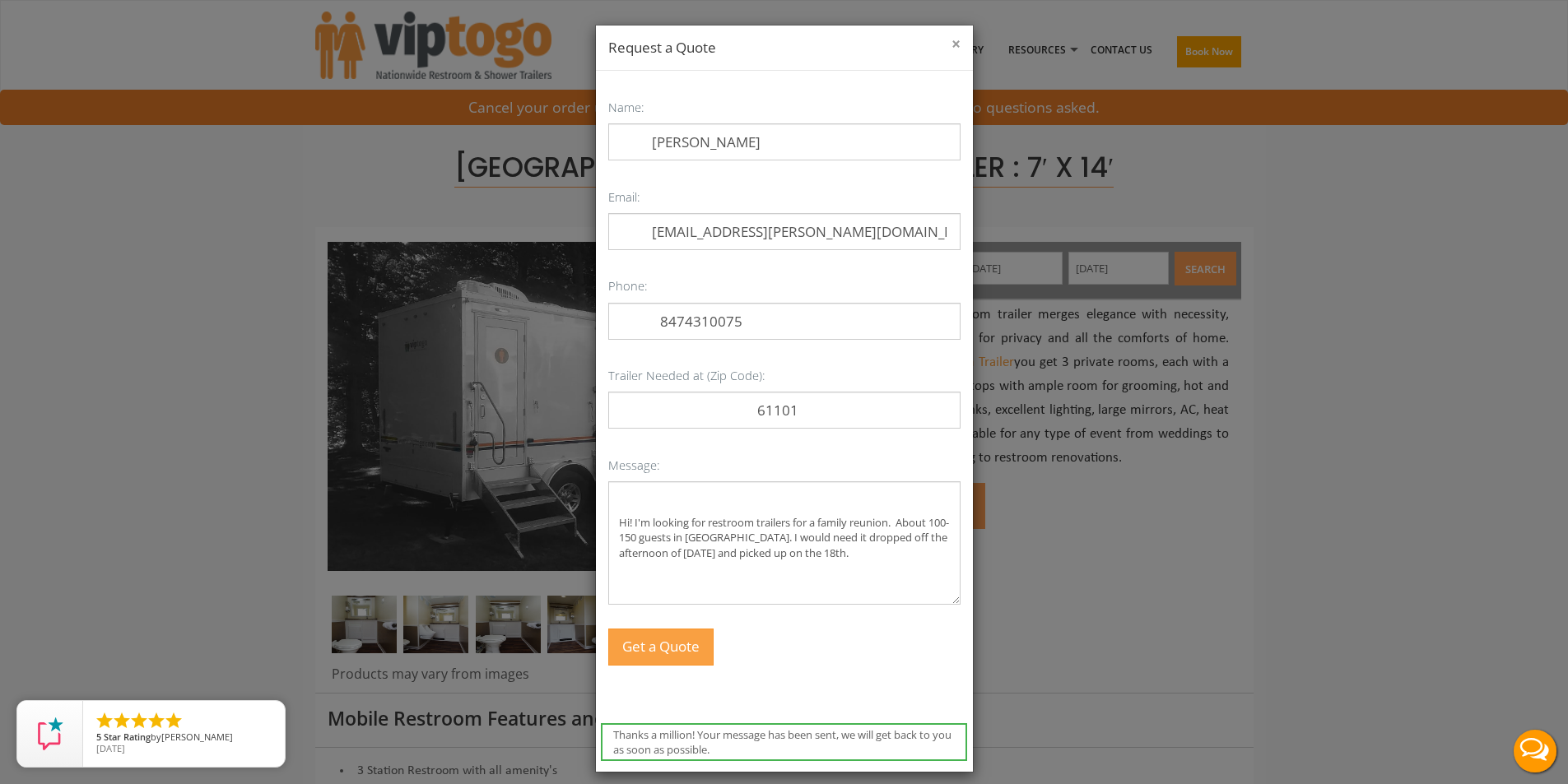
click at [951, 42] on button "×" at bounding box center [956, 44] width 9 height 17
